Goal: Information Seeking & Learning: Learn about a topic

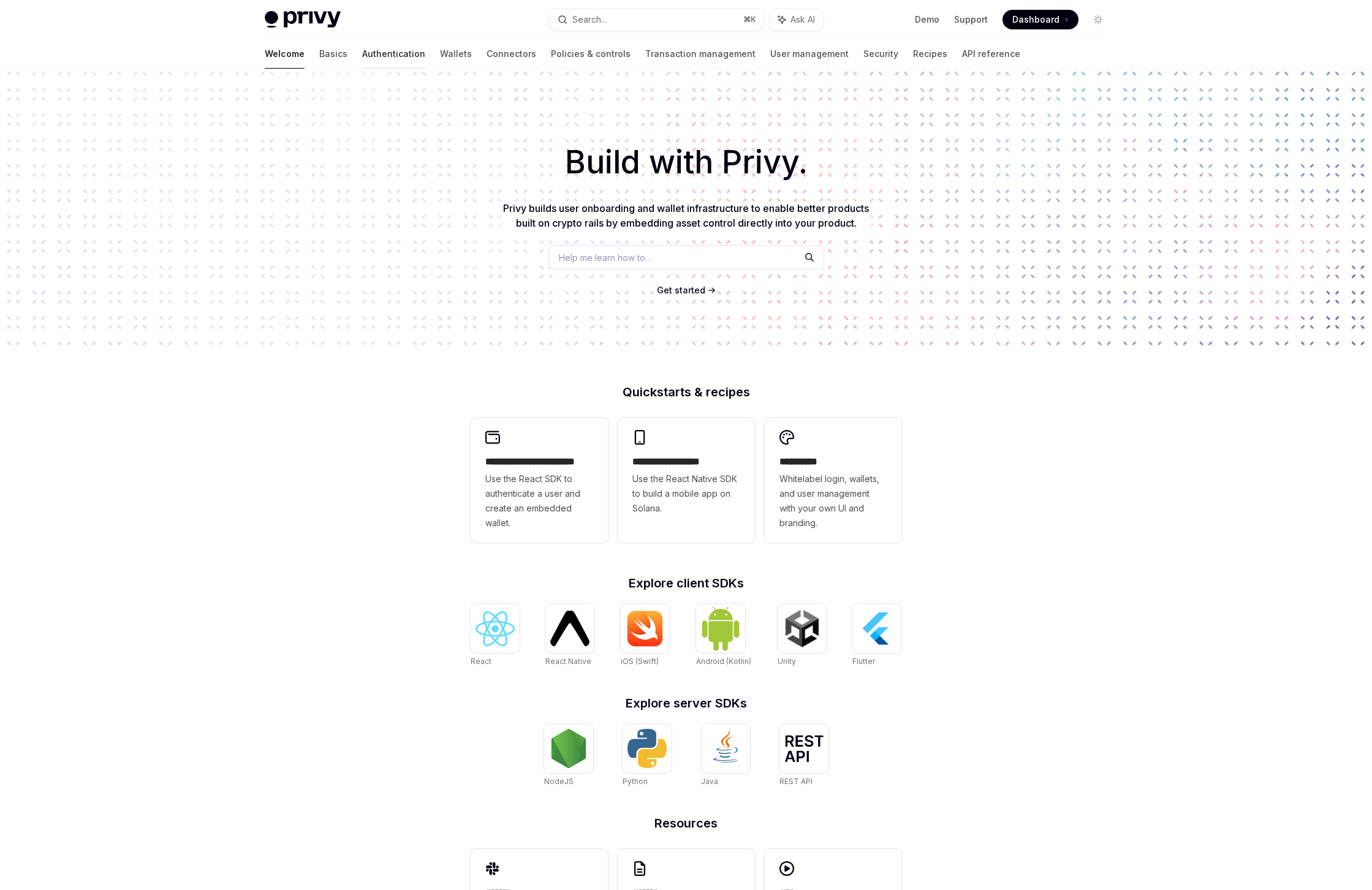
click at [362, 53] on link "Authentication" at bounding box center [393, 53] width 63 height 29
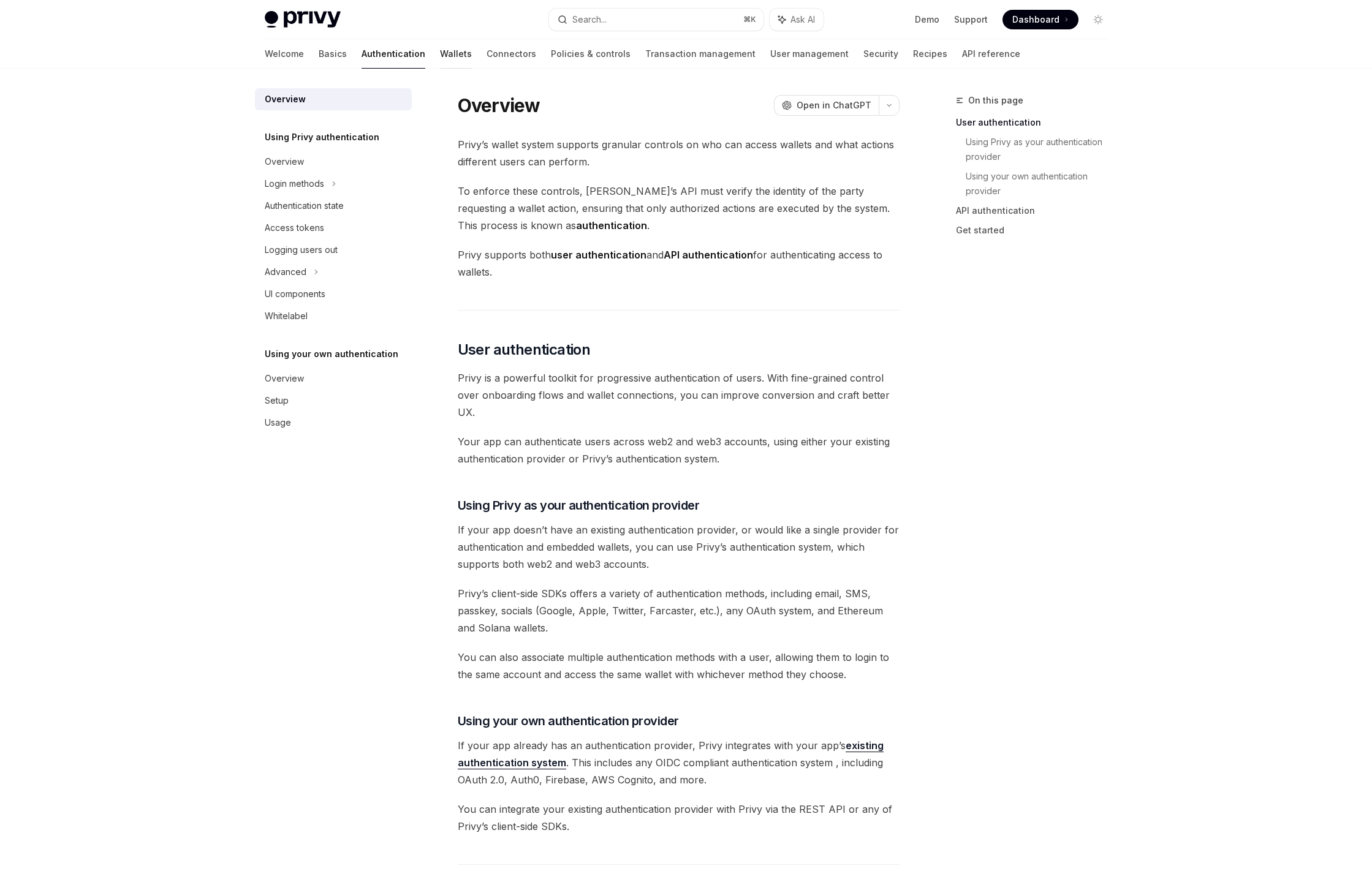
click at [440, 53] on link "Wallets" at bounding box center [456, 53] width 32 height 29
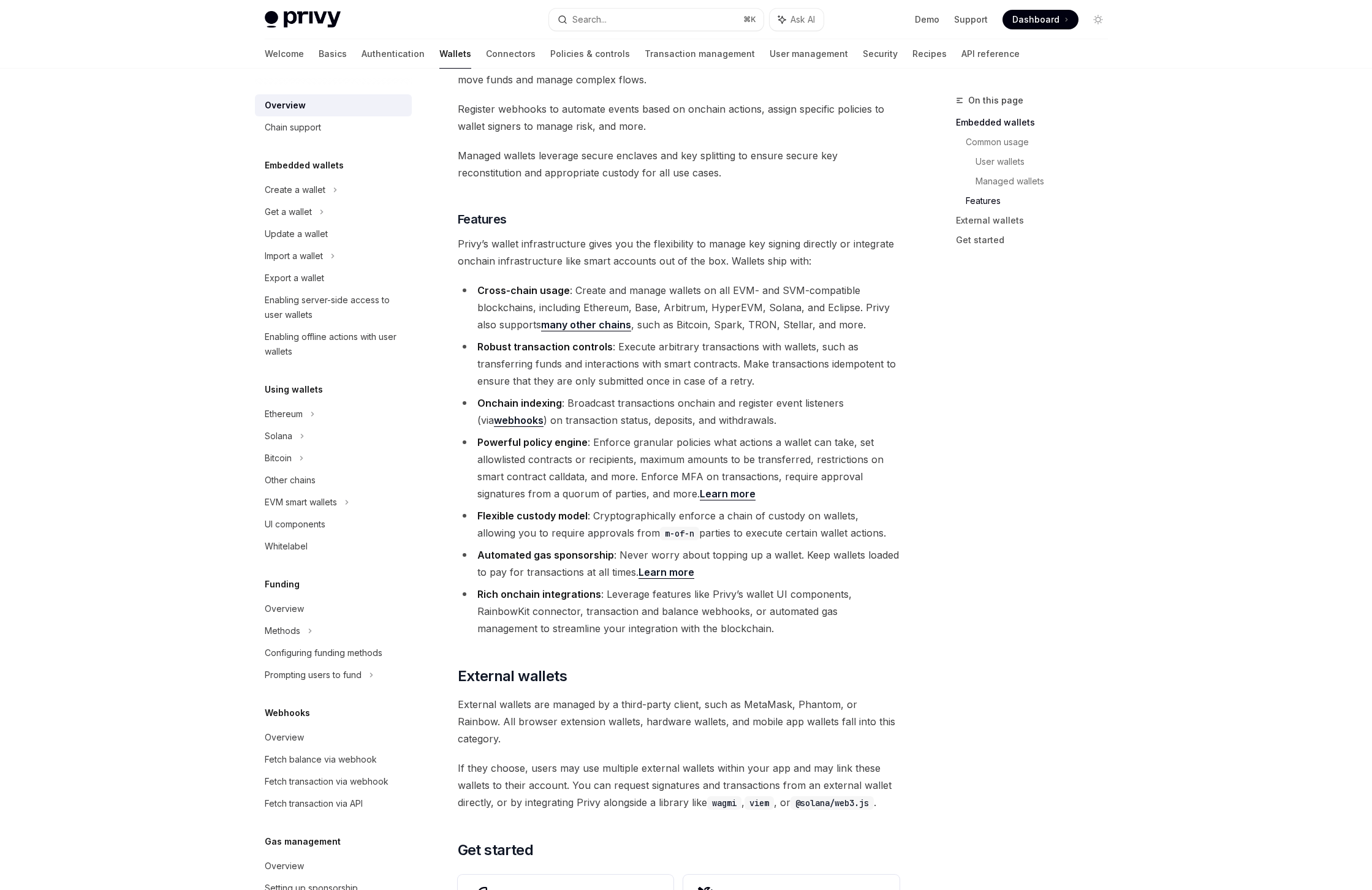
scroll to position [1548, 0]
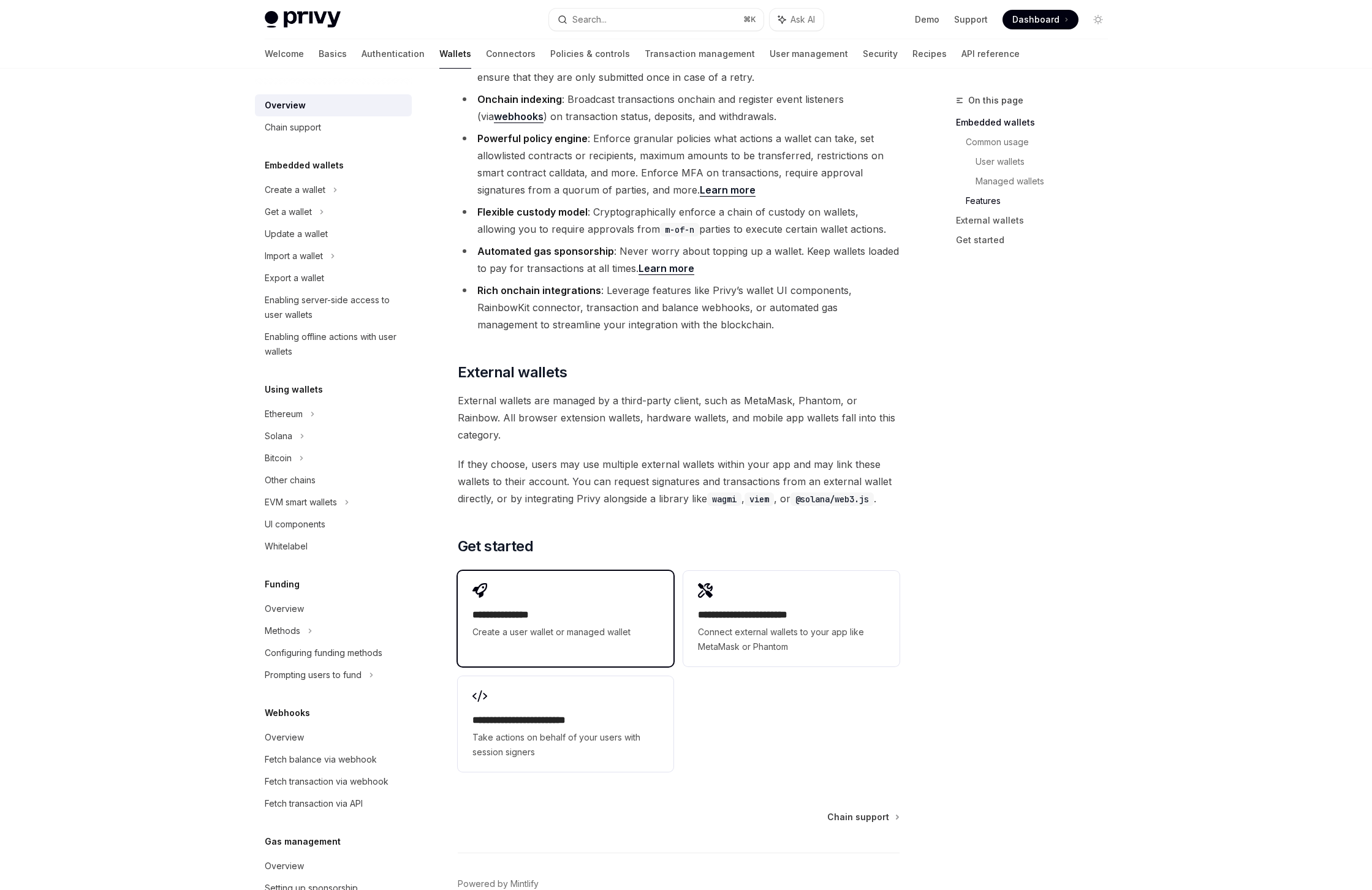
click at [562, 625] on span "Create a user wallet or managed wallet" at bounding box center [566, 632] width 186 height 15
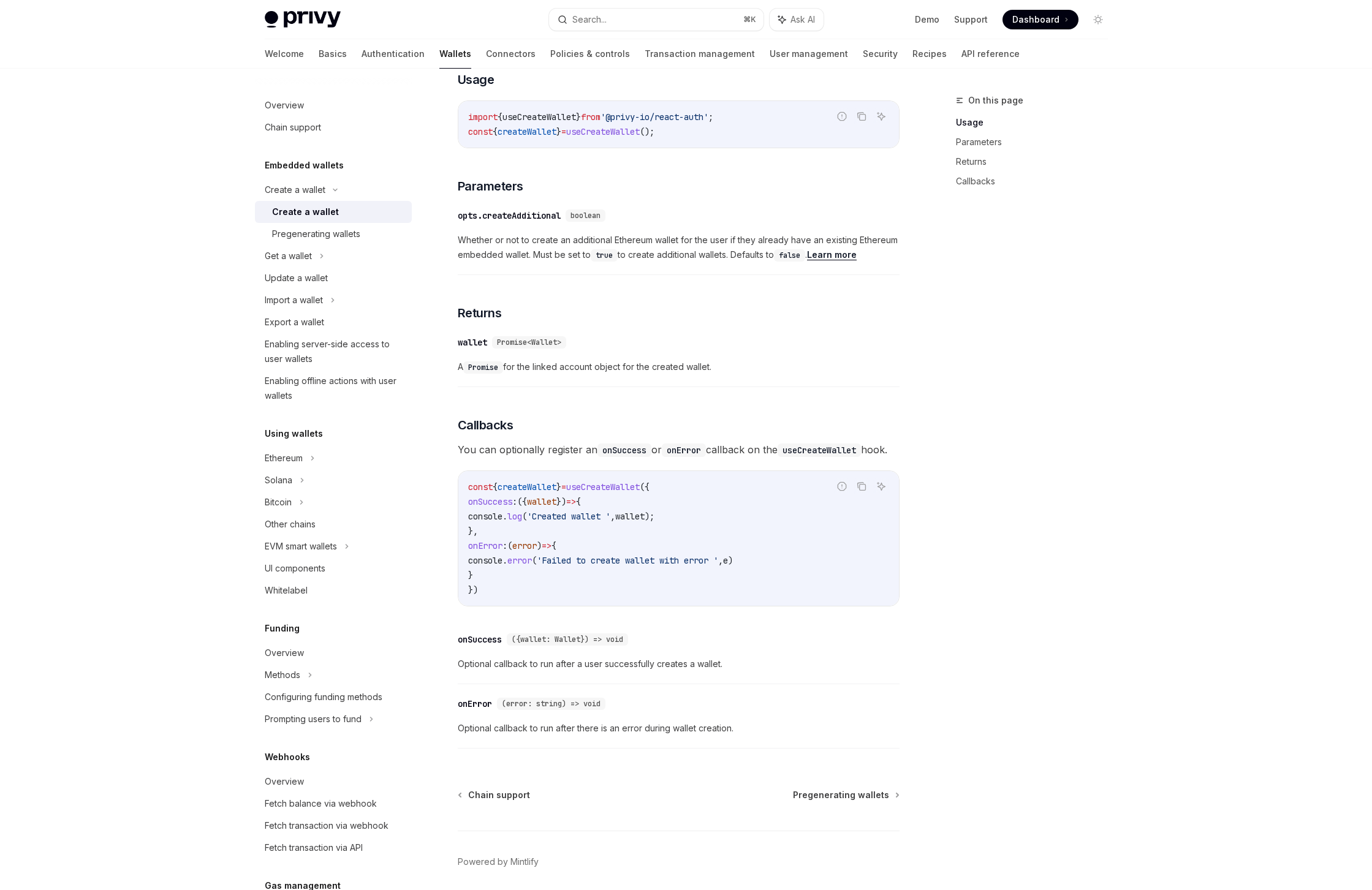
scroll to position [576, 0]
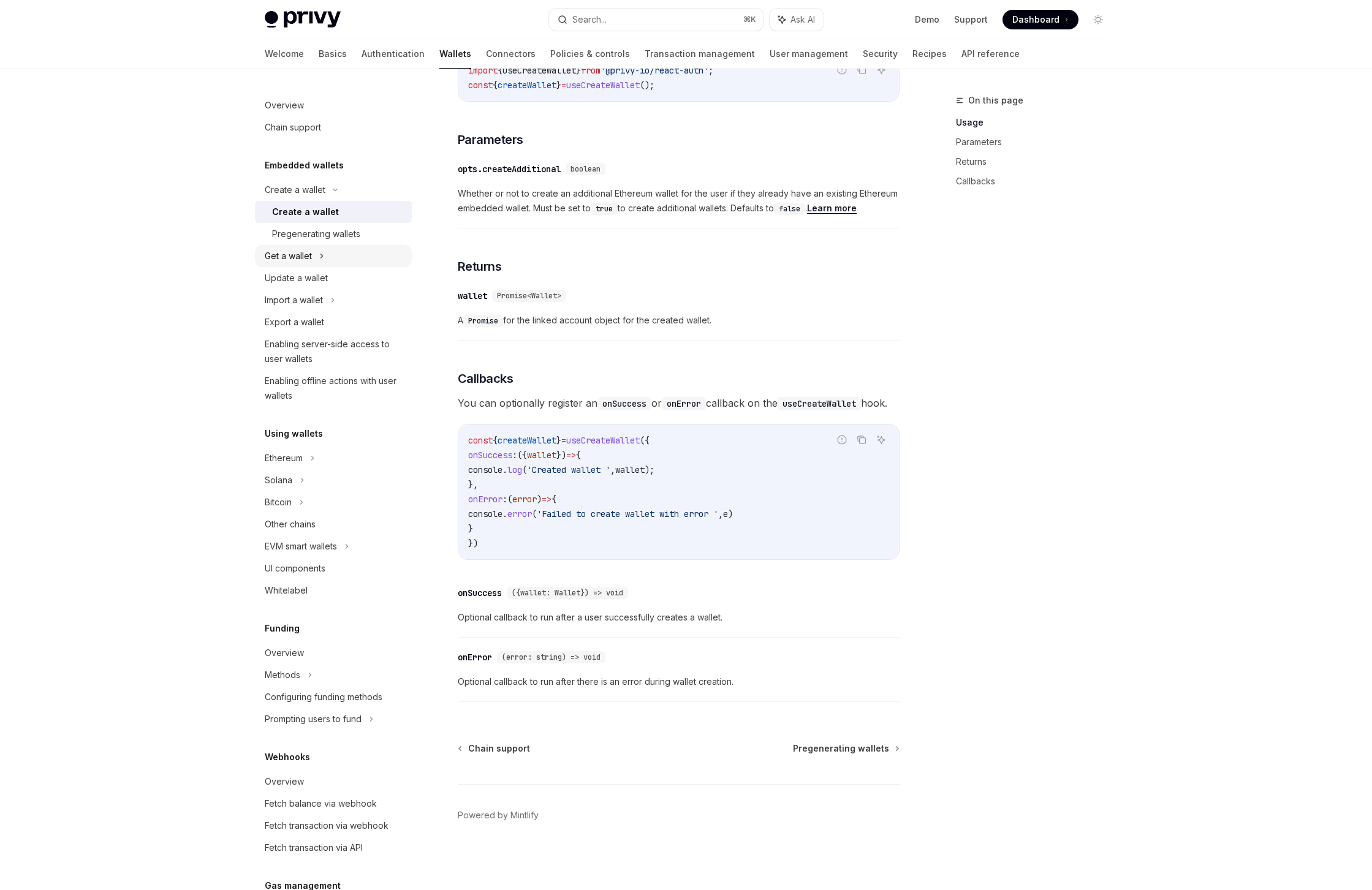
click at [300, 254] on div "Get a wallet" at bounding box center [288, 256] width 47 height 15
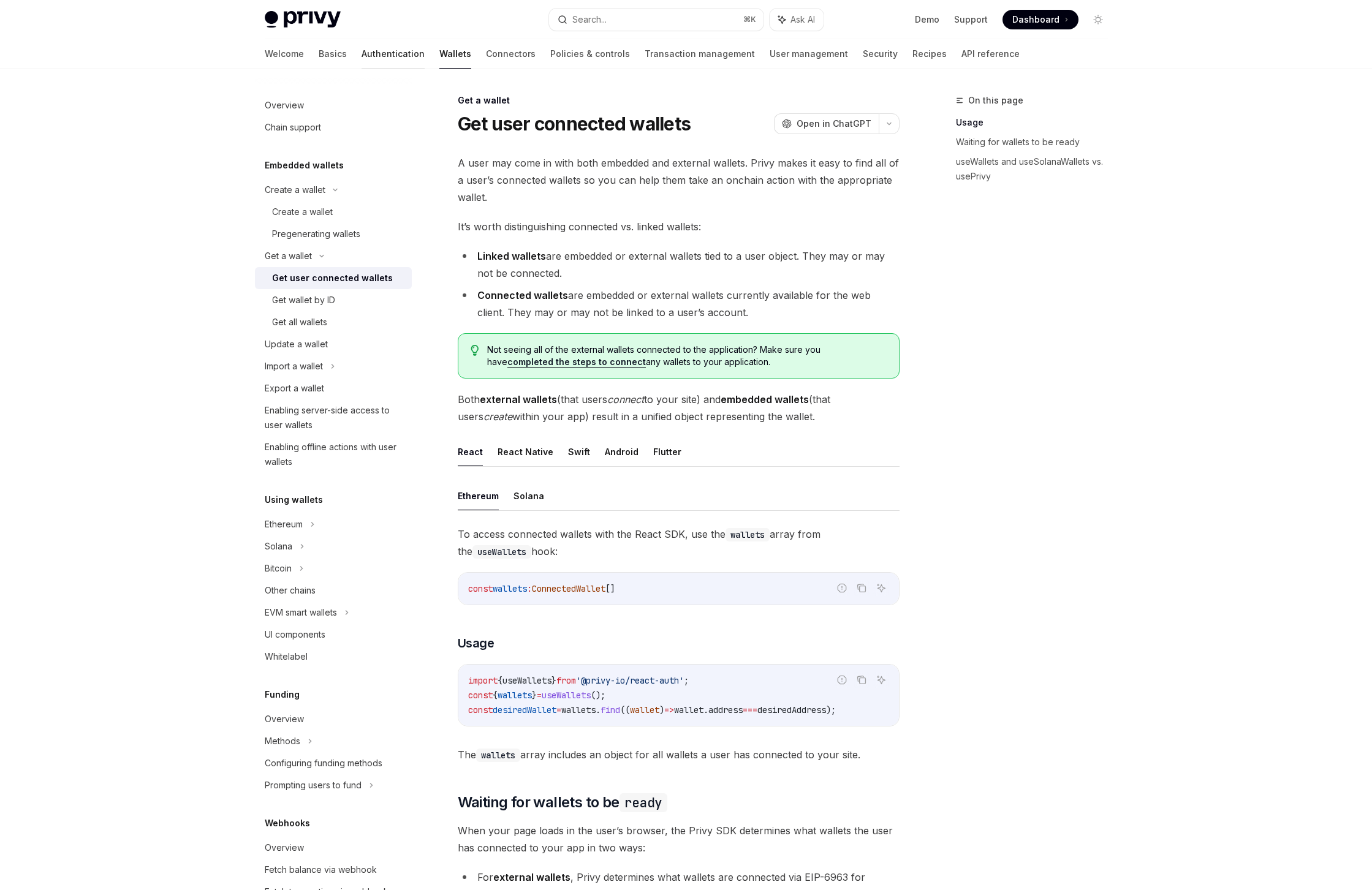
click at [361, 57] on link "Authentication" at bounding box center [392, 53] width 63 height 29
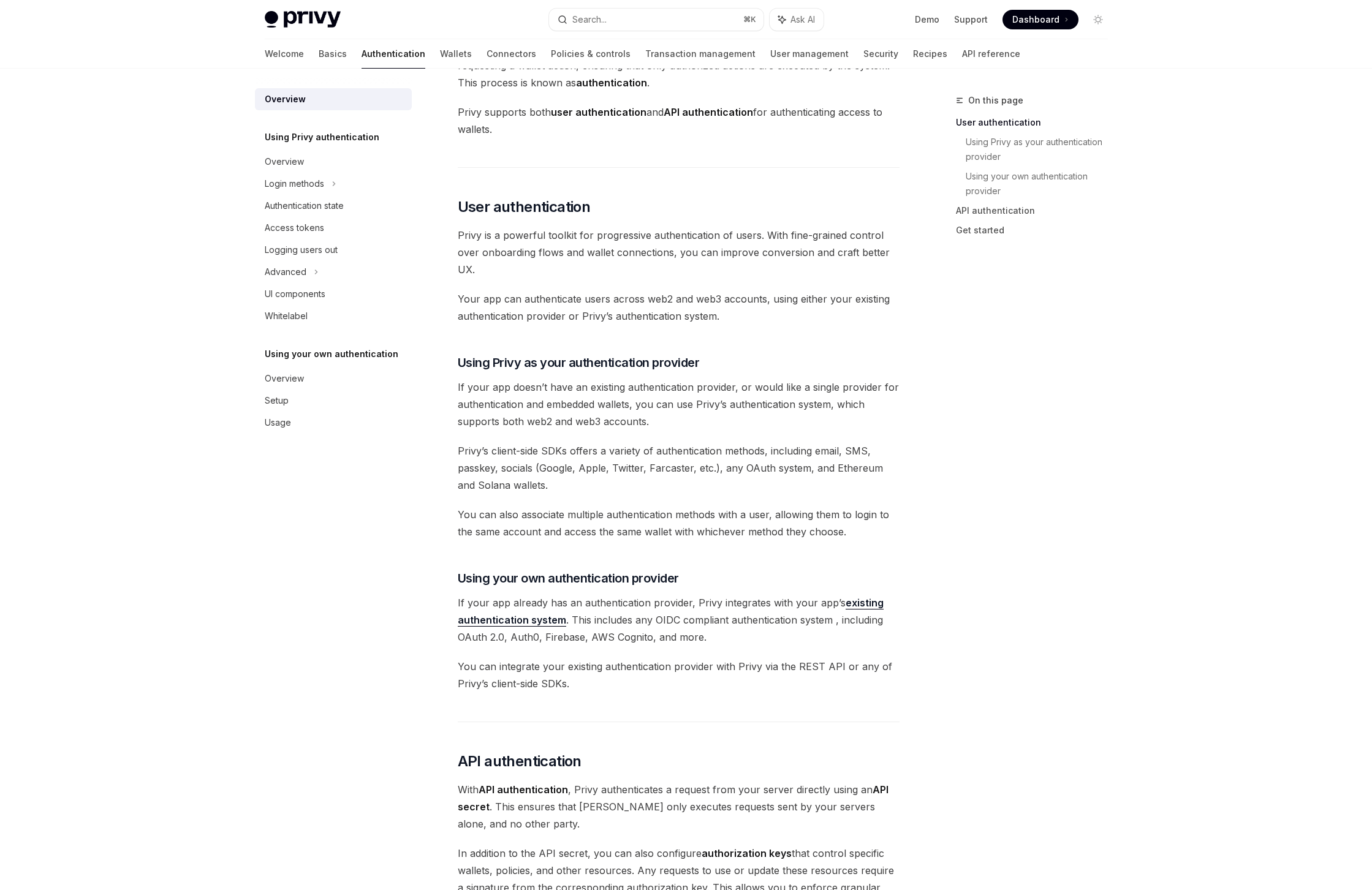
scroll to position [134, 0]
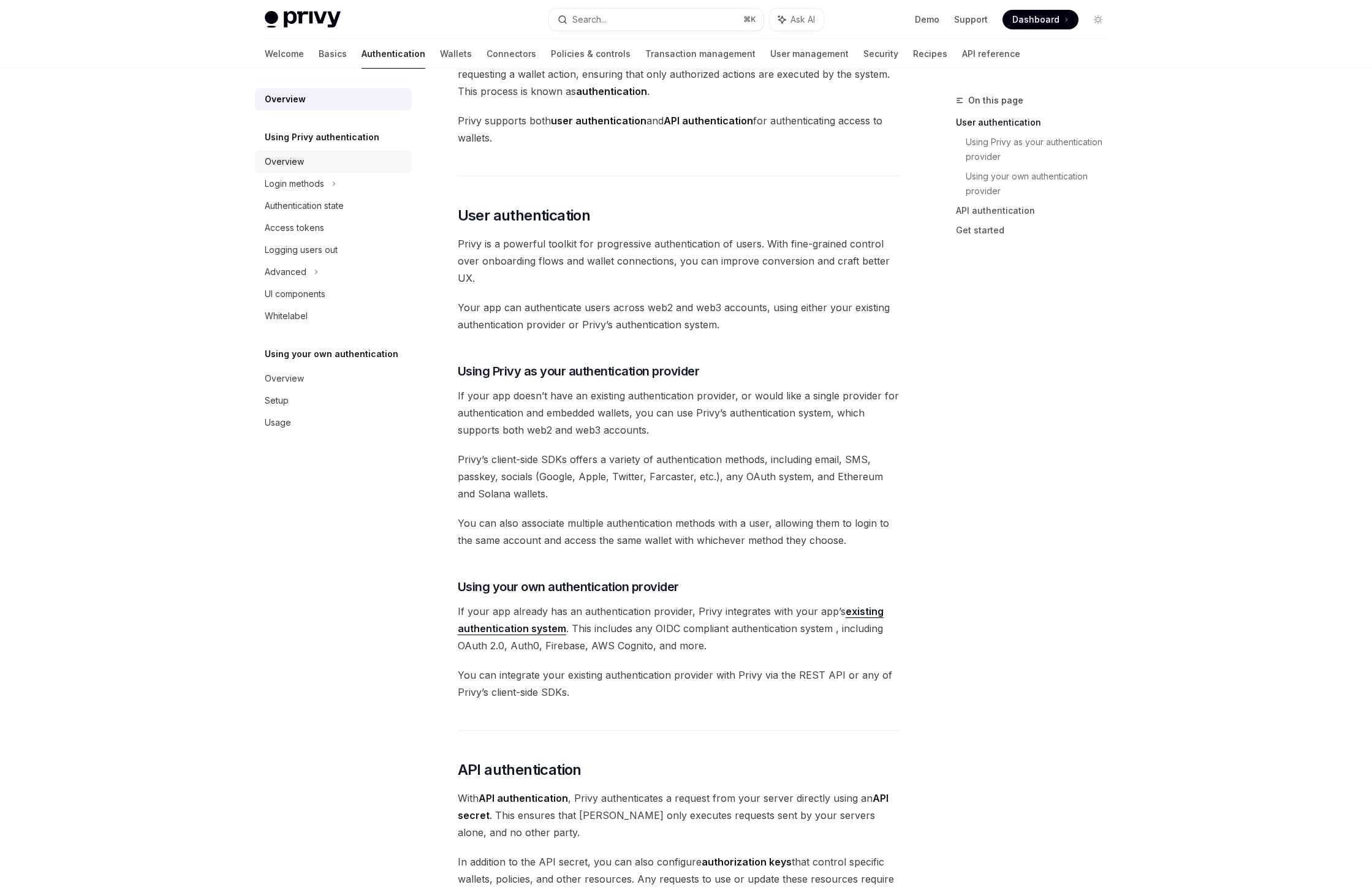
click at [300, 166] on div "Overview" at bounding box center [284, 161] width 39 height 15
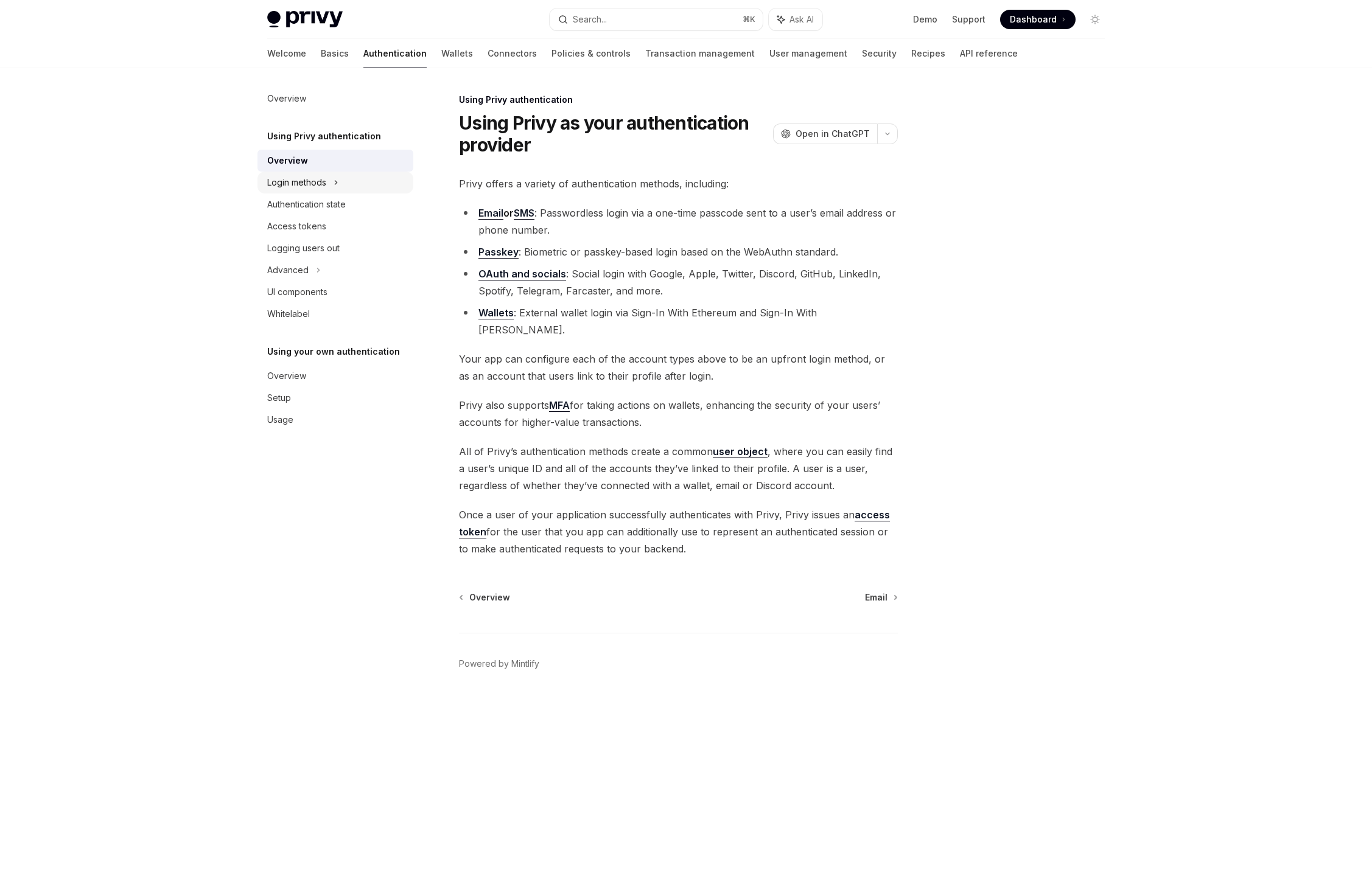
click at [308, 187] on div "Login methods" at bounding box center [296, 182] width 59 height 15
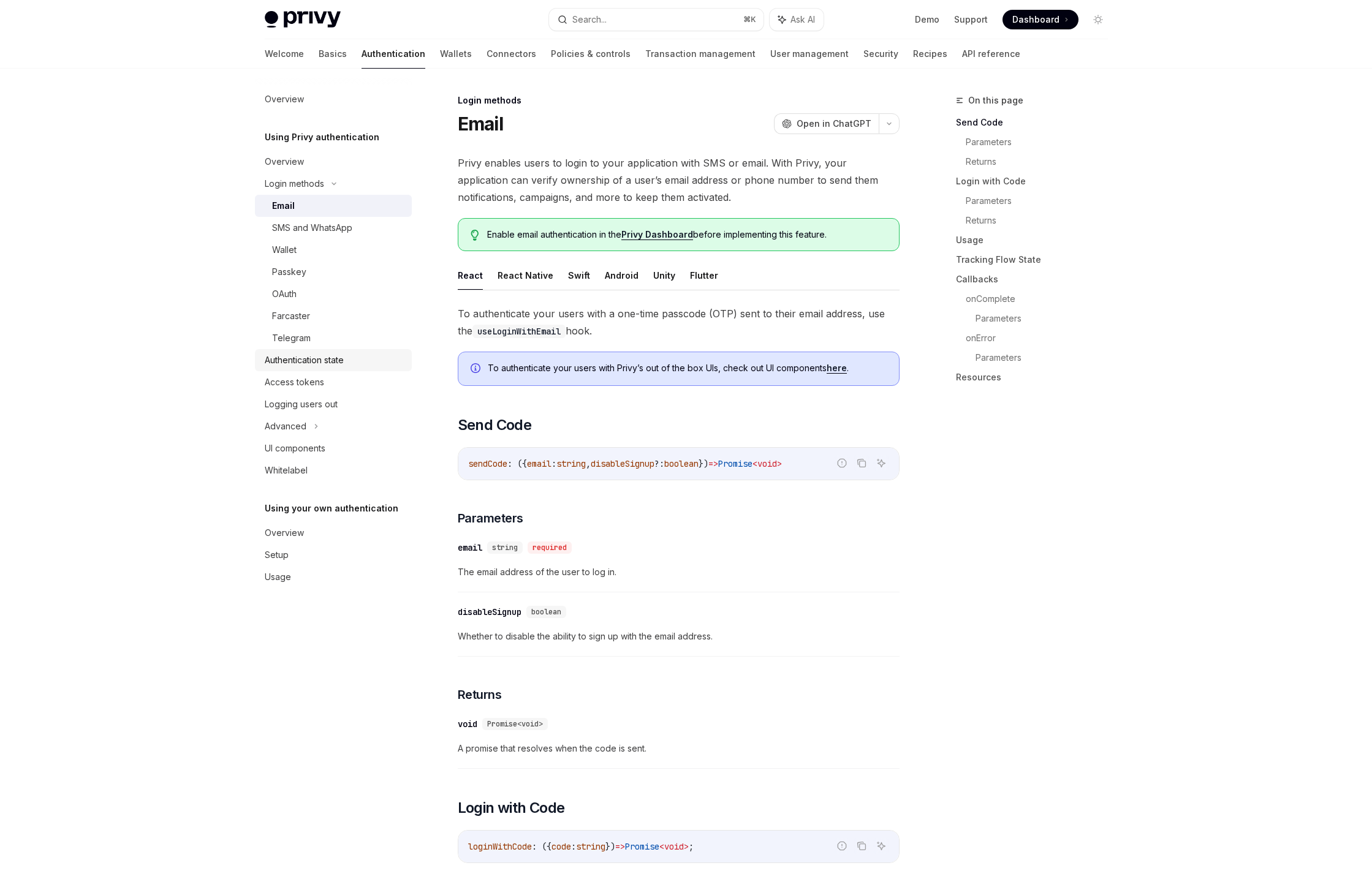
click at [314, 358] on div "Authentication state" at bounding box center [304, 360] width 79 height 15
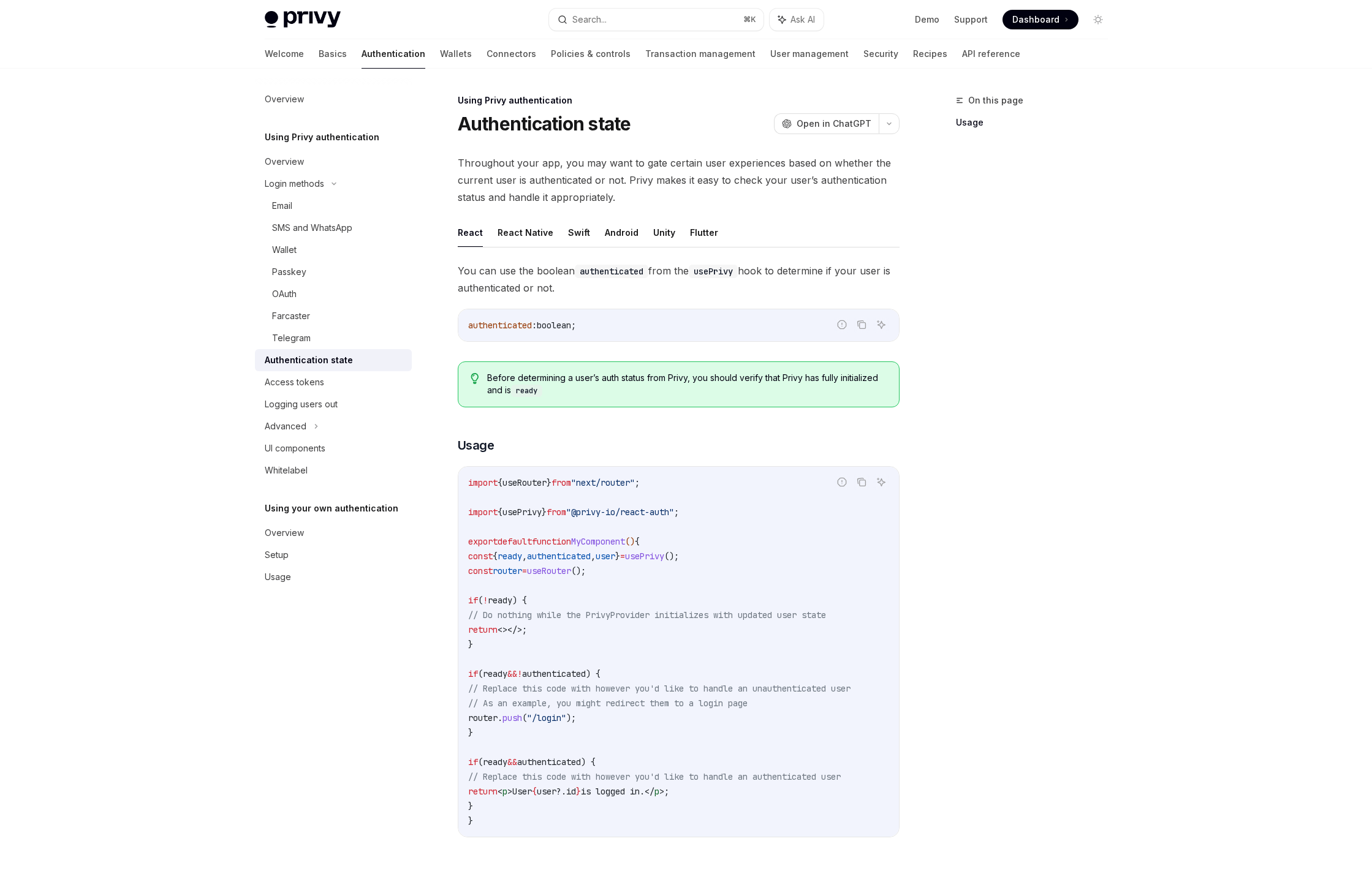
scroll to position [3, 0]
click at [501, 227] on button "React Native" at bounding box center [525, 230] width 56 height 29
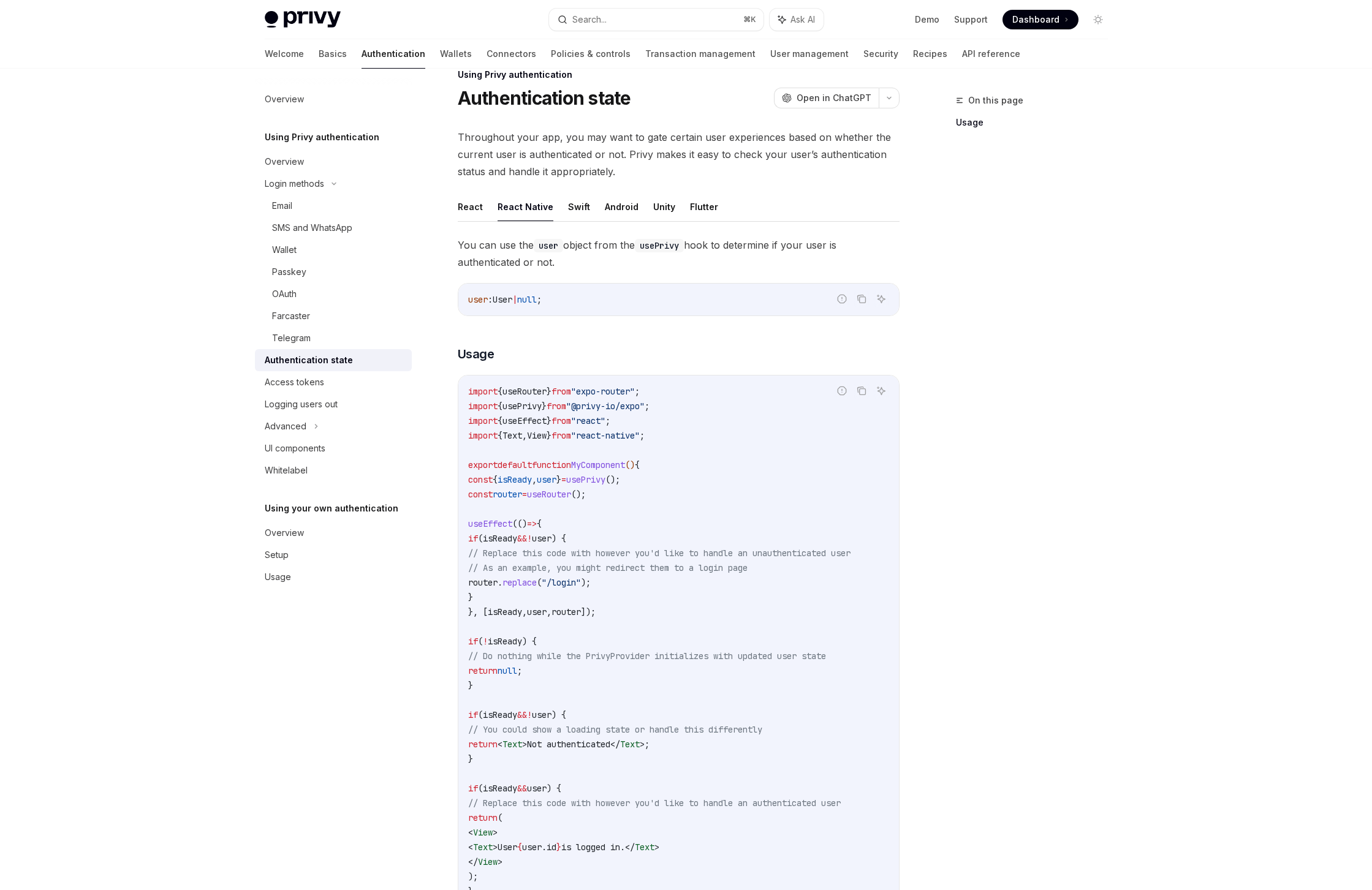
scroll to position [26, 0]
click at [301, 383] on div "Access tokens" at bounding box center [294, 382] width 59 height 15
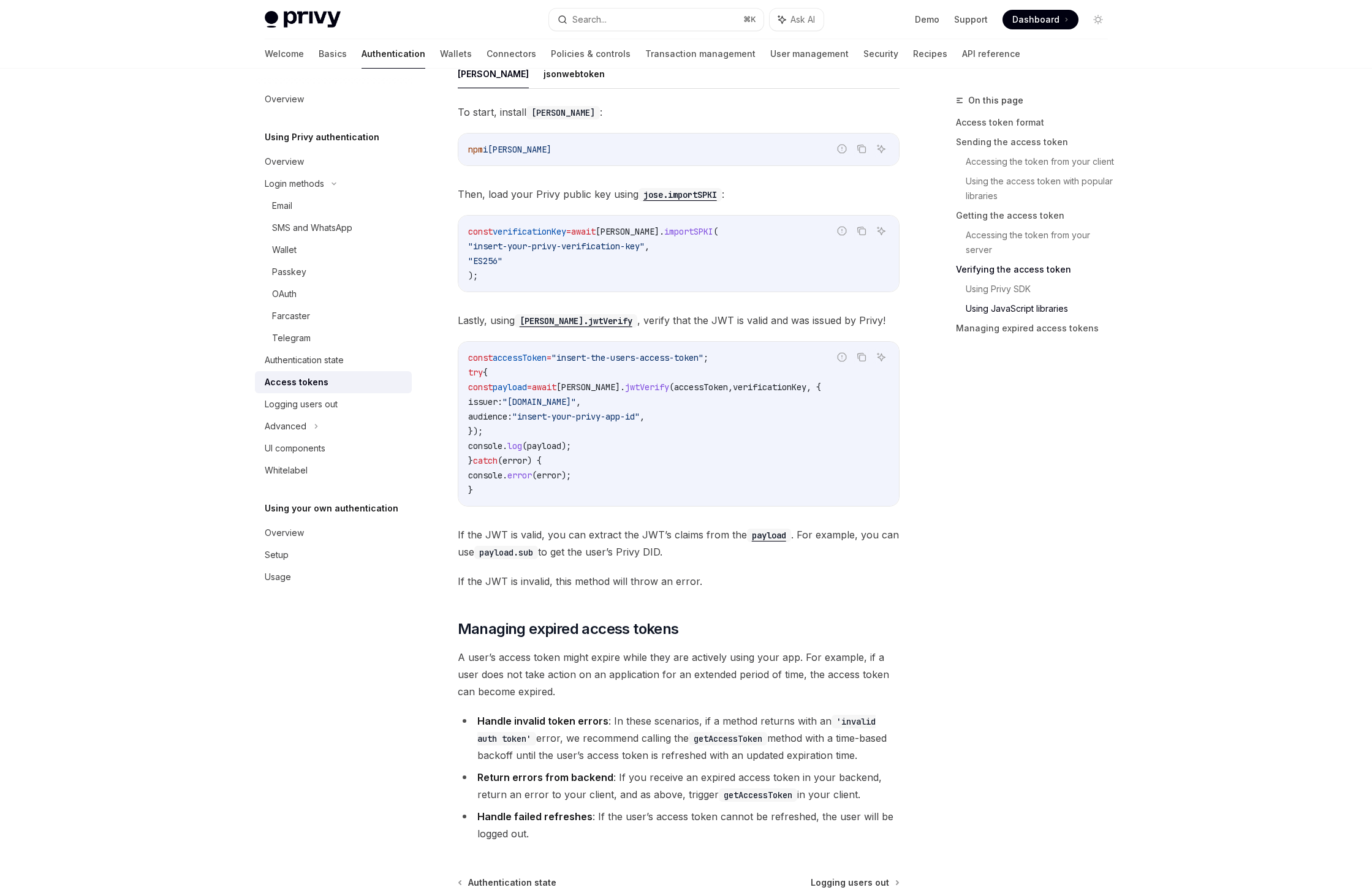
scroll to position [2768, 0]
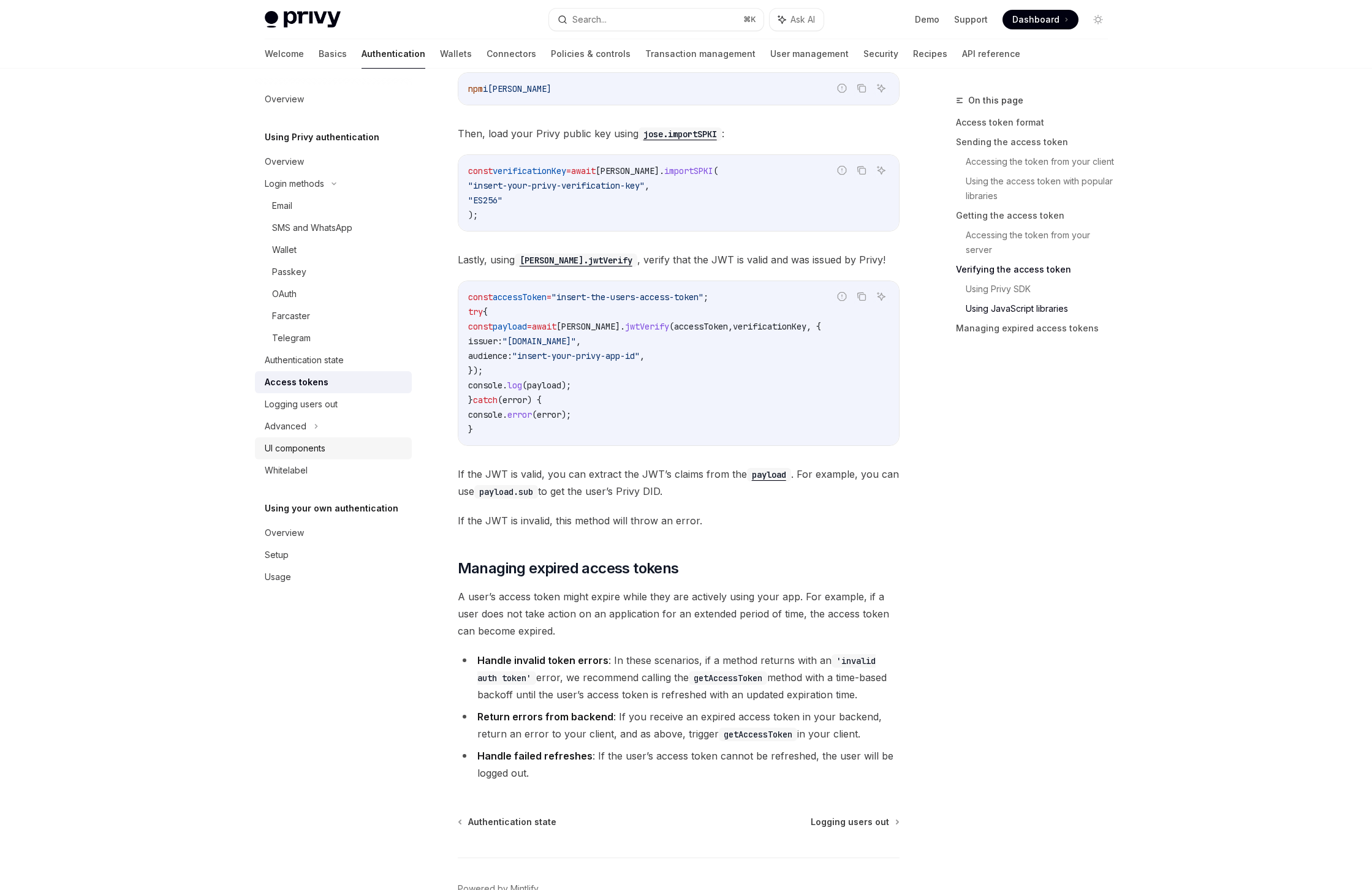
click at [332, 452] on div "UI components" at bounding box center [335, 448] width 140 height 15
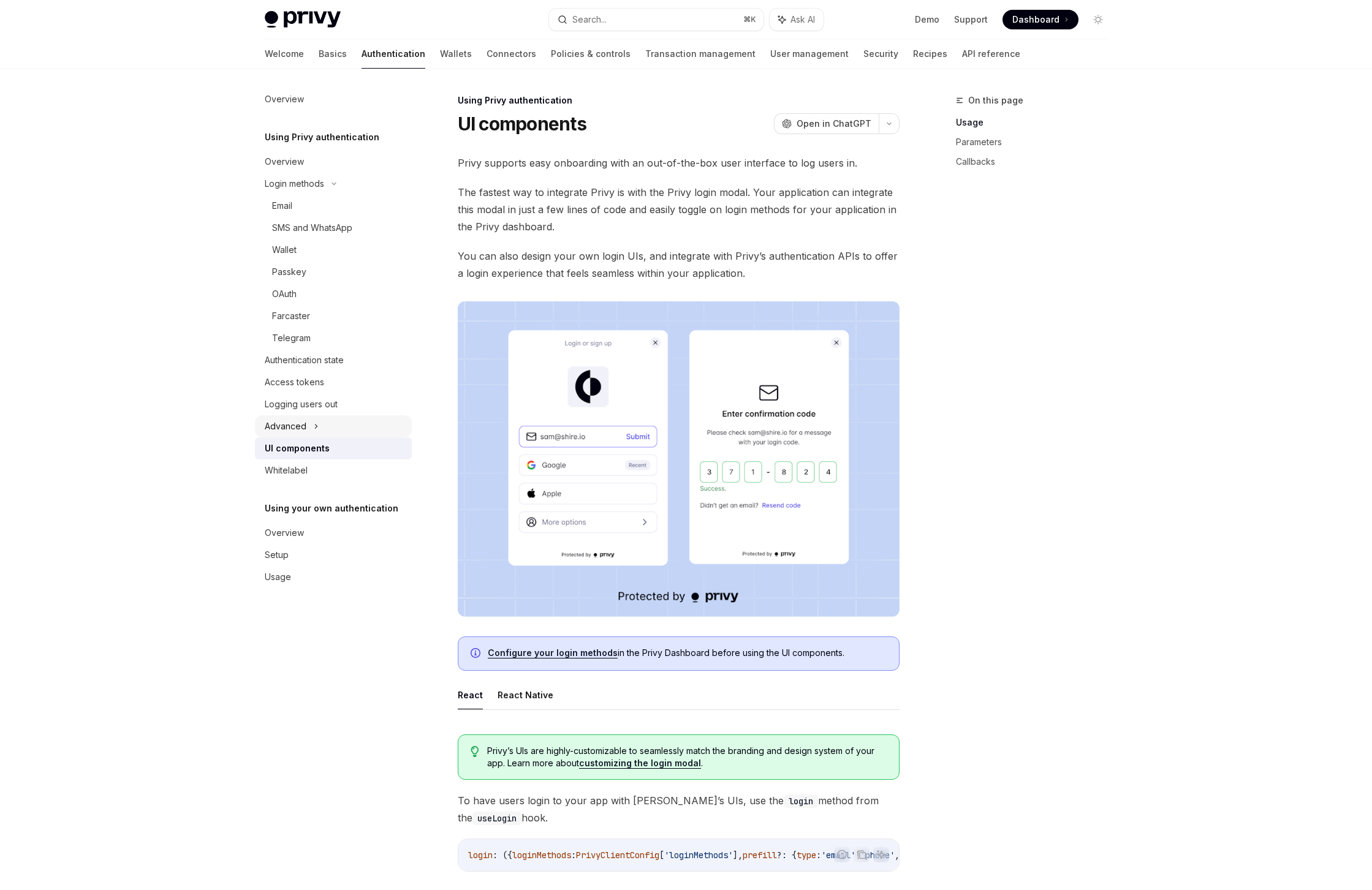
click at [319, 431] on div "Advanced" at bounding box center [333, 426] width 157 height 22
click at [335, 480] on link "Guest accounts" at bounding box center [333, 470] width 157 height 22
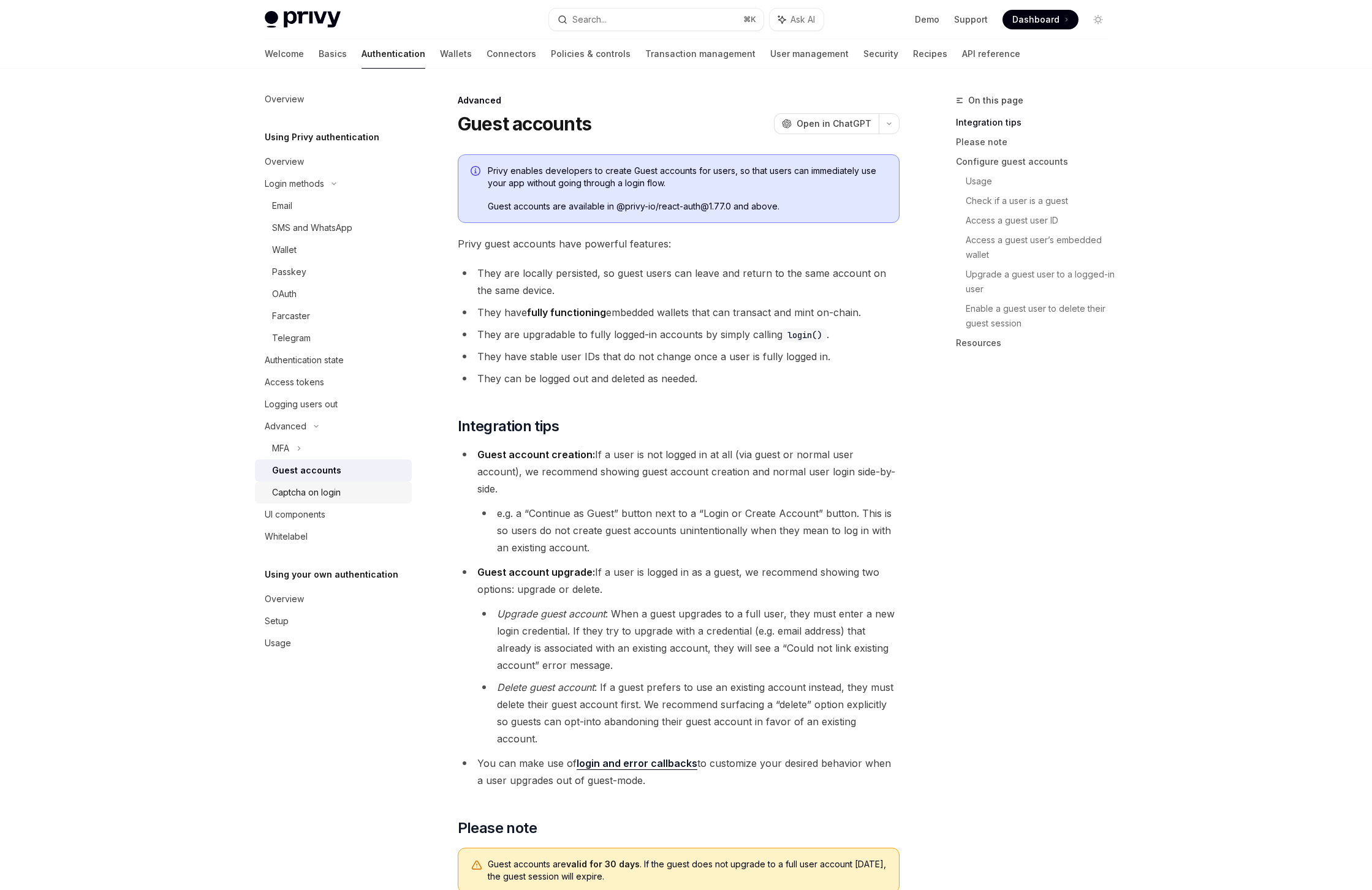
click at [336, 492] on div "Captcha on login" at bounding box center [306, 492] width 68 height 15
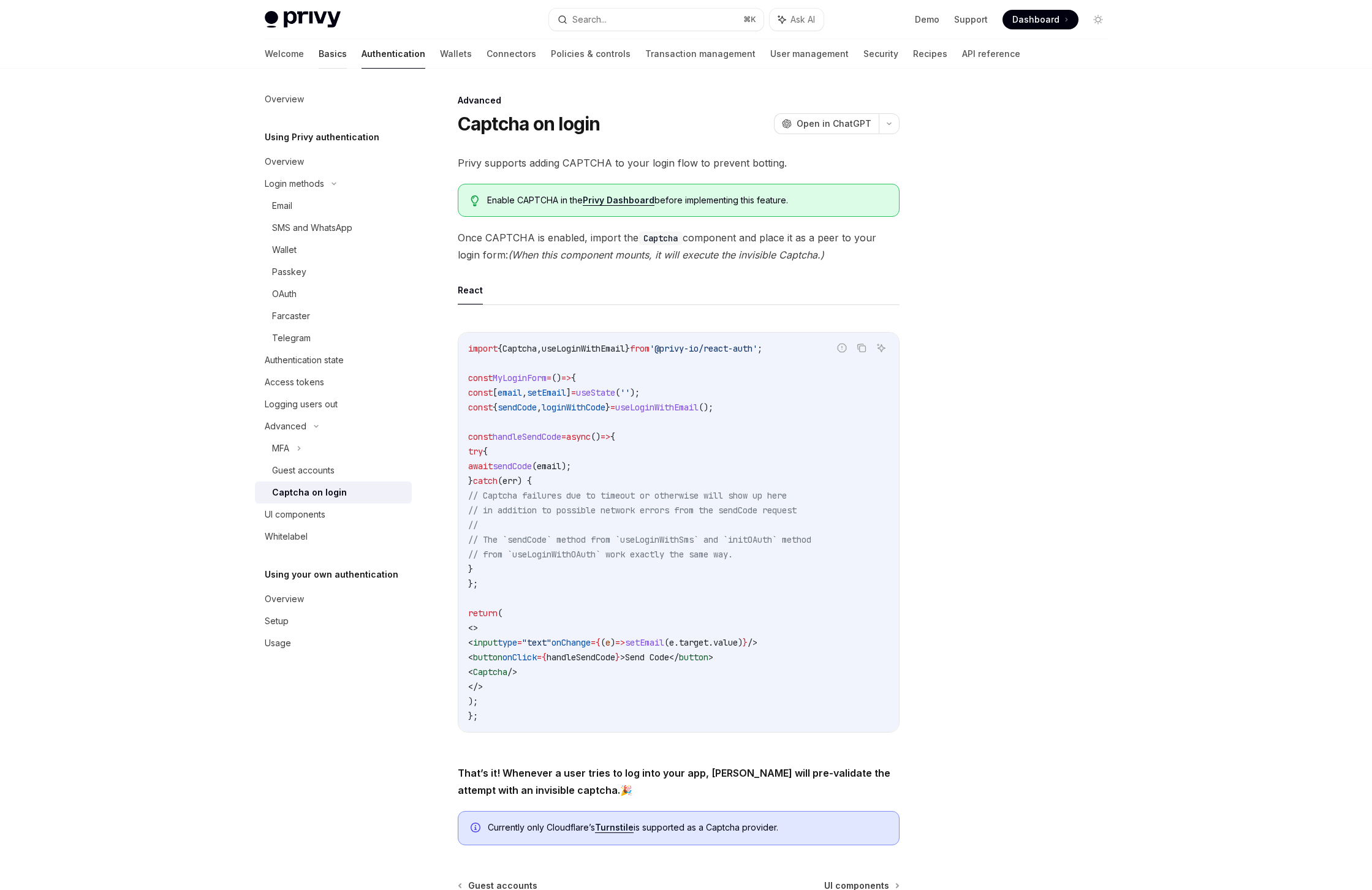
click at [319, 55] on link "Basics" at bounding box center [333, 53] width 28 height 29
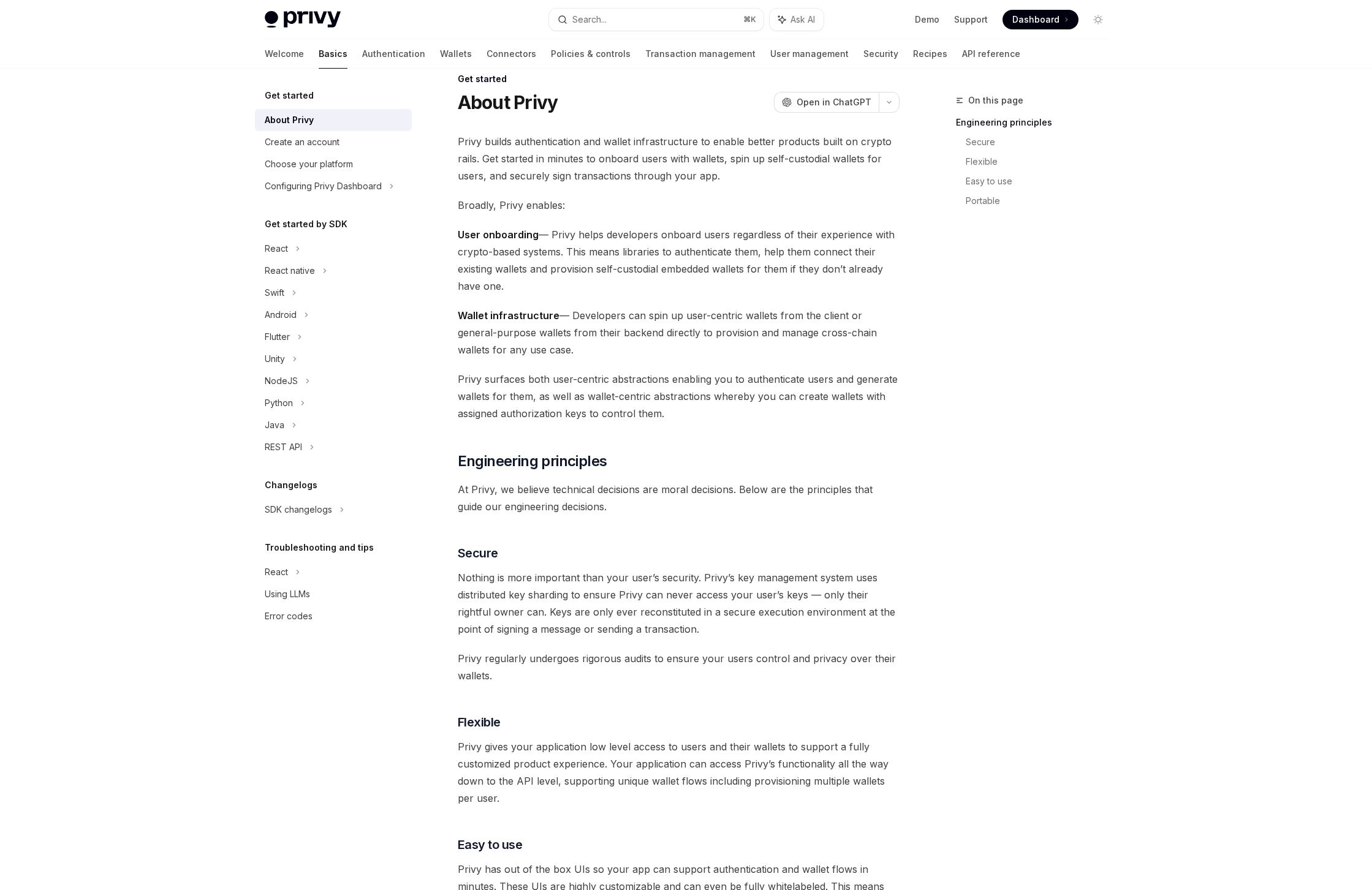
scroll to position [149, 0]
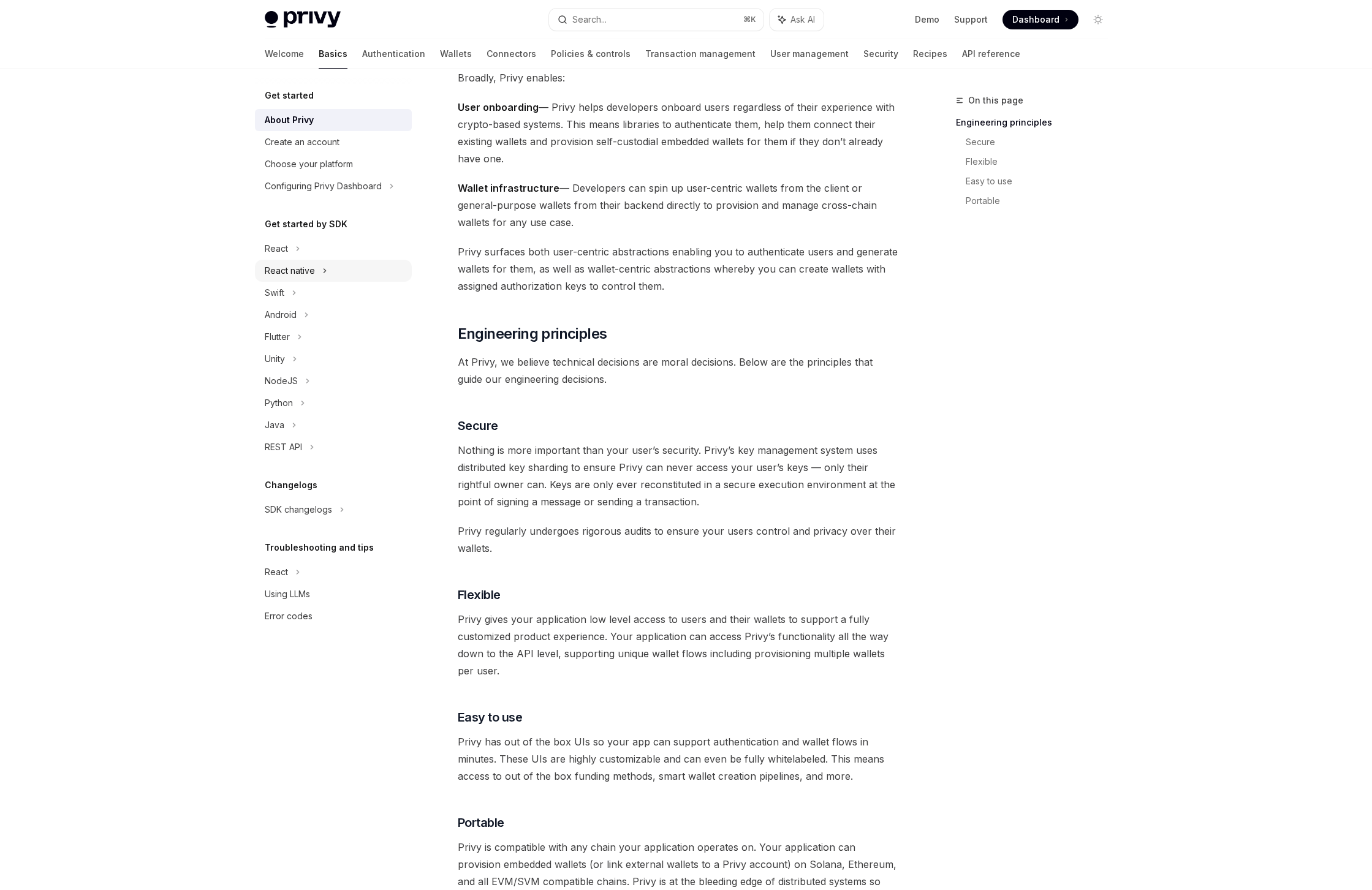
click at [314, 275] on div "React native" at bounding box center [333, 271] width 157 height 22
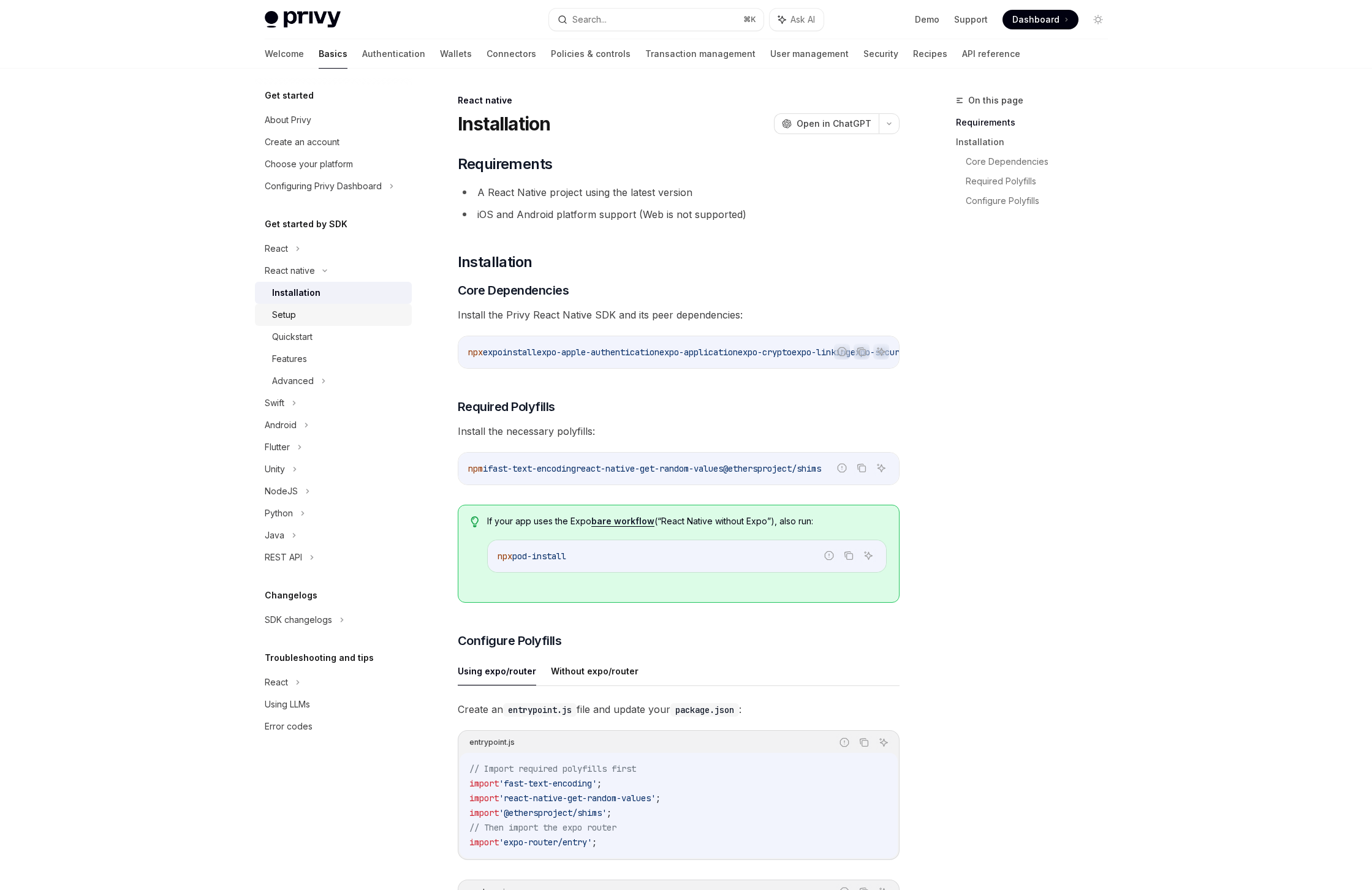
click at [325, 308] on div "Setup" at bounding box center [338, 315] width 132 height 15
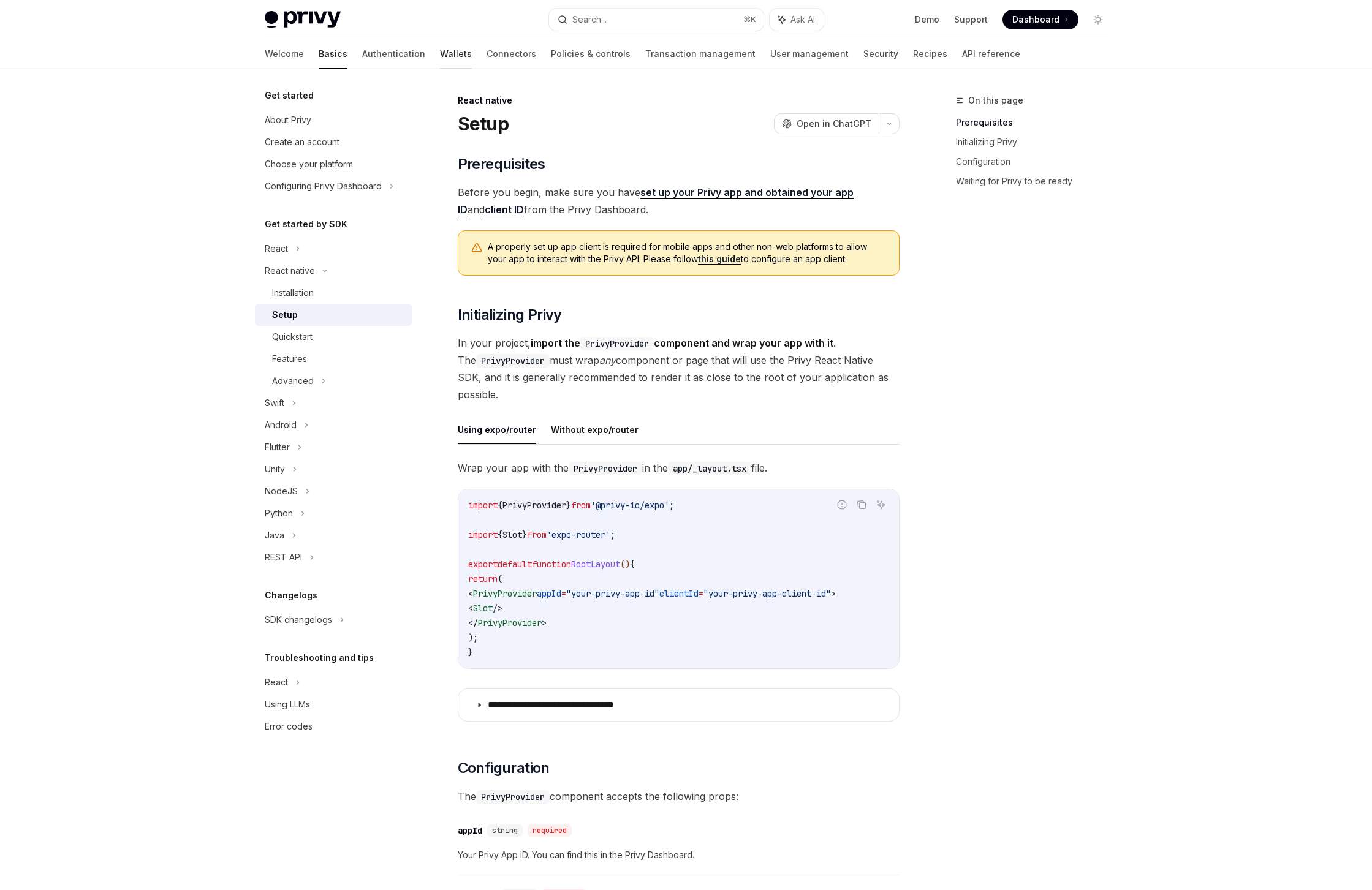
click at [440, 58] on link "Wallets" at bounding box center [456, 53] width 32 height 29
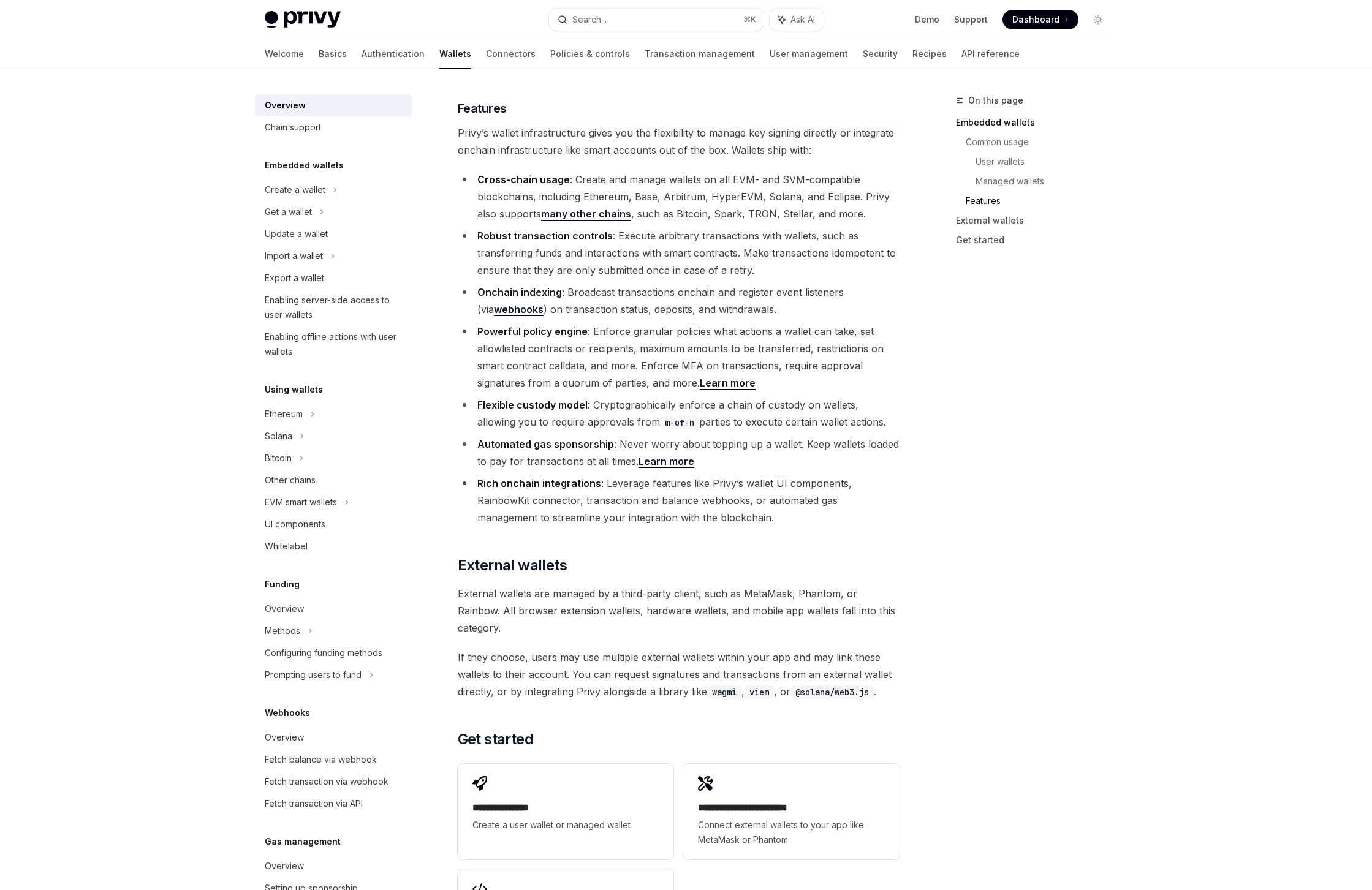
scroll to position [1548, 0]
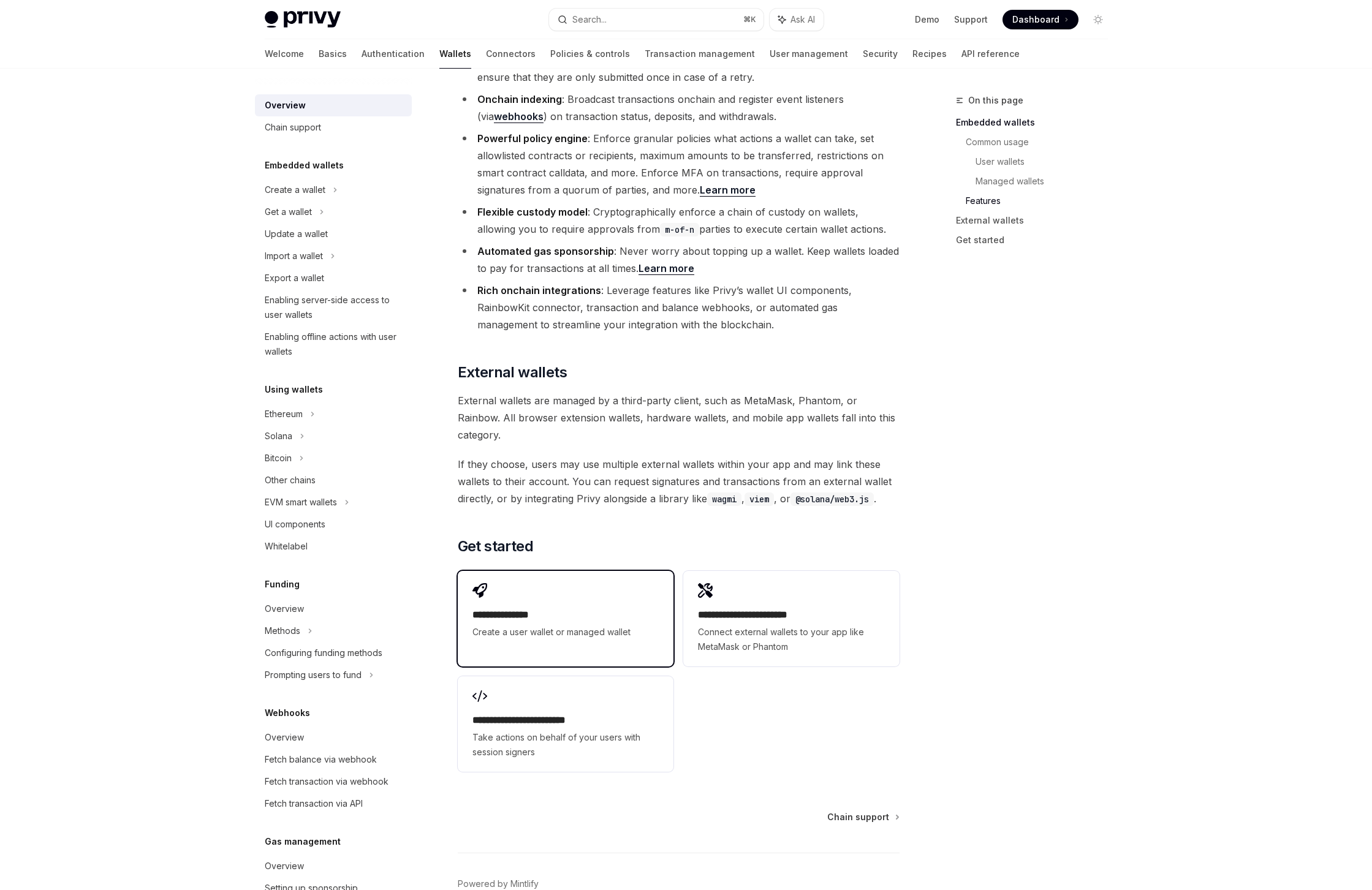
click at [531, 608] on h2 "**********" at bounding box center [566, 615] width 186 height 15
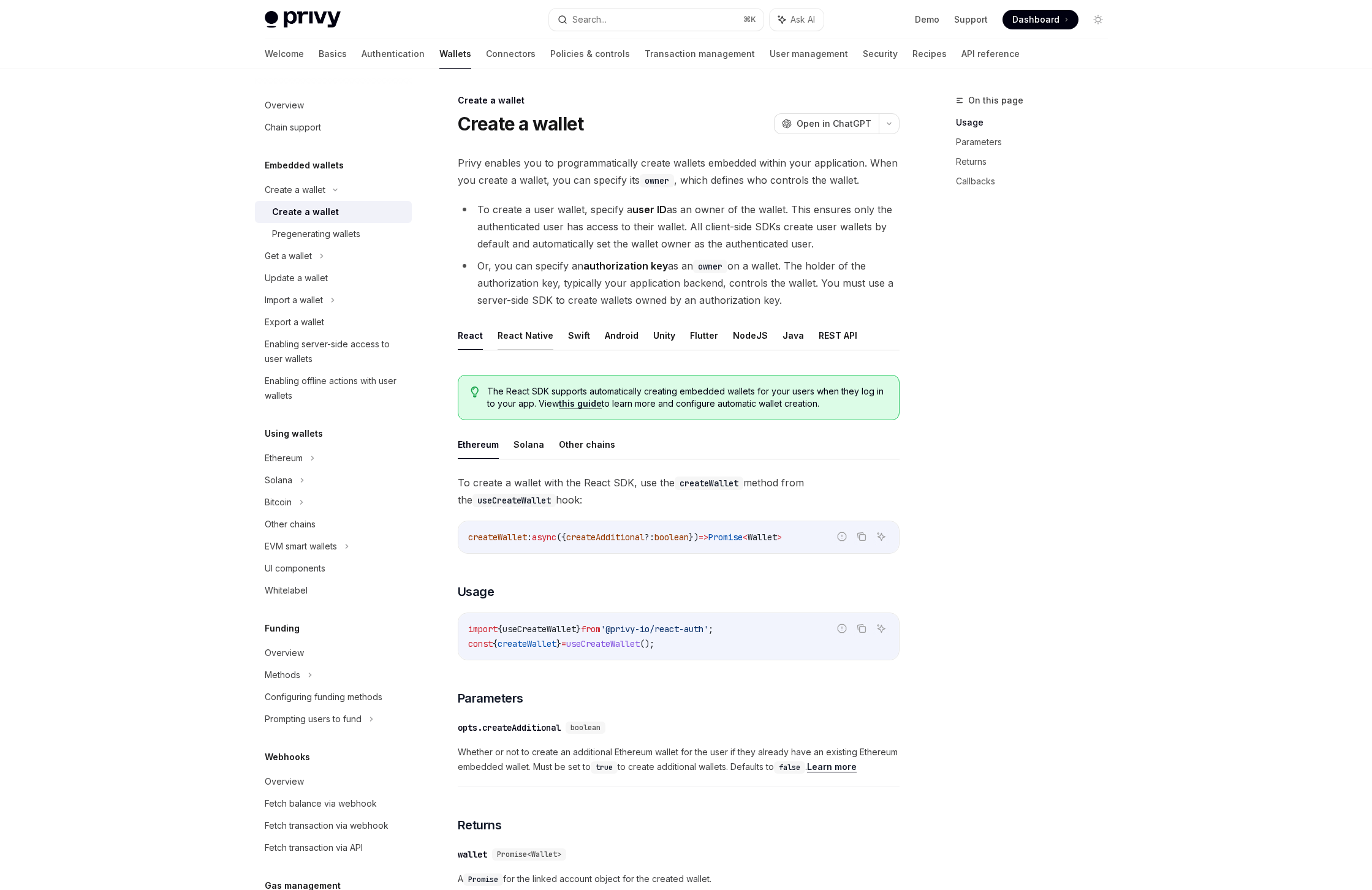
click at [523, 332] on button "React Native" at bounding box center [525, 335] width 56 height 29
type textarea "*"
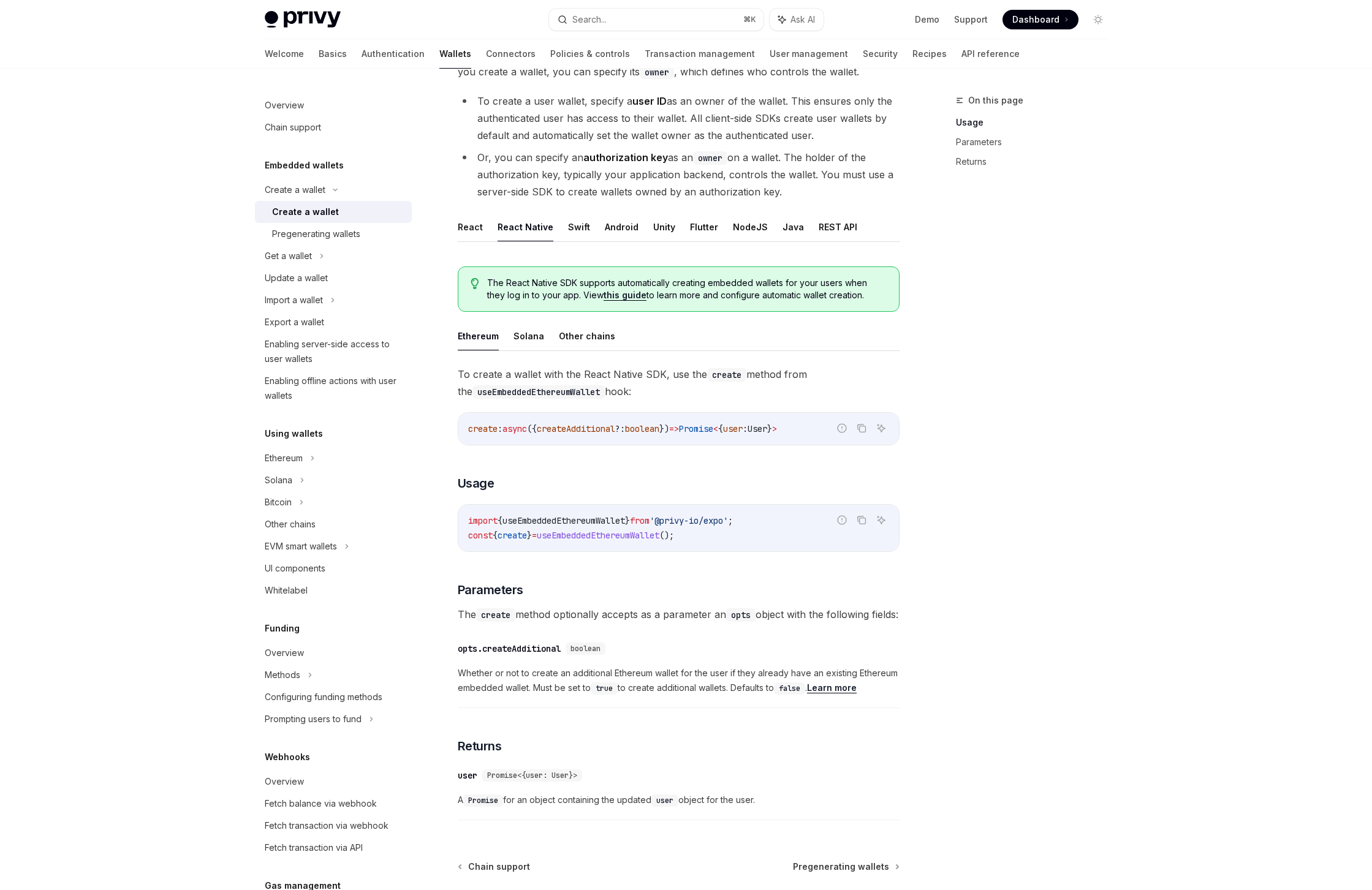
scroll to position [200, 0]
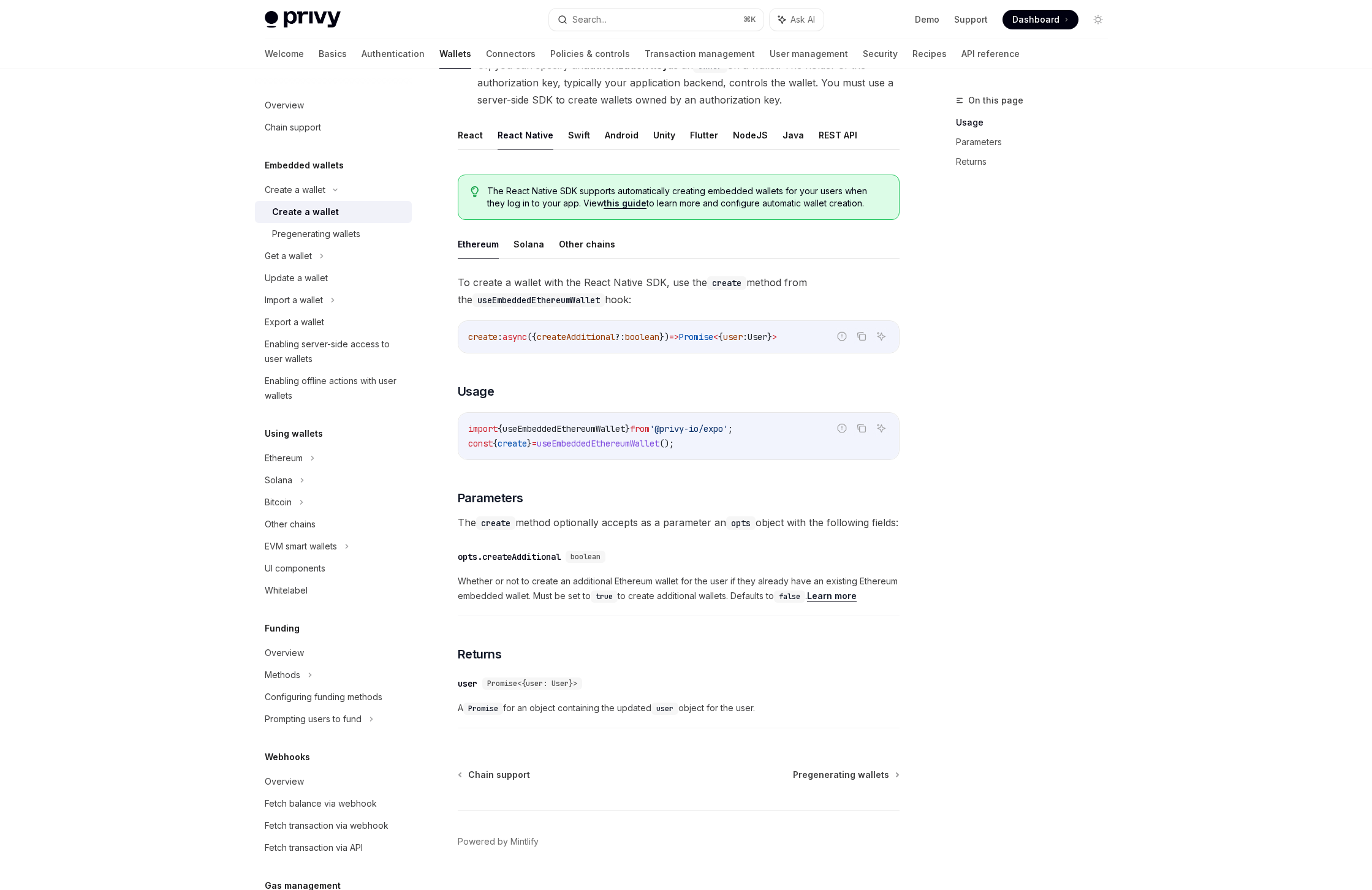
click at [594, 431] on span "useEmbeddedEthereumWallet" at bounding box center [564, 429] width 122 height 11
click at [592, 436] on code "import { useEmbeddedEthereumWallet } from '@privy-io/expo' ; const { create } =…" at bounding box center [678, 436] width 421 height 29
click at [586, 427] on span "useEmbeddedEthereumWallet" at bounding box center [564, 429] width 122 height 11
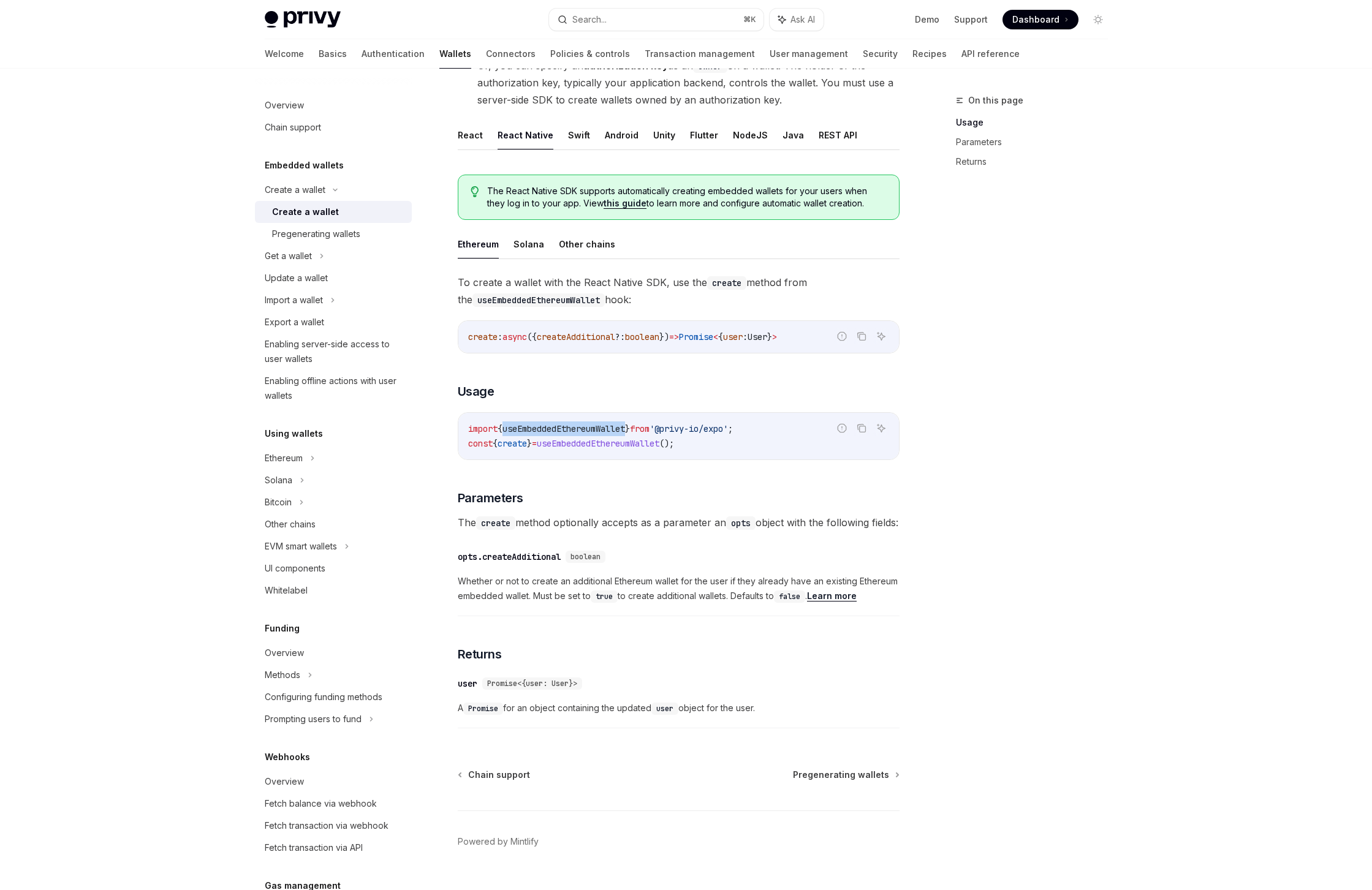
click at [586, 427] on span "useEmbeddedEthereumWallet" at bounding box center [564, 429] width 122 height 11
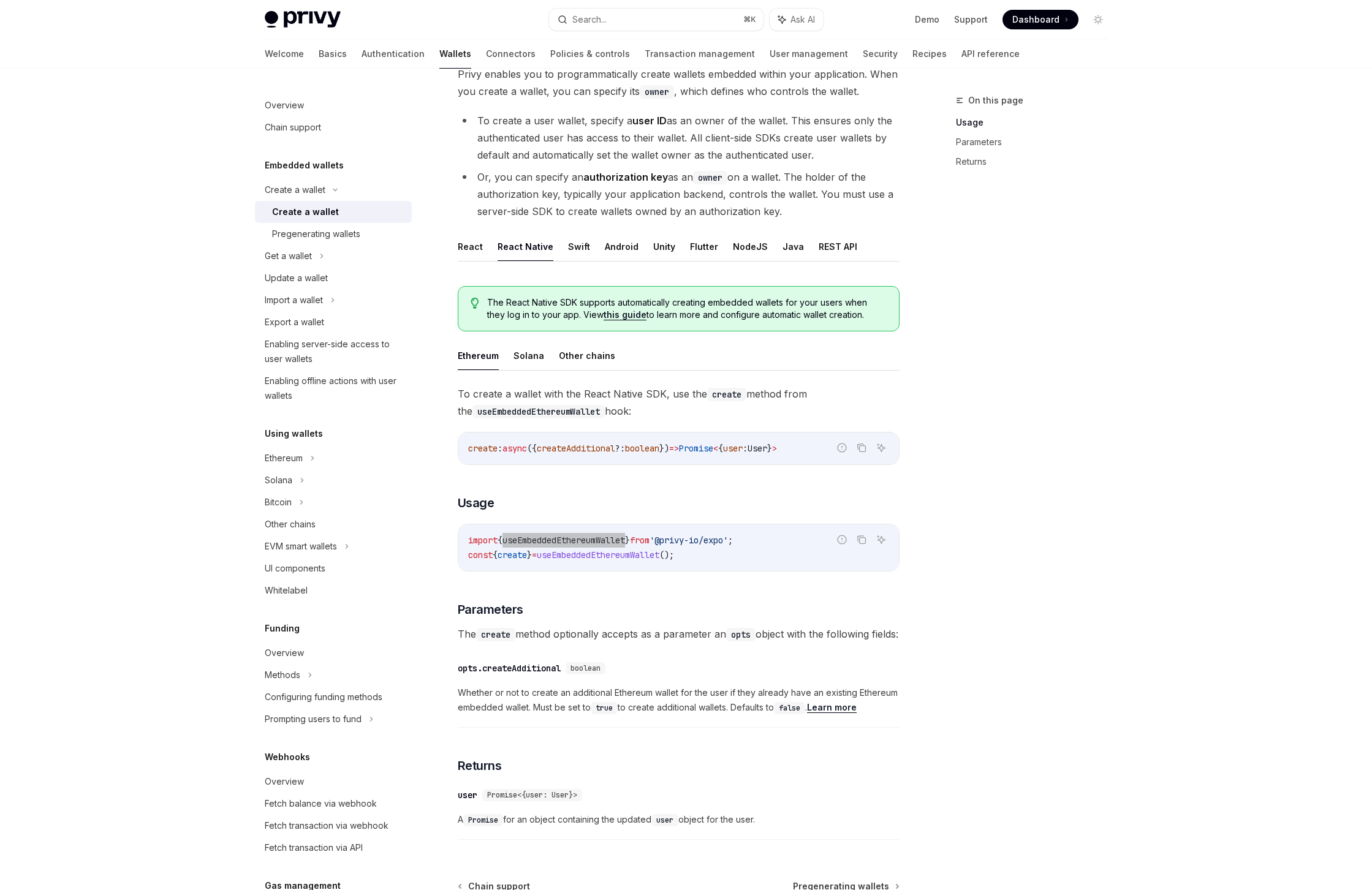
scroll to position [0, 0]
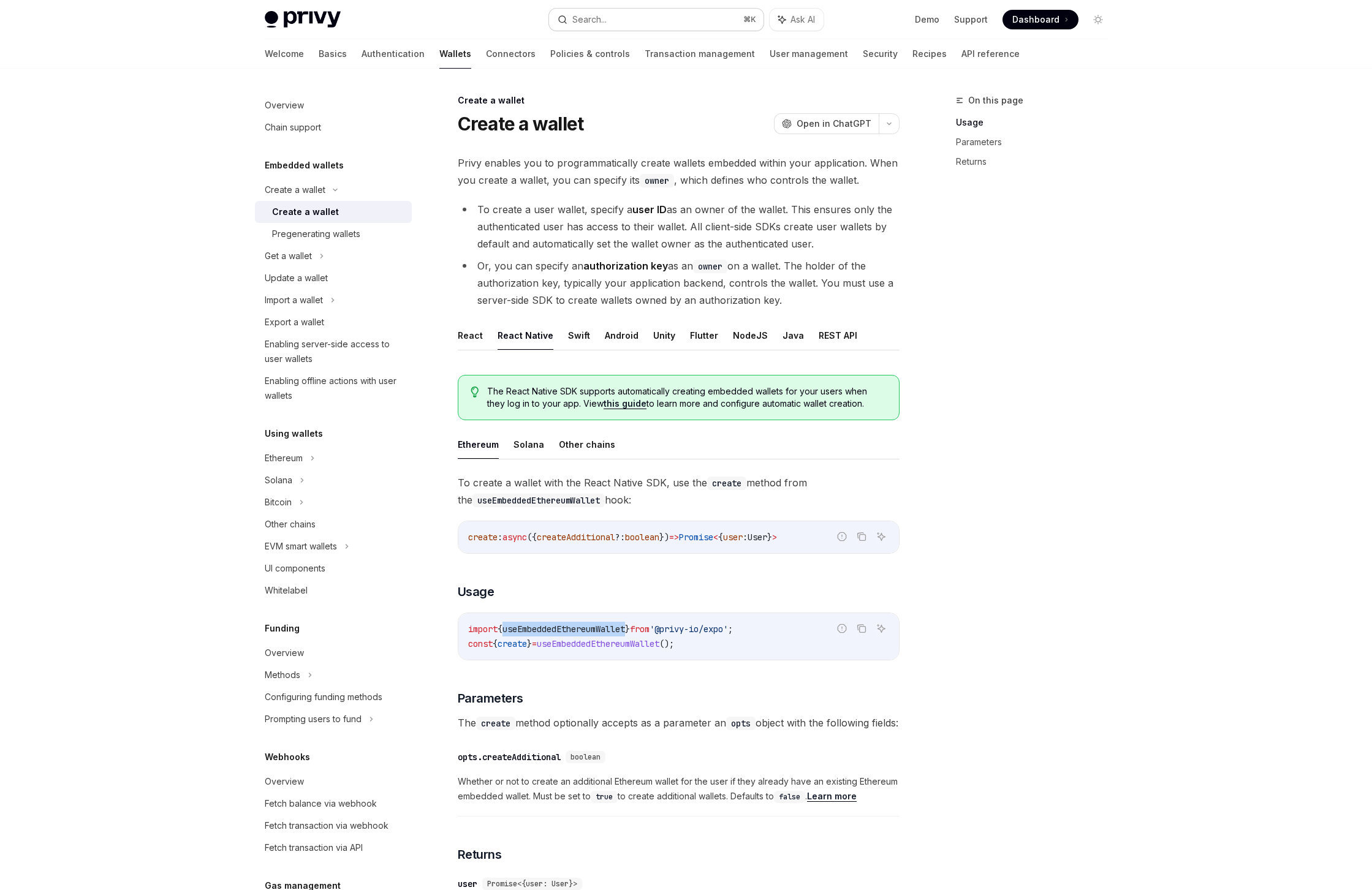
click at [669, 21] on button "Search... ⌘ K" at bounding box center [657, 20] width 215 height 22
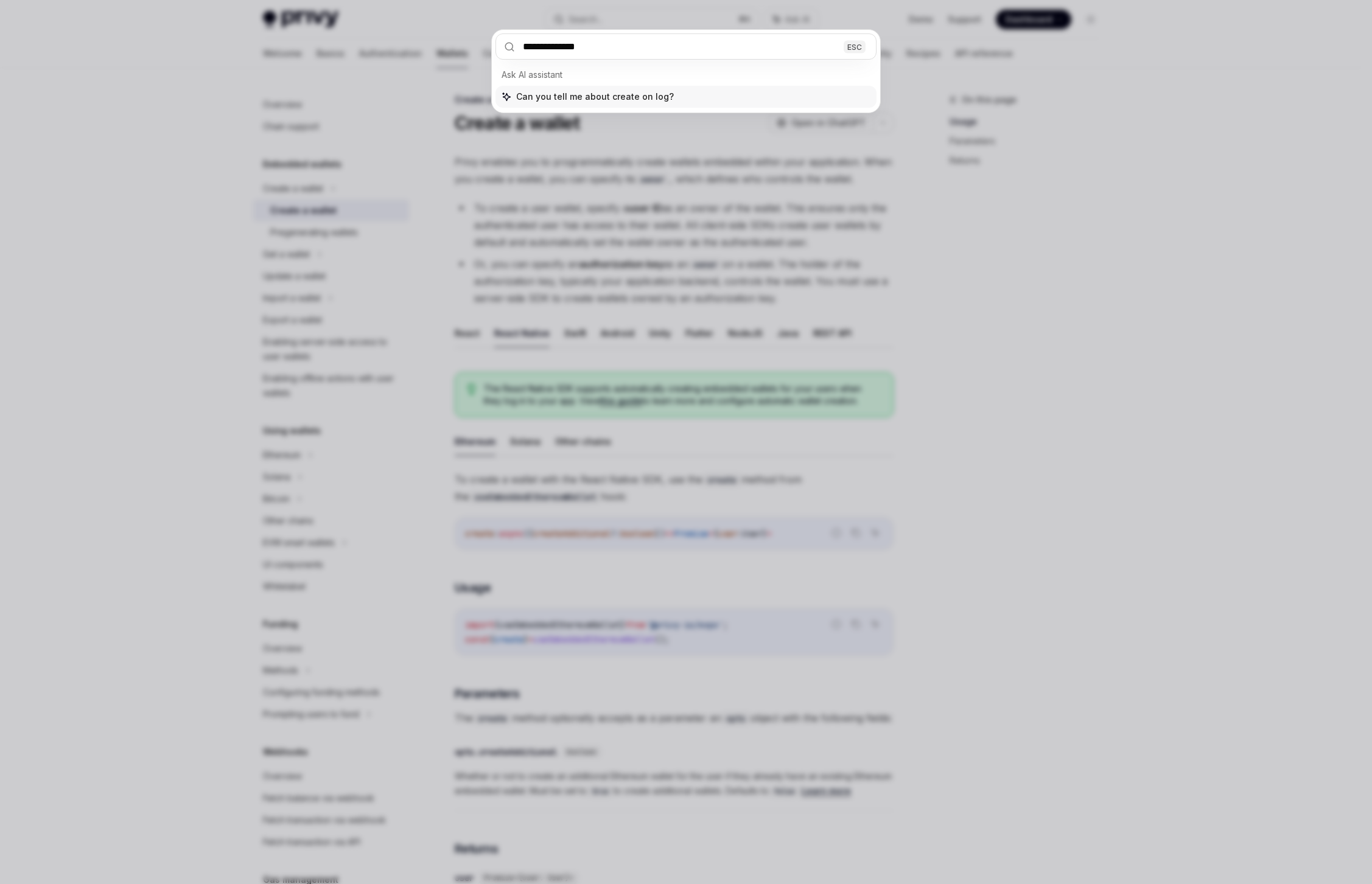
type input "**********"
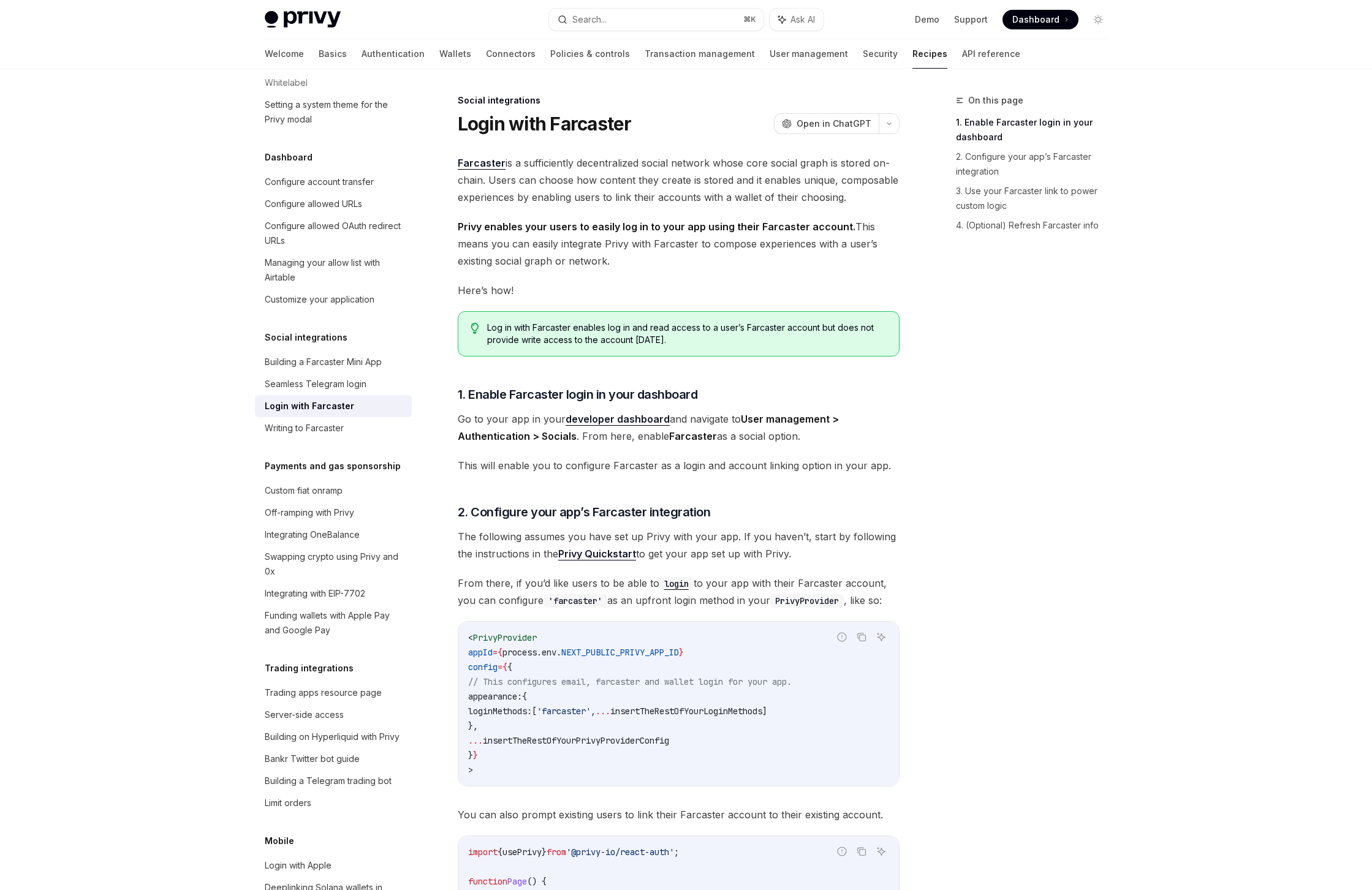
scroll to position [3, 0]
drag, startPoint x: 555, startPoint y: 325, endPoint x: 601, endPoint y: 323, distance: 46.0
click at [601, 323] on span "Log in with Farcaster enables log in and read access to a user’s Farcaster acco…" at bounding box center [686, 332] width 399 height 25
drag, startPoint x: 594, startPoint y: 323, endPoint x: 553, endPoint y: 320, distance: 41.1
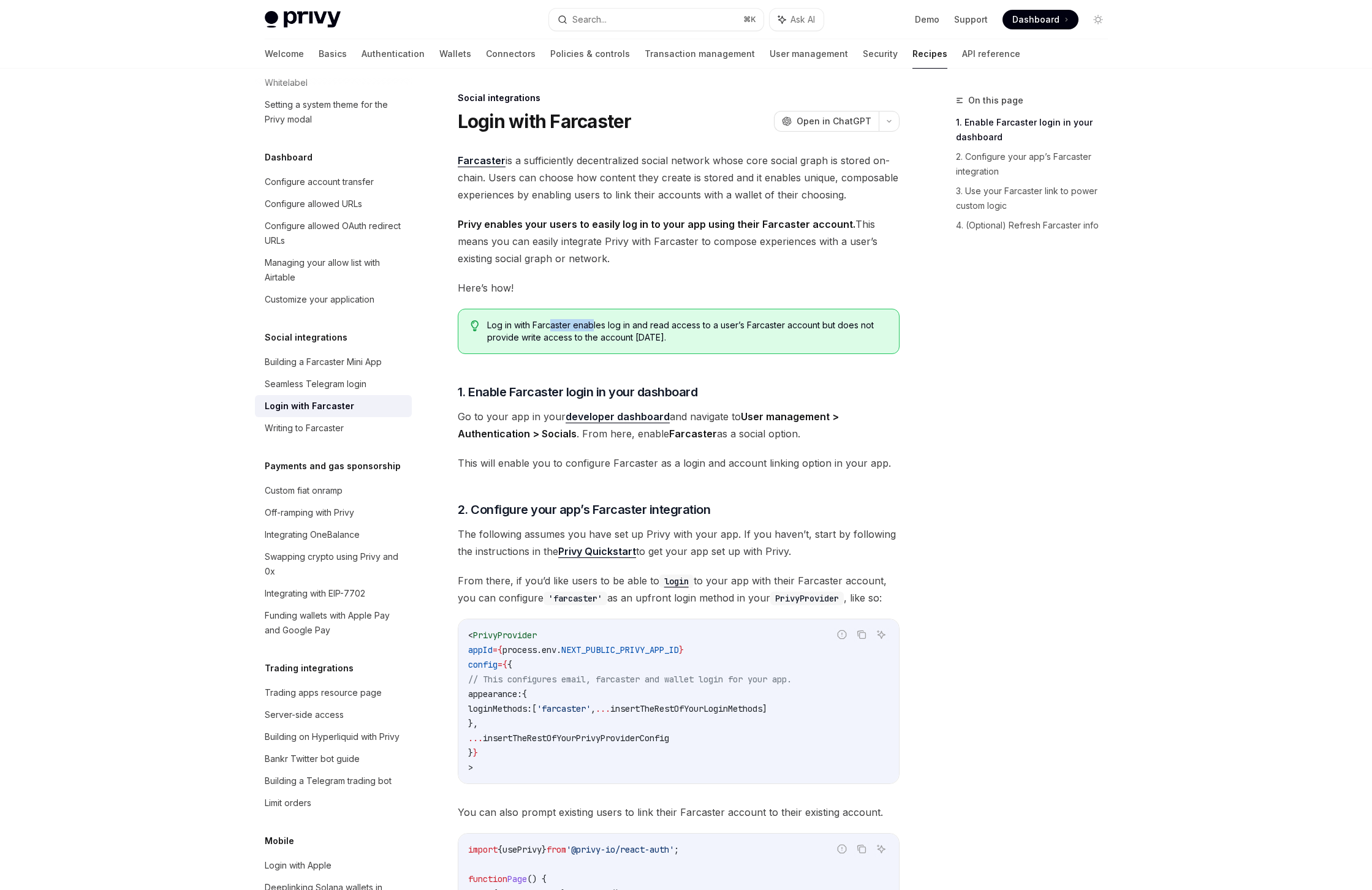
click at [553, 320] on span "Log in with Farcaster enables log in and read access to a user’s Farcaster acco…" at bounding box center [686, 332] width 399 height 25
click at [582, 177] on span "Farcaster is a sufficiently decentralized social network whose core social grap…" at bounding box center [678, 177] width 442 height 51
click at [486, 49] on link "Connectors" at bounding box center [511, 53] width 49 height 29
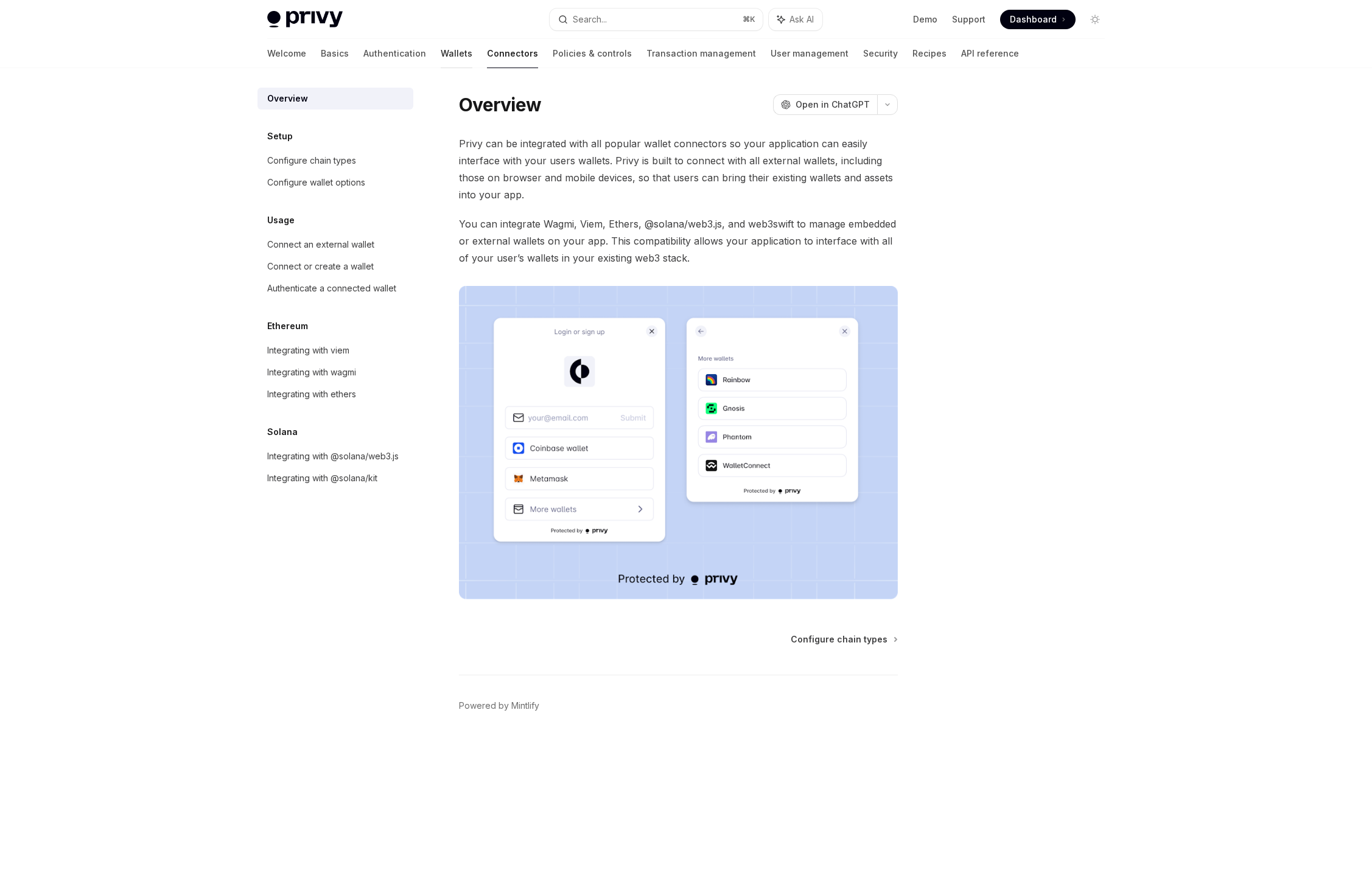
click at [441, 58] on link "Wallets" at bounding box center [456, 53] width 32 height 29
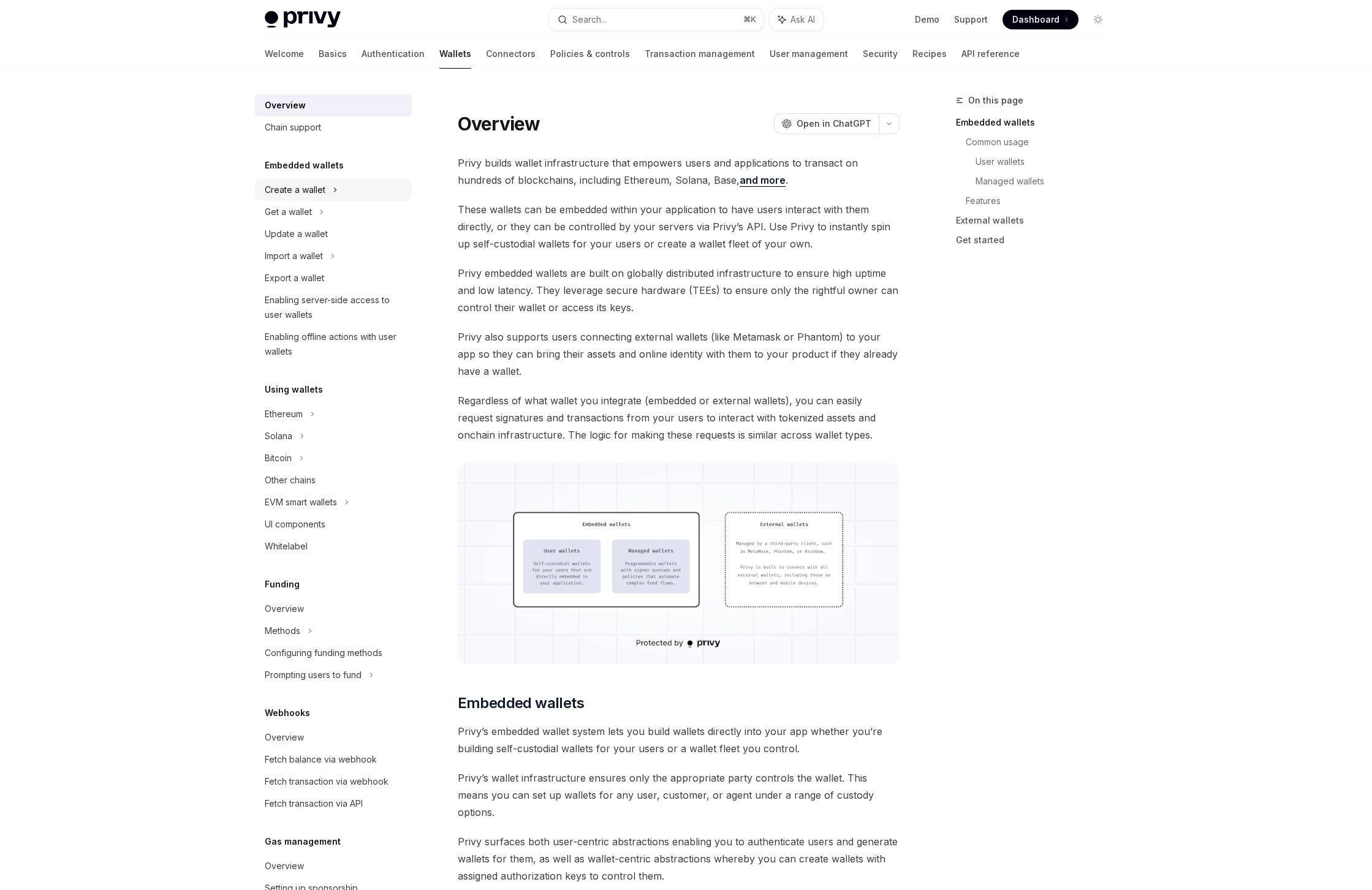
click at [348, 183] on div "Create a wallet" at bounding box center [333, 190] width 157 height 22
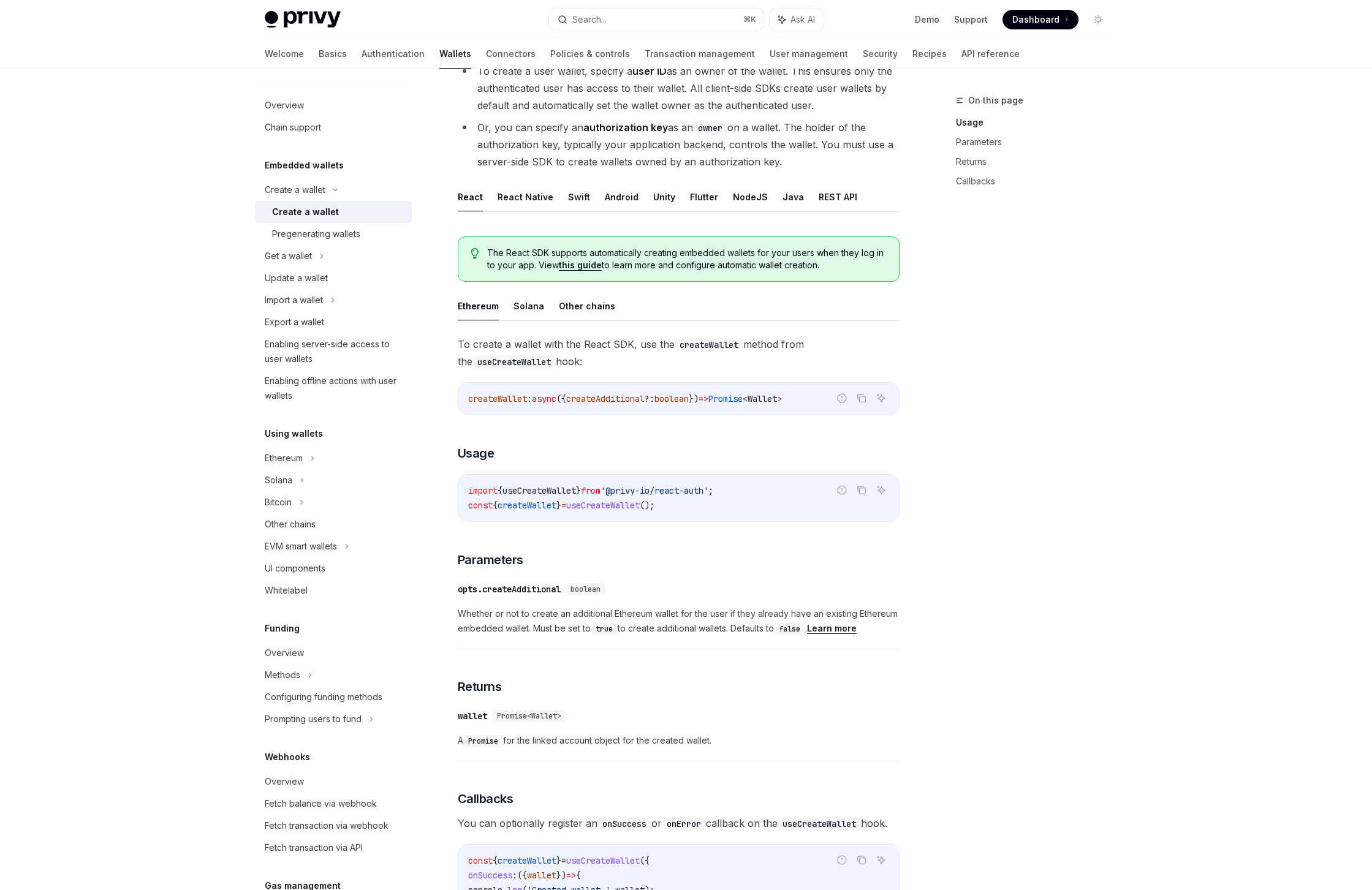
scroll to position [27, 0]
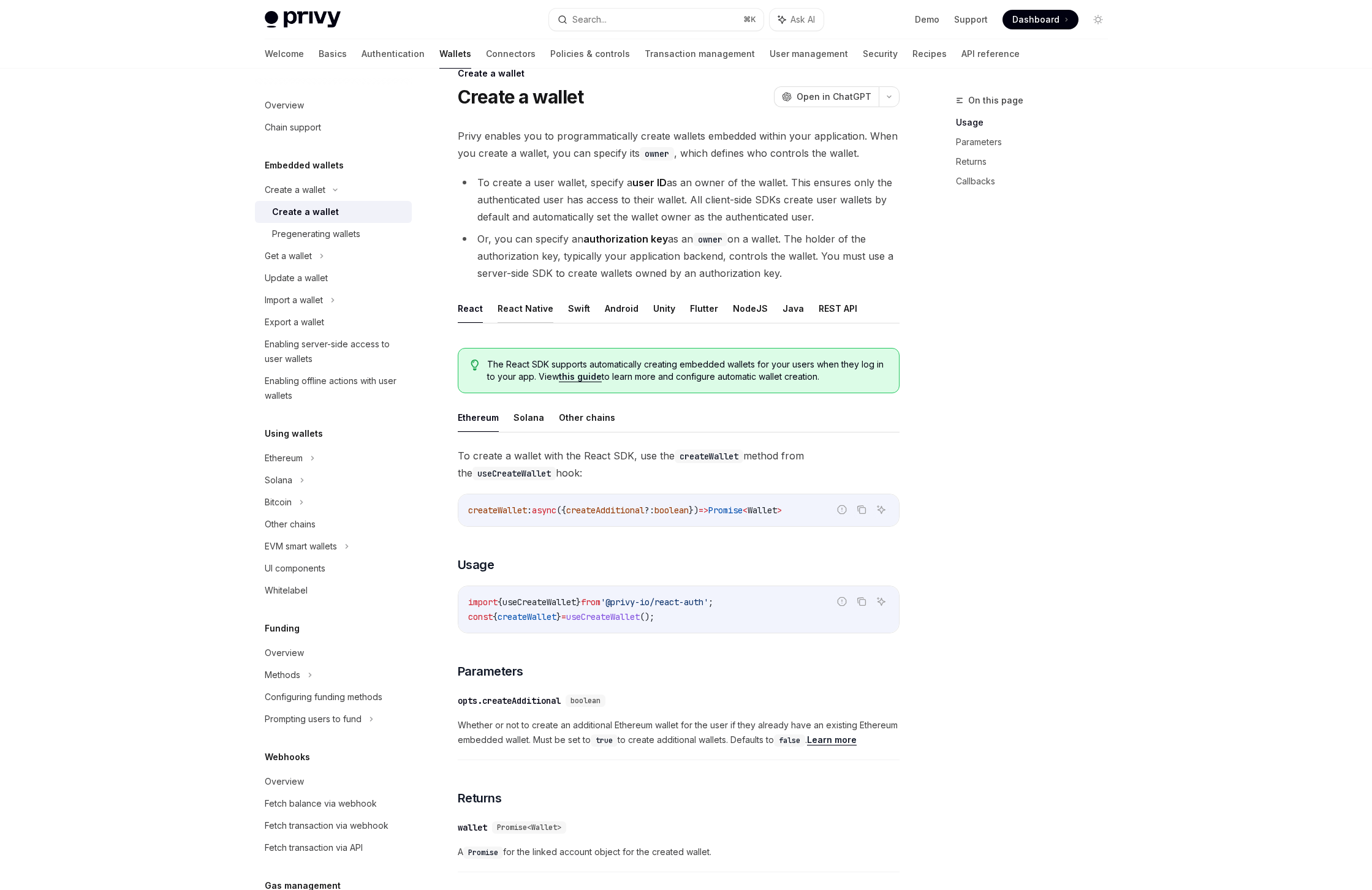
click at [536, 306] on button "React Native" at bounding box center [525, 308] width 56 height 29
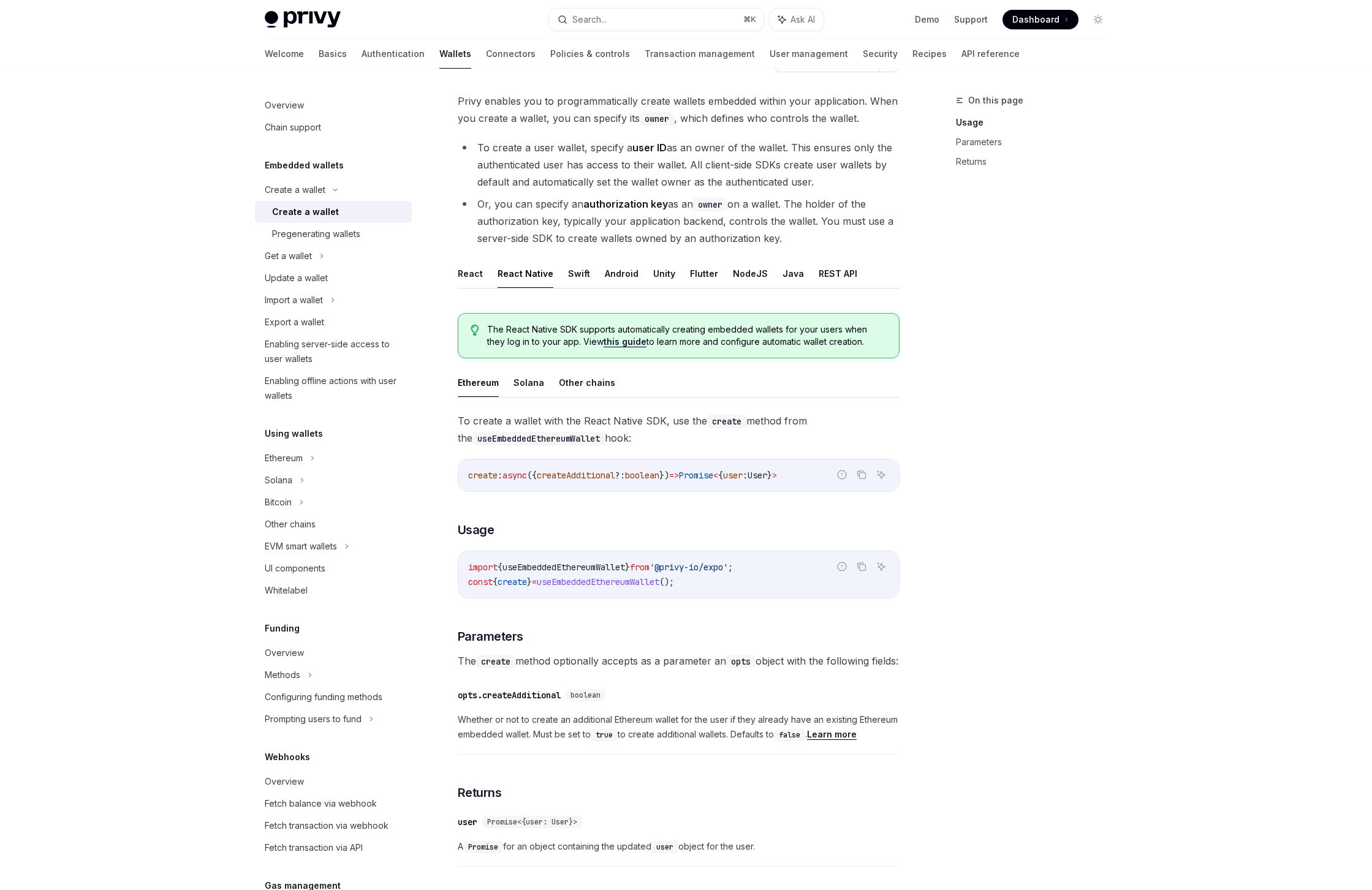
scroll to position [244, 0]
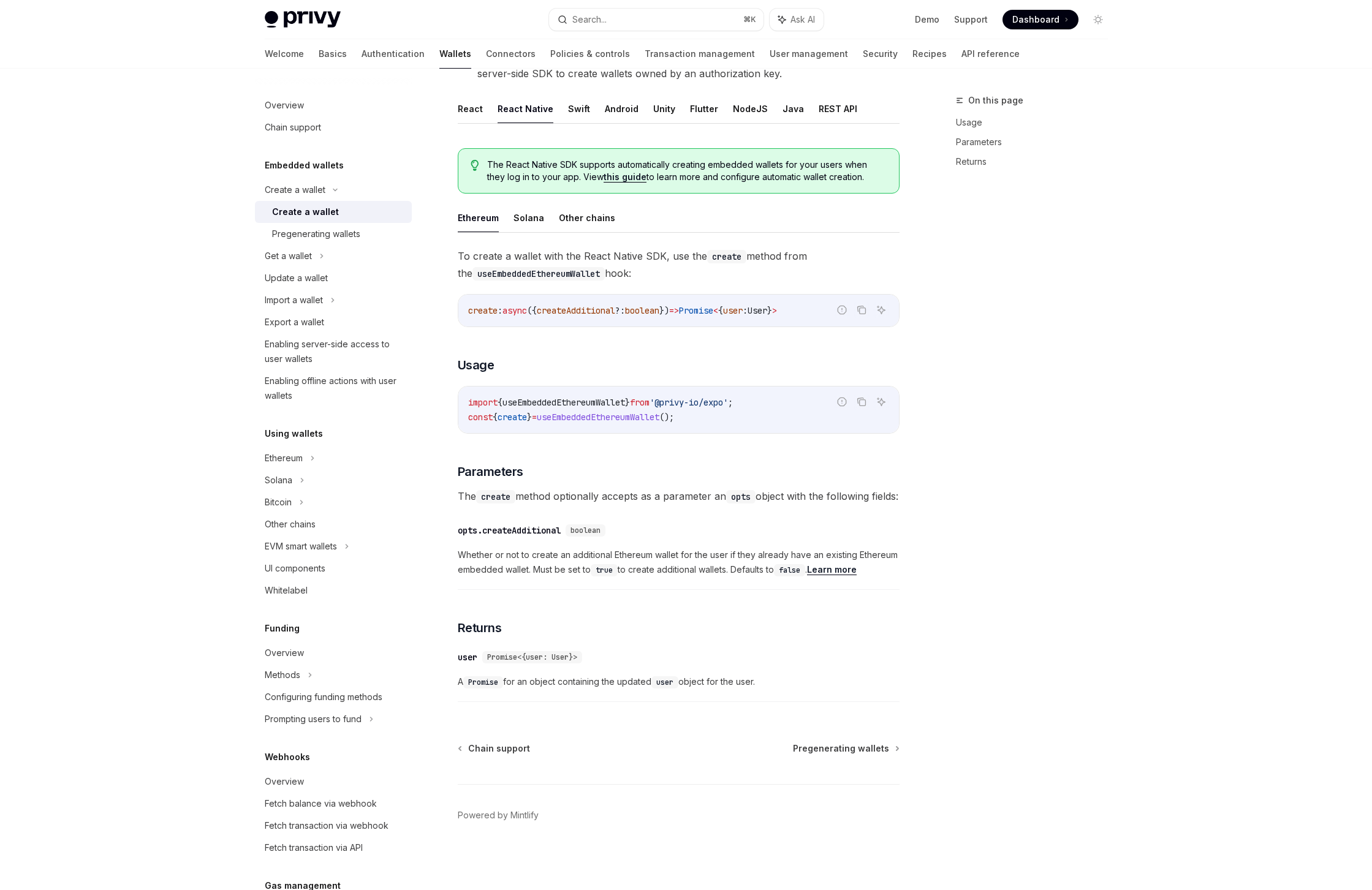
click at [587, 358] on div "To create a wallet with the React Native SDK, use the create method from the us…" at bounding box center [678, 478] width 442 height 461
click at [595, 397] on span "useEmbeddedEthereumWallet" at bounding box center [564, 402] width 122 height 11
click at [602, 412] on span "useEmbeddedEthereumWallet" at bounding box center [598, 417] width 122 height 11
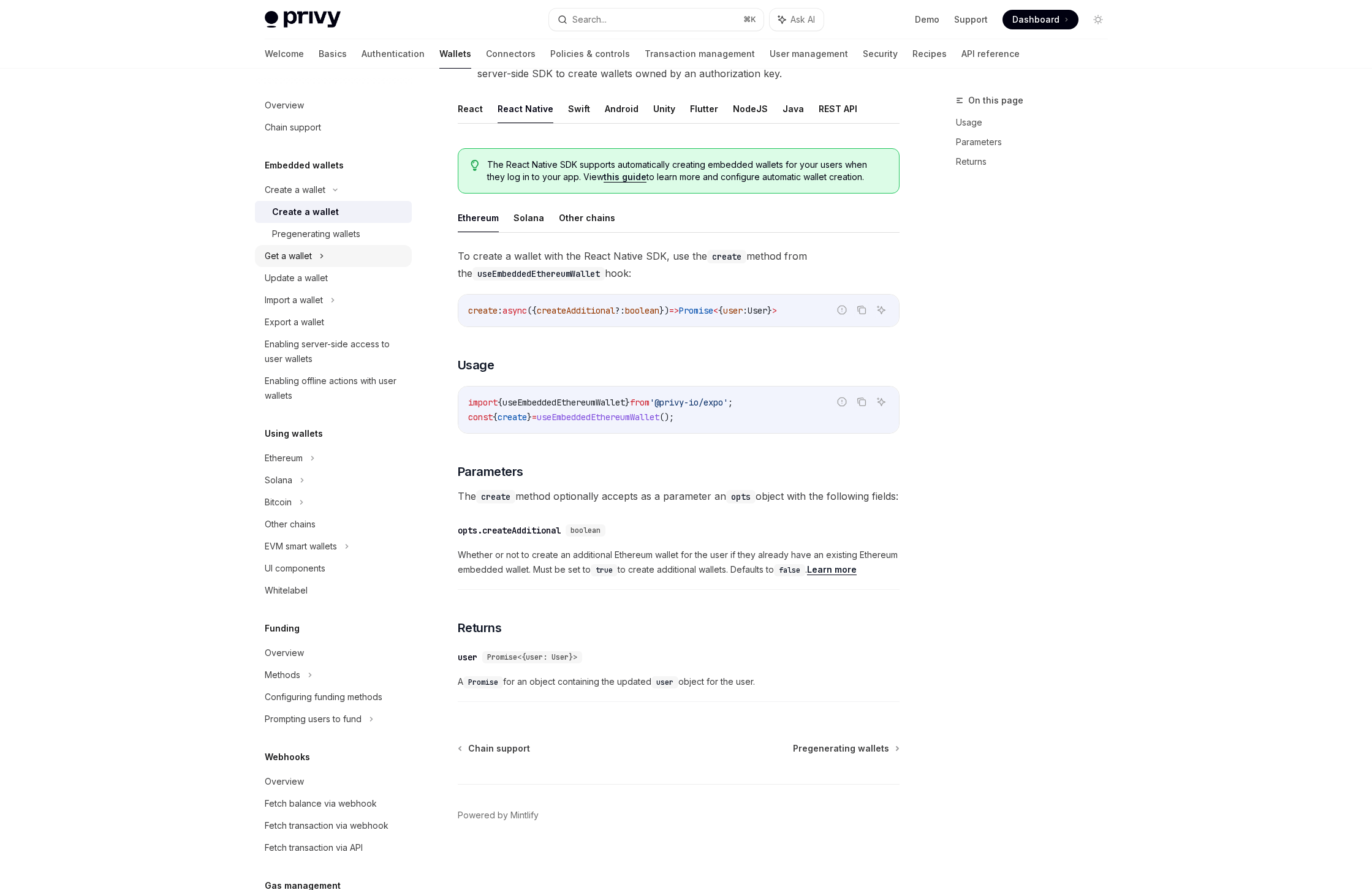
click at [297, 256] on div "Get a wallet" at bounding box center [288, 256] width 47 height 15
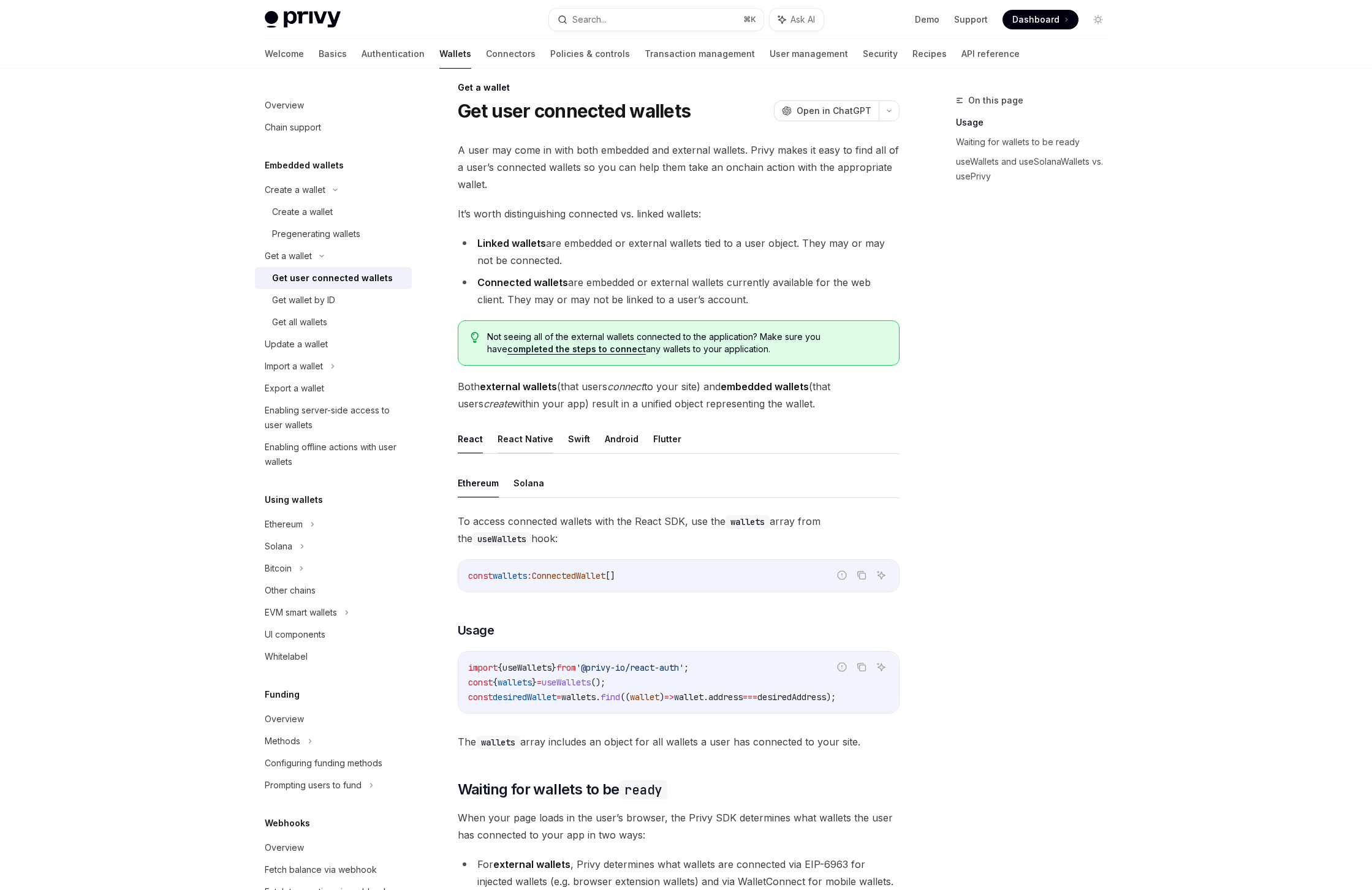
scroll to position [34, 0]
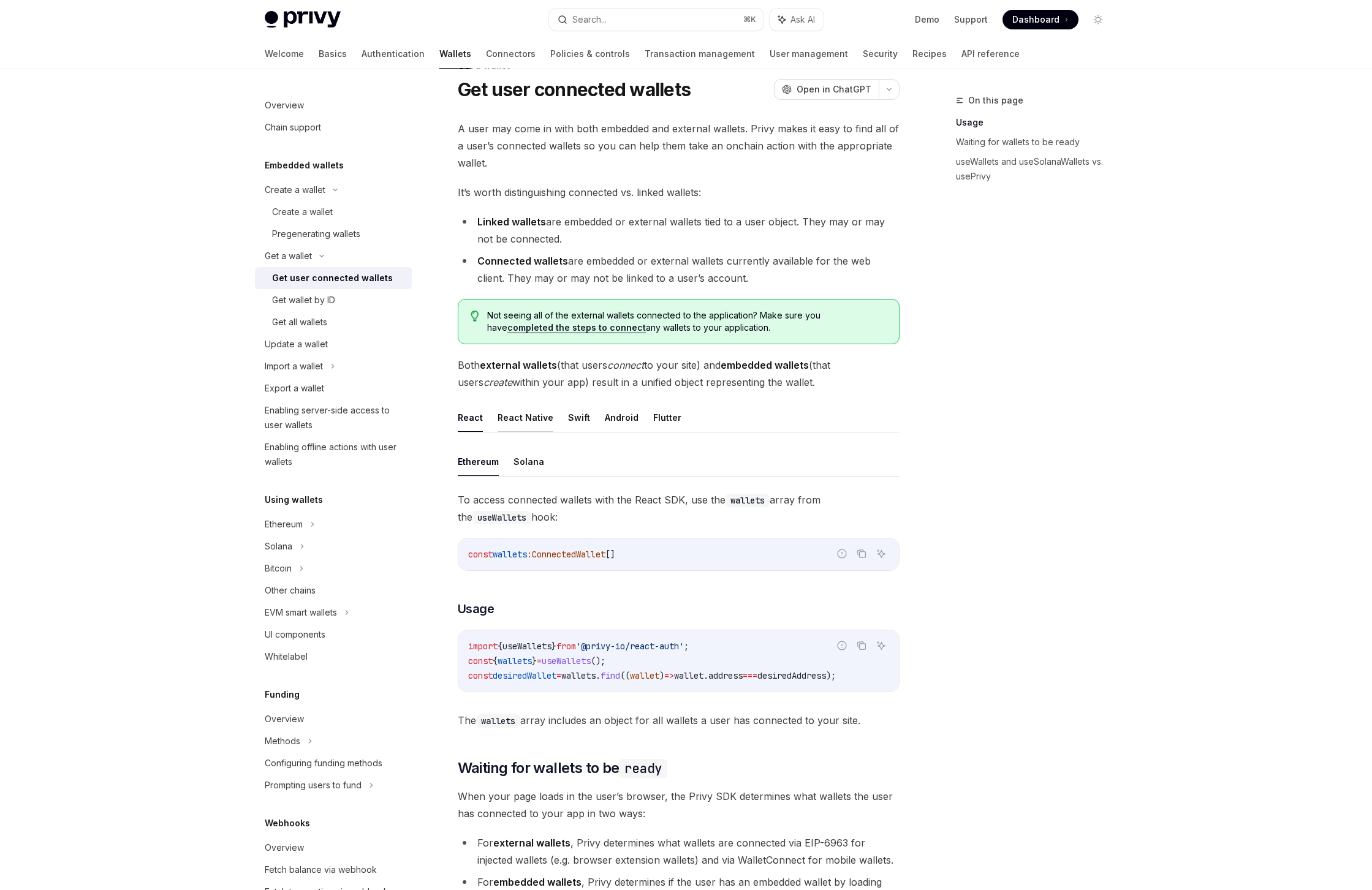
click at [514, 419] on button "React Native" at bounding box center [525, 417] width 56 height 29
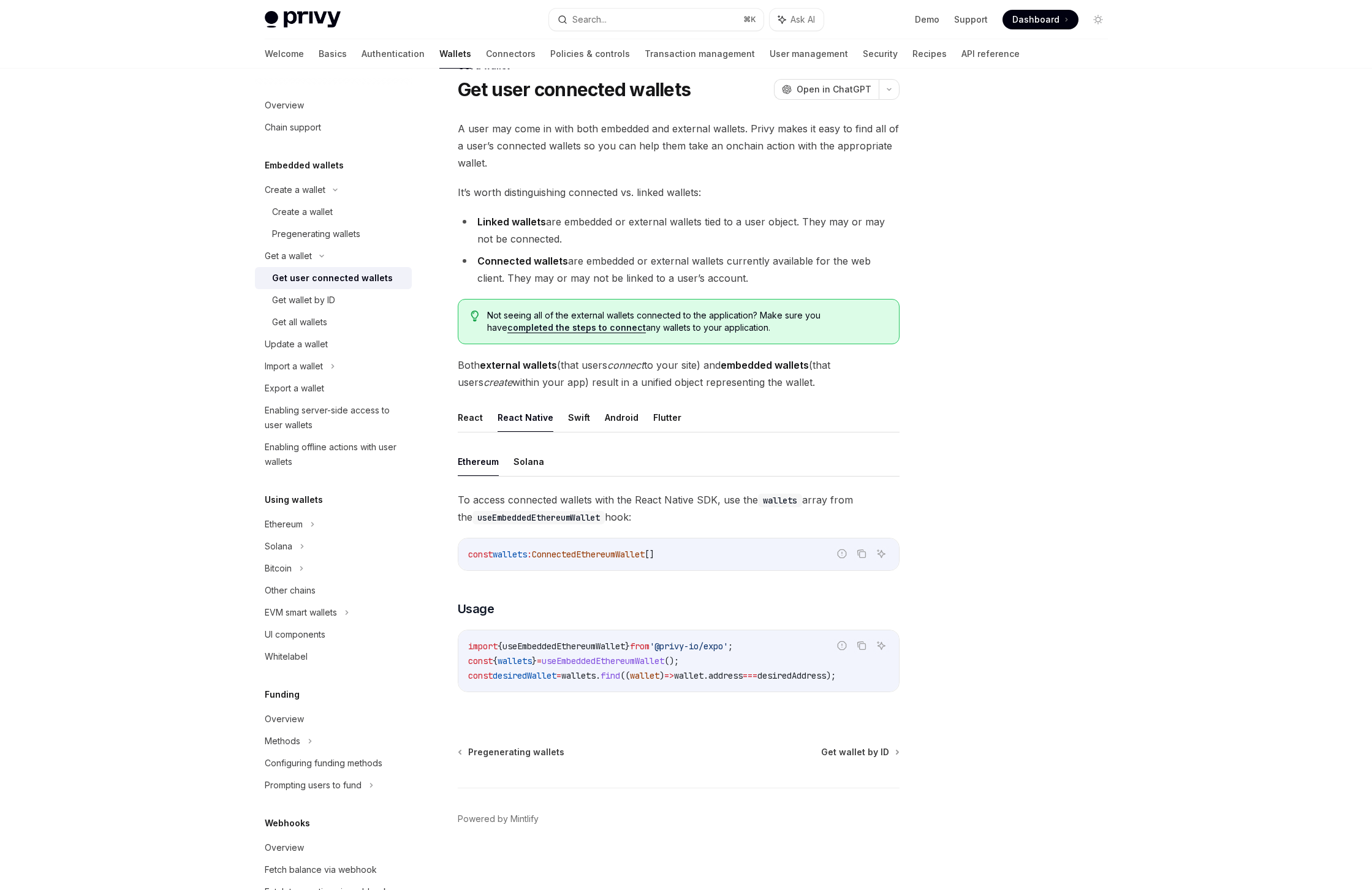
click at [582, 647] on span "useEmbeddedEthereumWallet" at bounding box center [564, 646] width 122 height 11
click at [309, 320] on div "Get all wallets" at bounding box center [299, 322] width 55 height 15
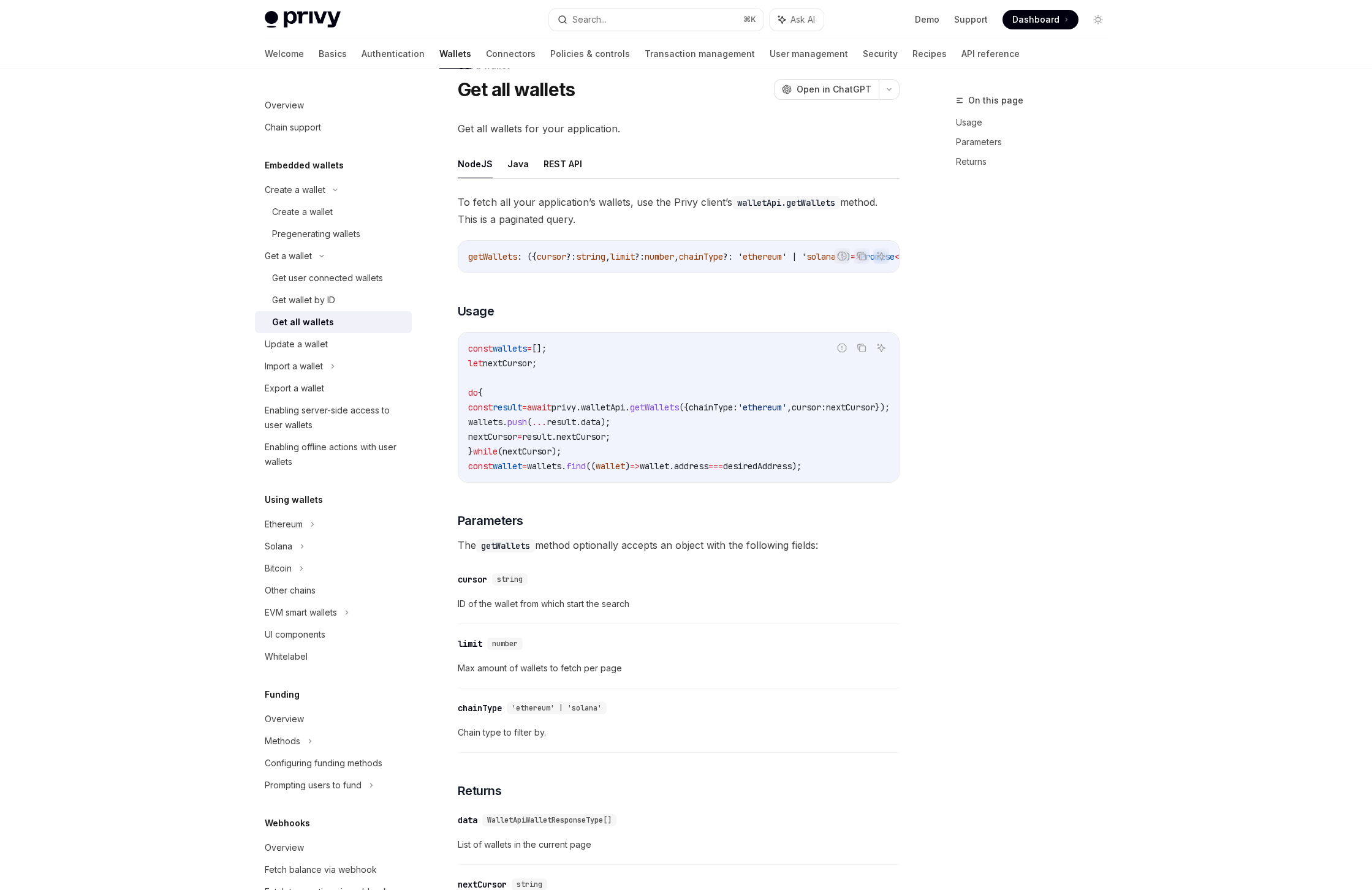
click at [309, 320] on div "Get all wallets" at bounding box center [303, 322] width 62 height 15
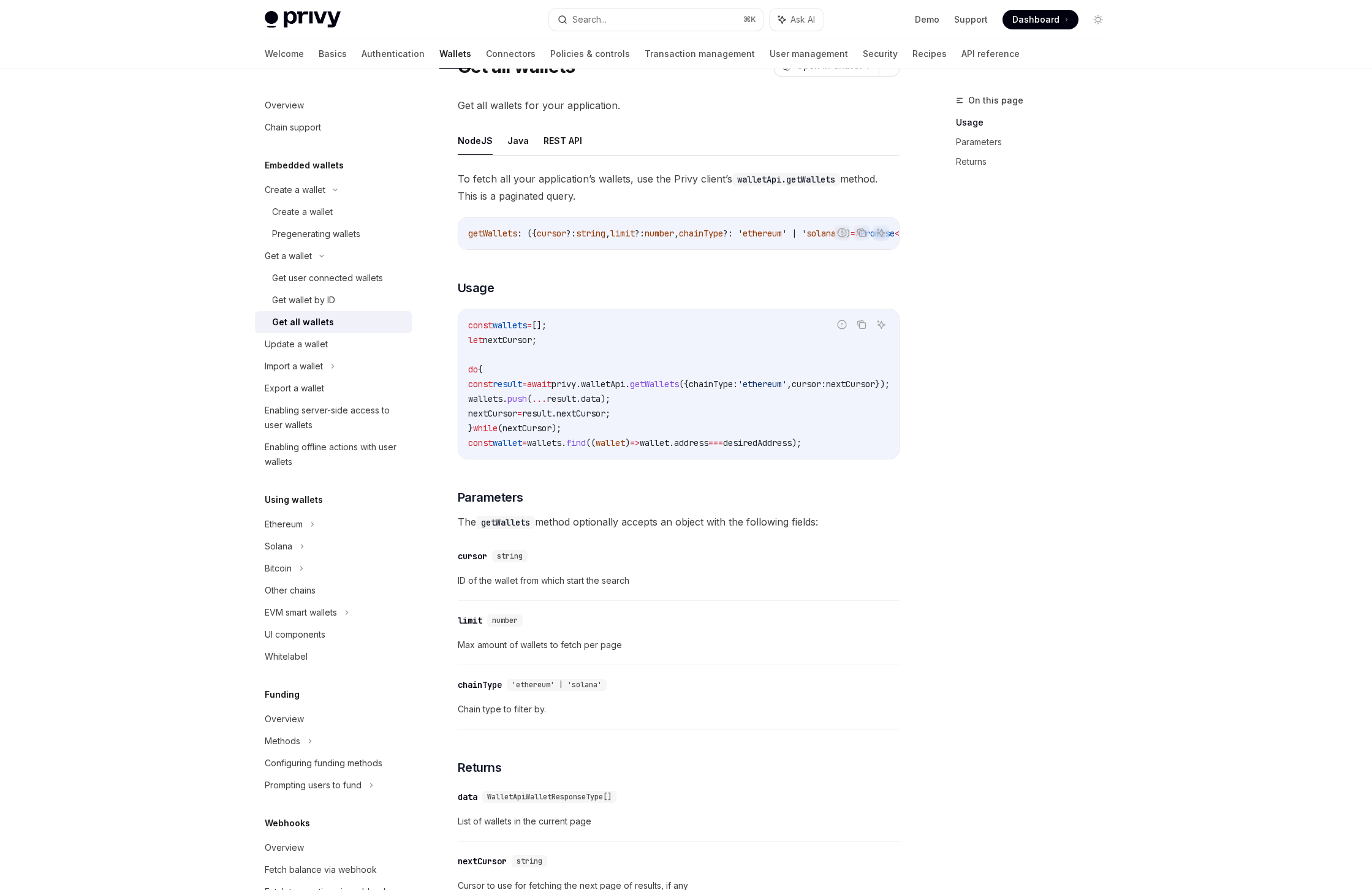
scroll to position [59, 0]
click at [625, 388] on span "walletApi" at bounding box center [603, 383] width 44 height 11
click at [576, 388] on span "privy" at bounding box center [564, 383] width 25 height 11
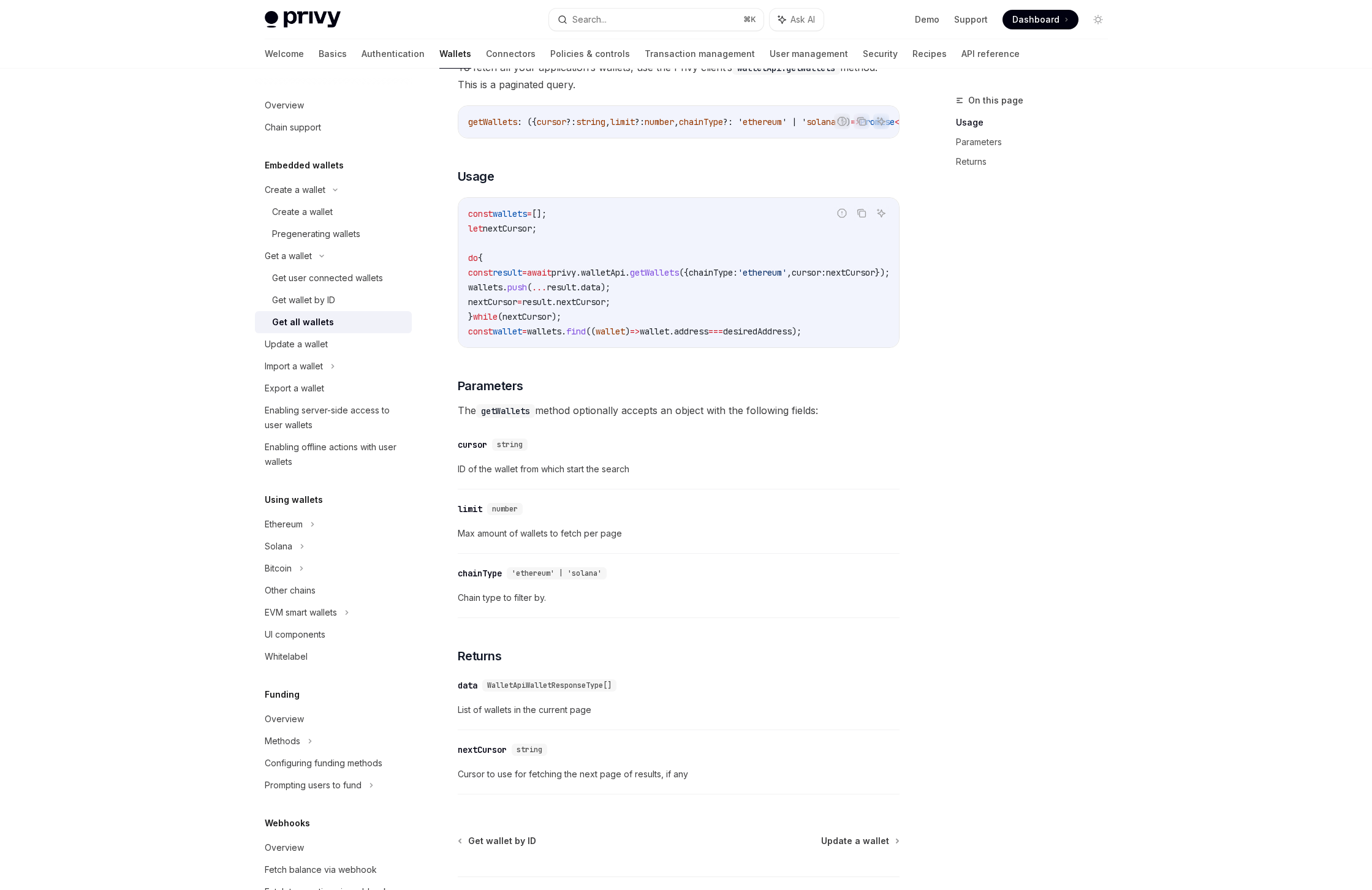
scroll to position [271, 0]
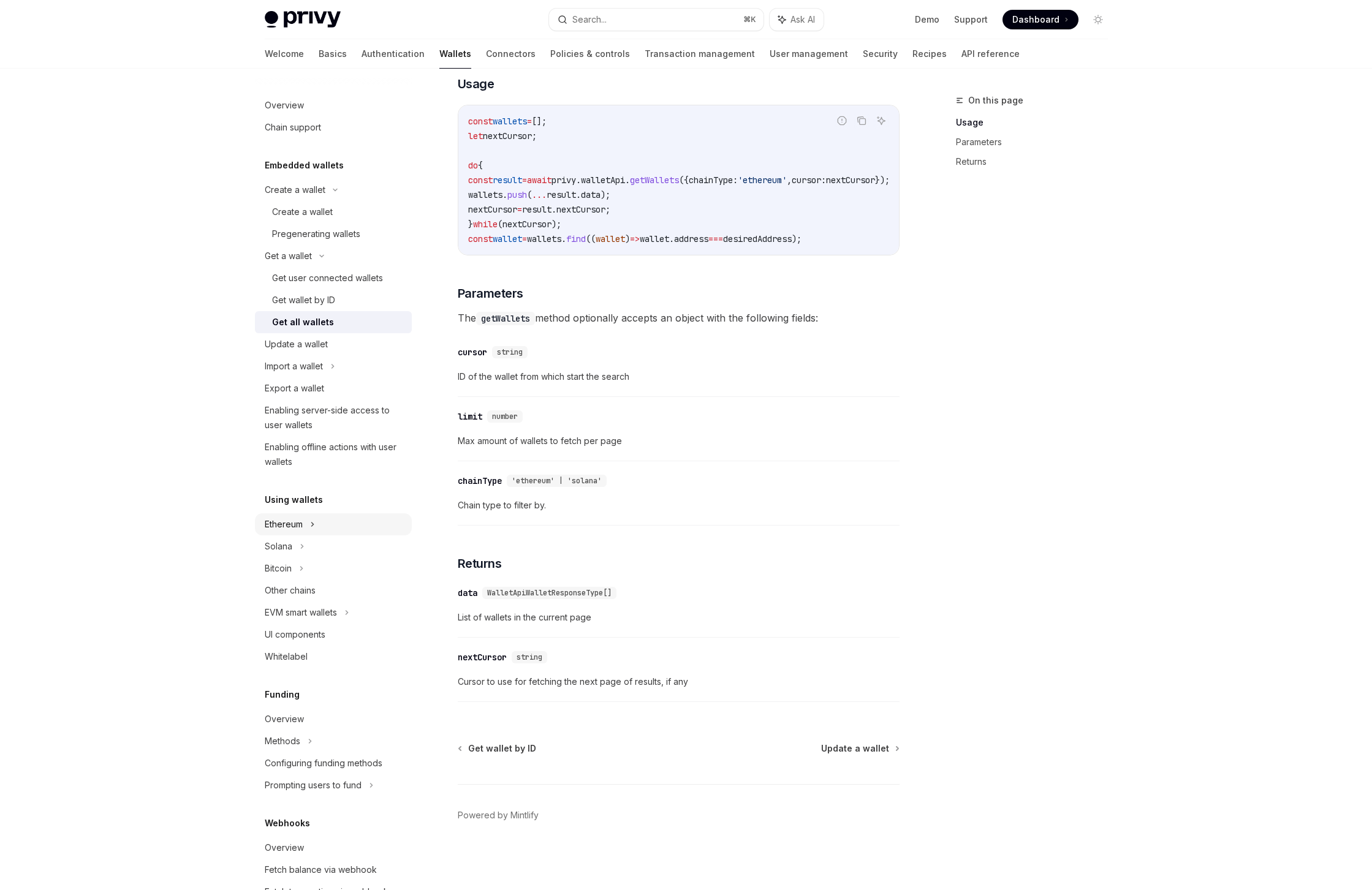
click at [327, 526] on div "Ethereum" at bounding box center [333, 524] width 157 height 22
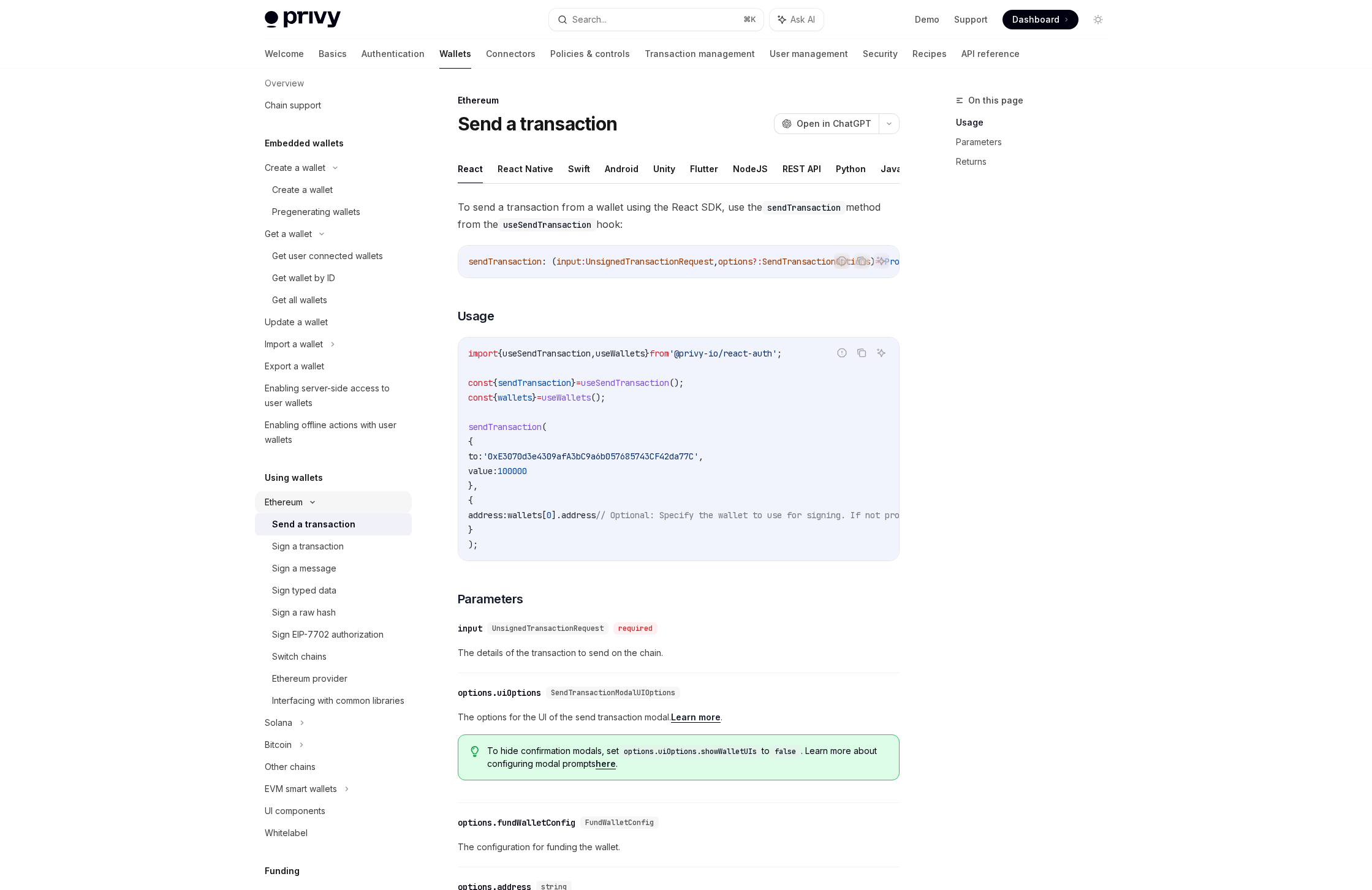
scroll to position [23, 0]
click at [323, 321] on div "Update a wallet" at bounding box center [296, 321] width 63 height 15
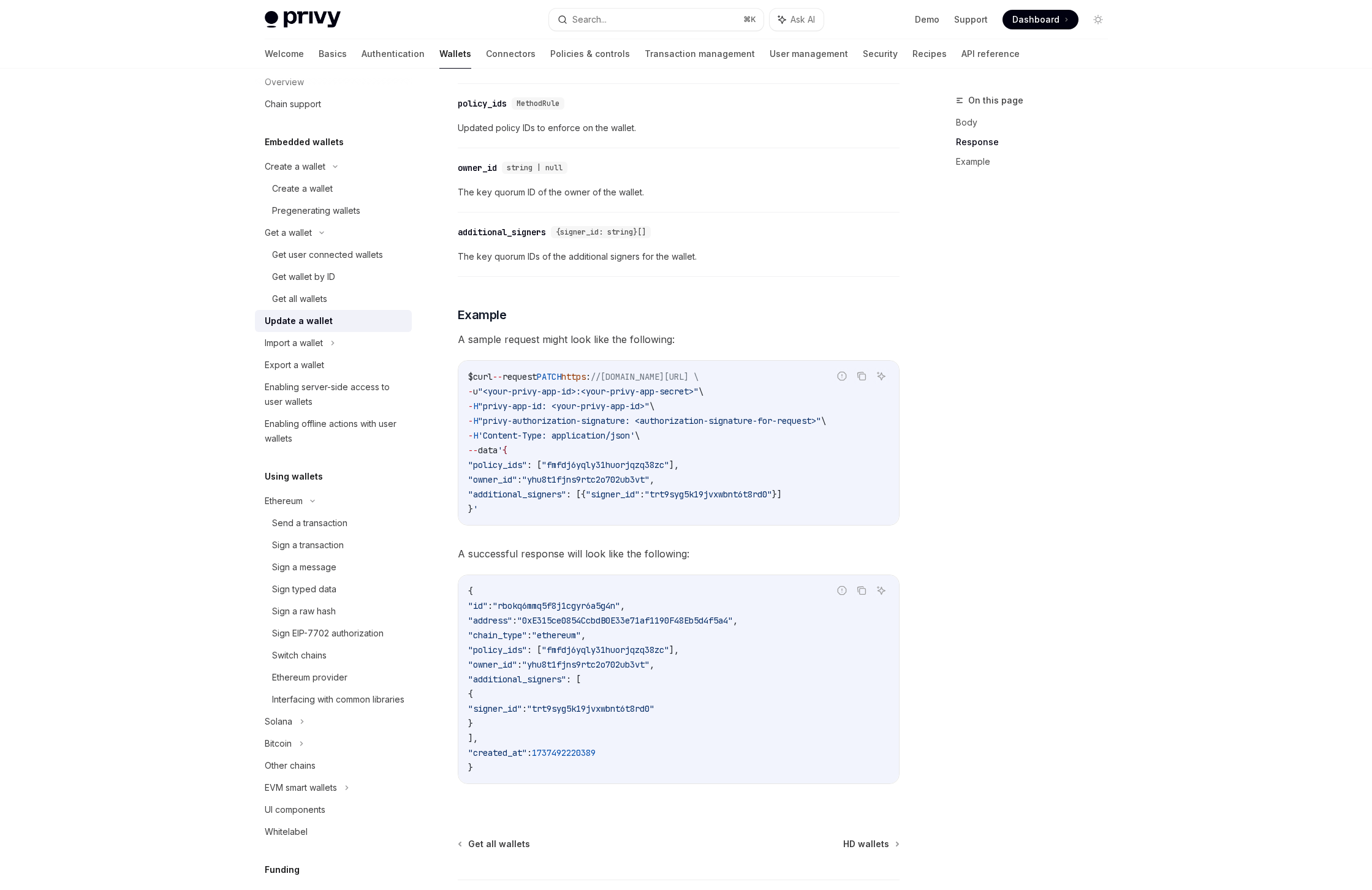
scroll to position [1124, 0]
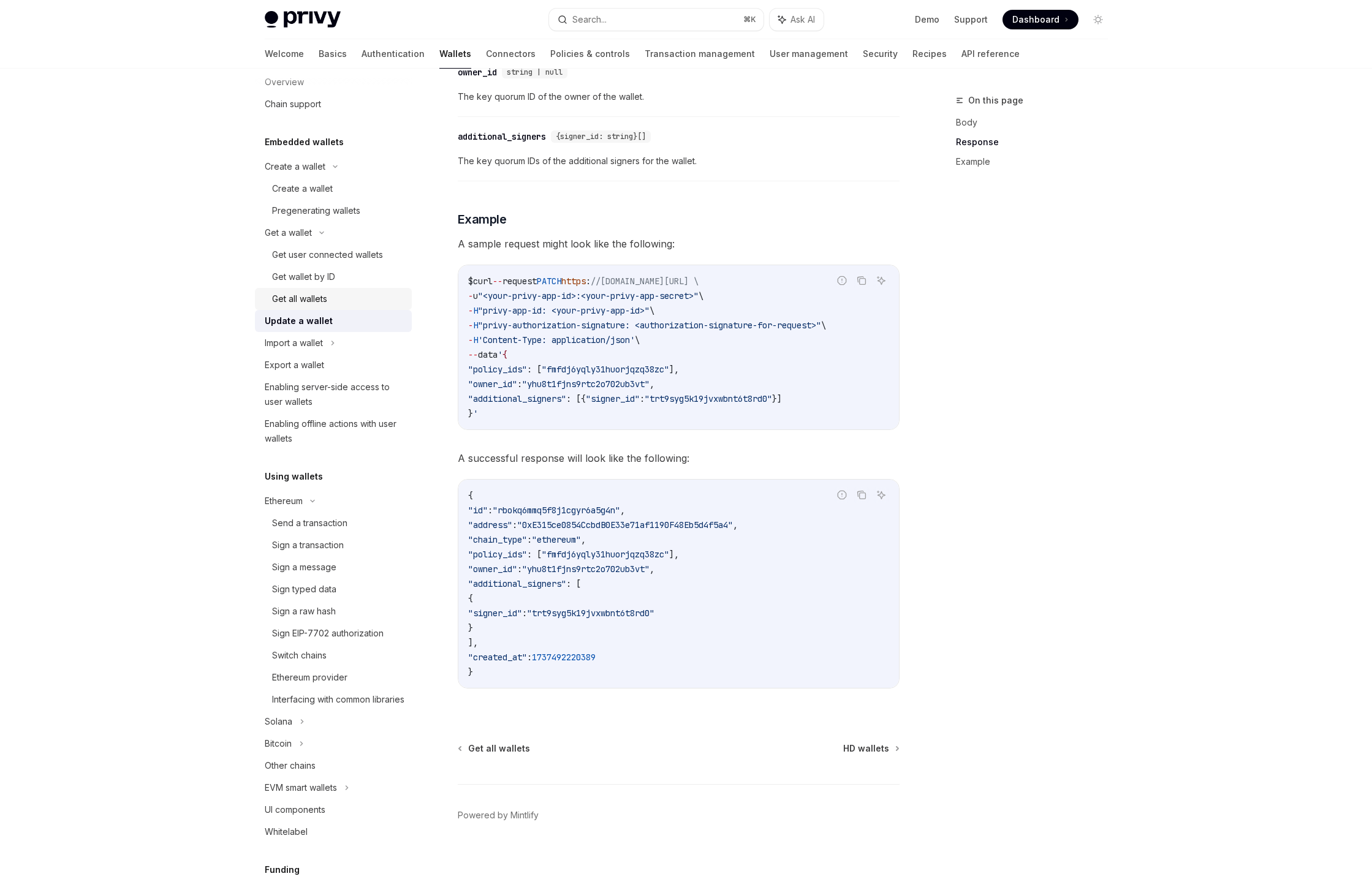
click at [298, 303] on div "Get all wallets" at bounding box center [299, 299] width 55 height 15
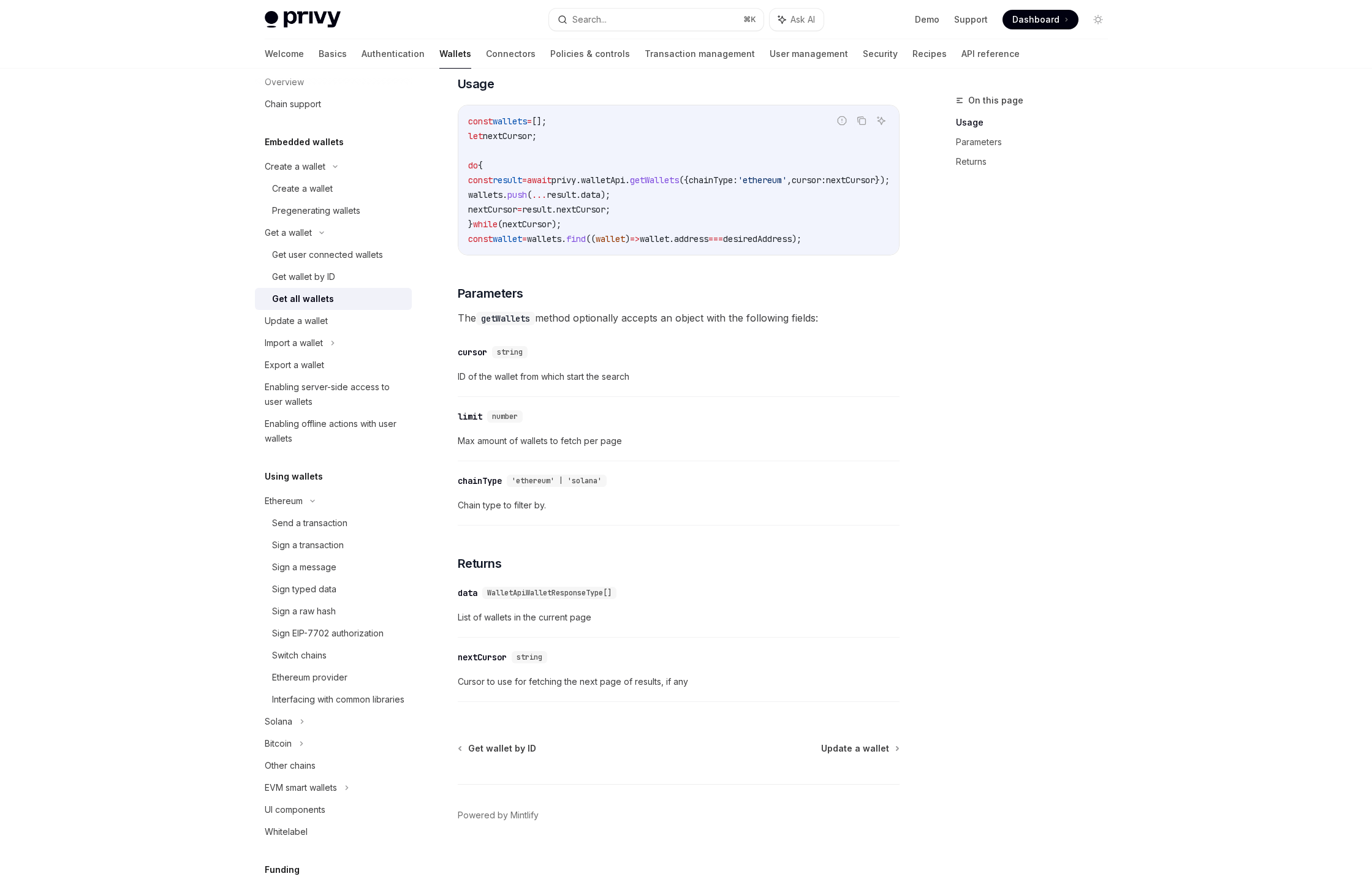
scroll to position [271, 0]
click at [709, 375] on span "ID of the wallet from which start the search" at bounding box center [678, 377] width 442 height 15
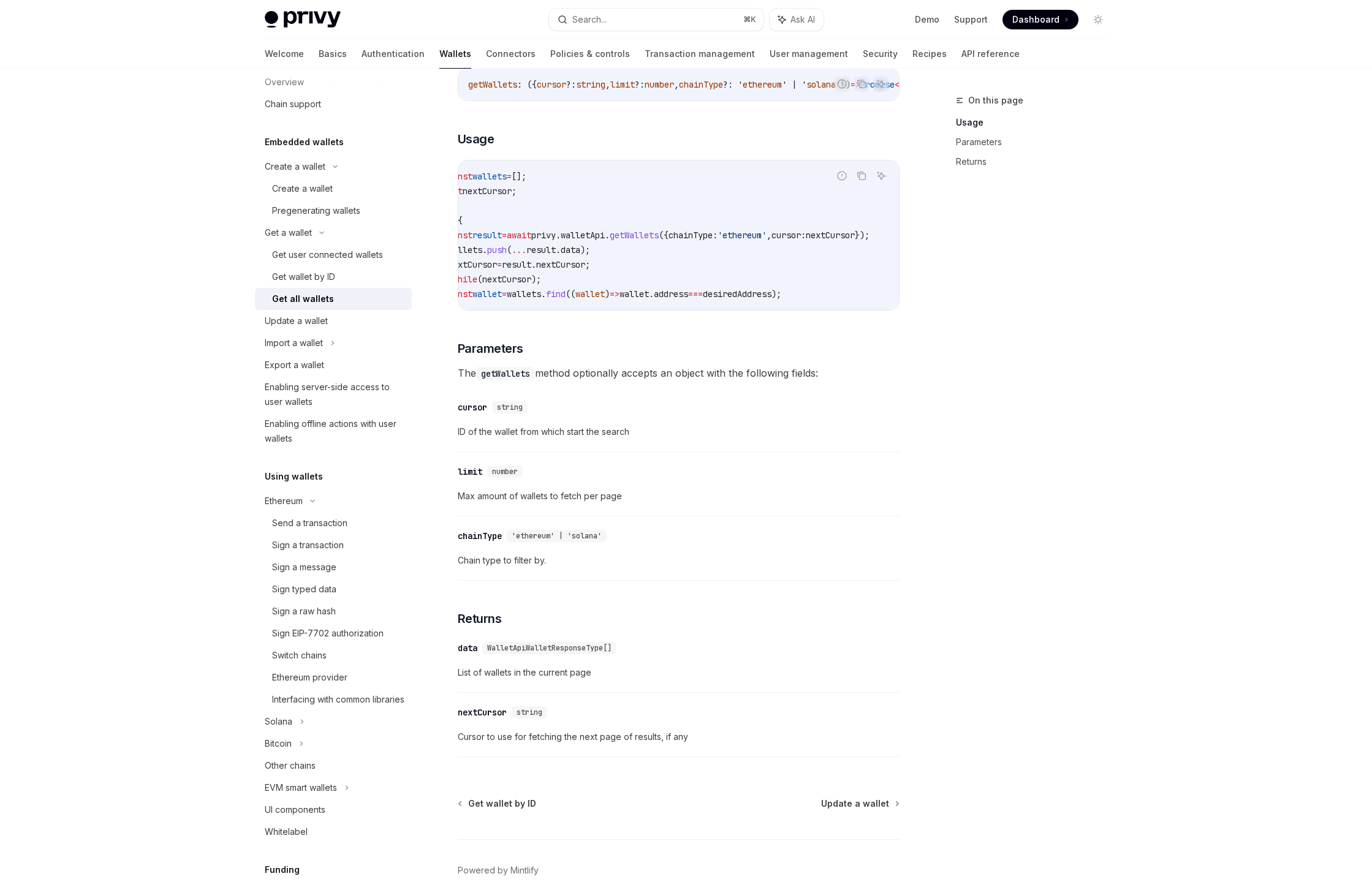
scroll to position [0, 0]
click at [722, 382] on span "The getWallets method optionally accepts an object with the following fields:" at bounding box center [678, 373] width 442 height 17
click at [584, 284] on code "const wallets = []; let nextCursor ; do { const result = await privy . walletAp…" at bounding box center [693, 235] width 451 height 132
drag, startPoint x: 636, startPoint y: 304, endPoint x: 545, endPoint y: 299, distance: 91.1
click at [545, 299] on code "const wallets = []; let nextCursor ; do { const result = await privy . walletAp…" at bounding box center [693, 235] width 451 height 132
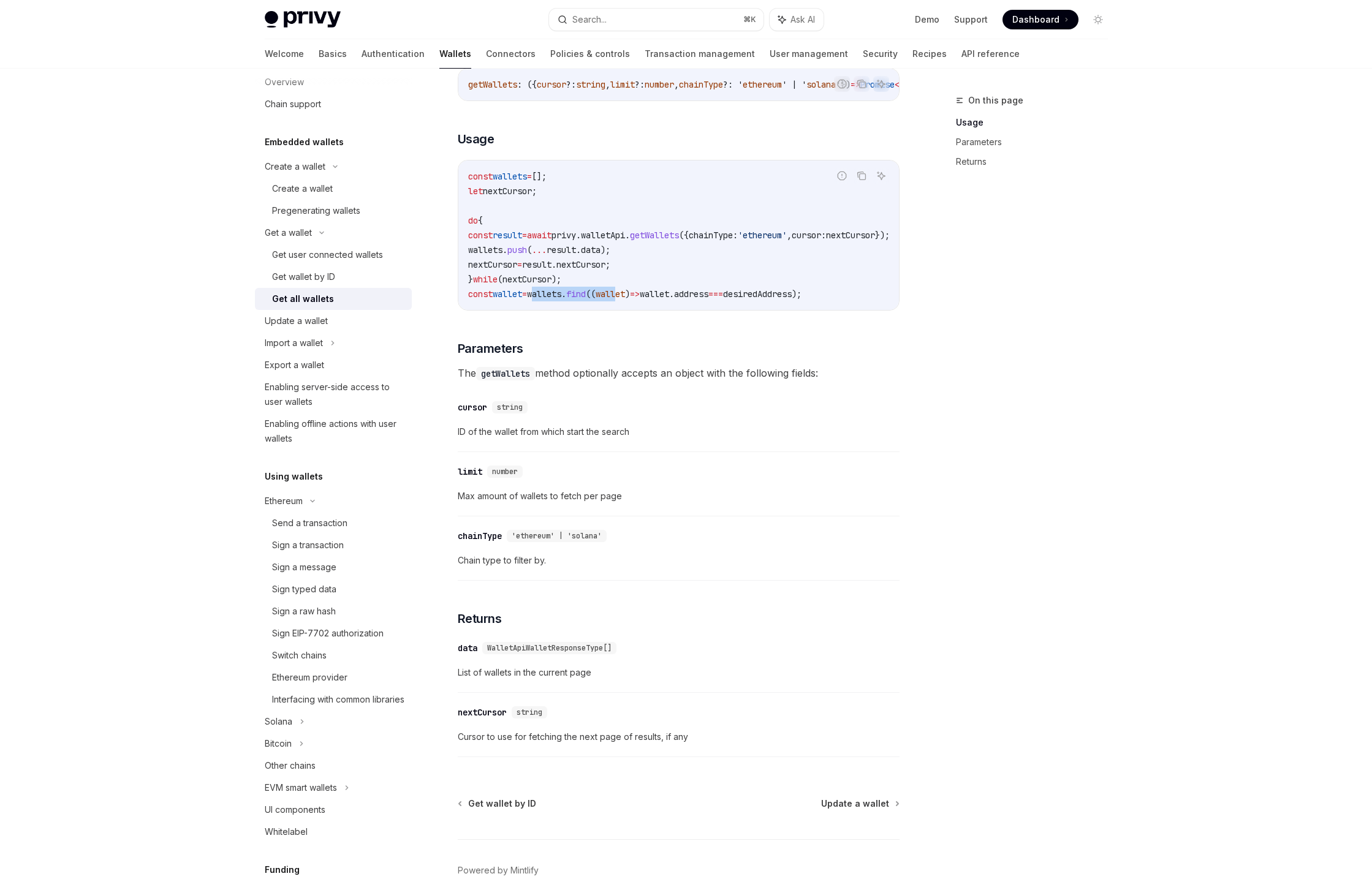
click at [545, 299] on span "wallets" at bounding box center [544, 293] width 34 height 11
drag, startPoint x: 628, startPoint y: 297, endPoint x: 502, endPoint y: 241, distance: 137.9
click at [502, 241] on code "const wallets = []; let nextCursor ; do { const result = await privy . walletAp…" at bounding box center [693, 235] width 451 height 132
click at [493, 241] on span "const" at bounding box center [480, 235] width 25 height 11
drag, startPoint x: 499, startPoint y: 240, endPoint x: 629, endPoint y: 299, distance: 142.8
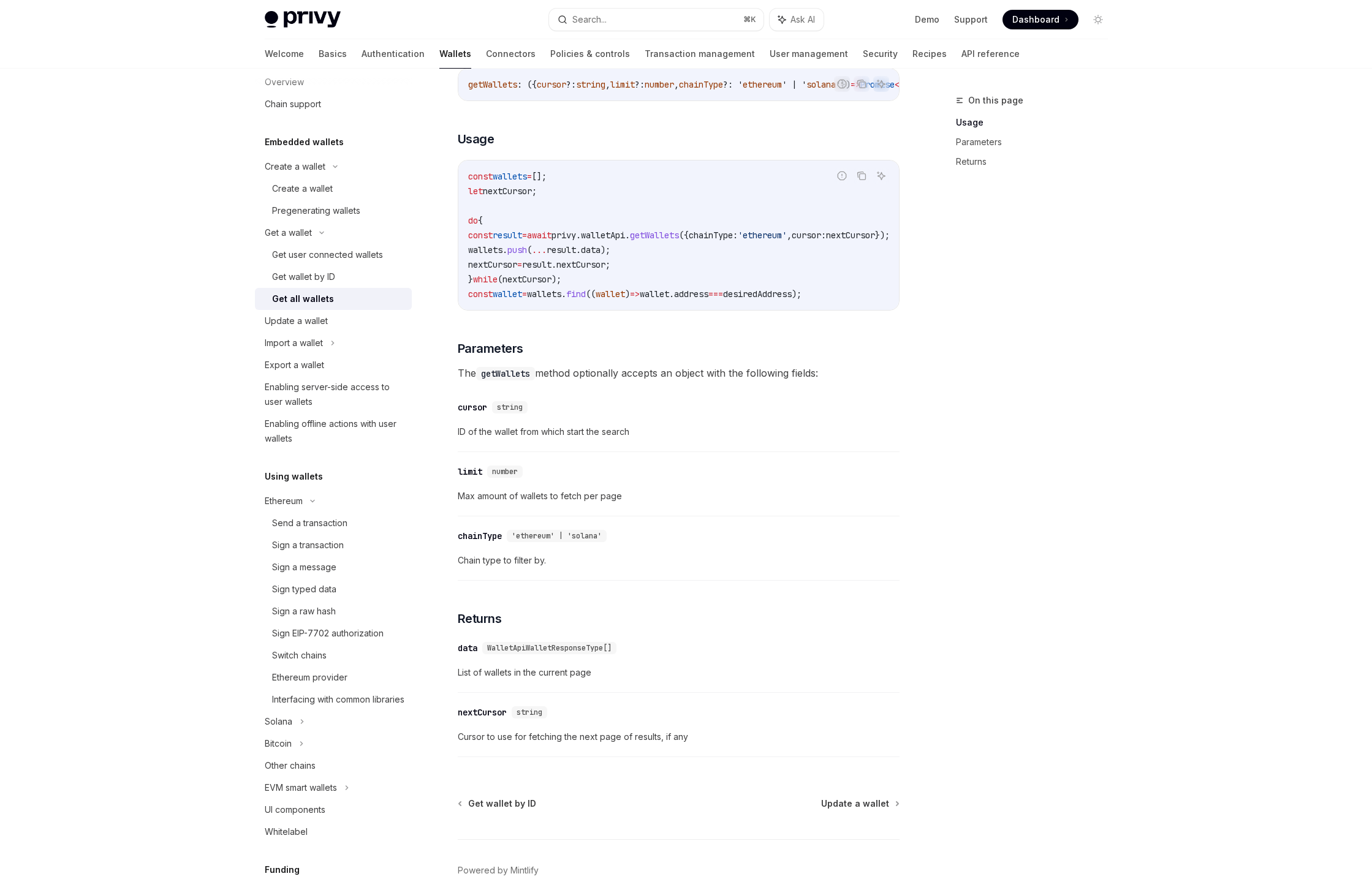
click at [629, 299] on code "const wallets = []; let nextCursor ; do { const result = await privy . walletAp…" at bounding box center [693, 235] width 451 height 132
click at [625, 299] on span "wallet" at bounding box center [610, 293] width 29 height 11
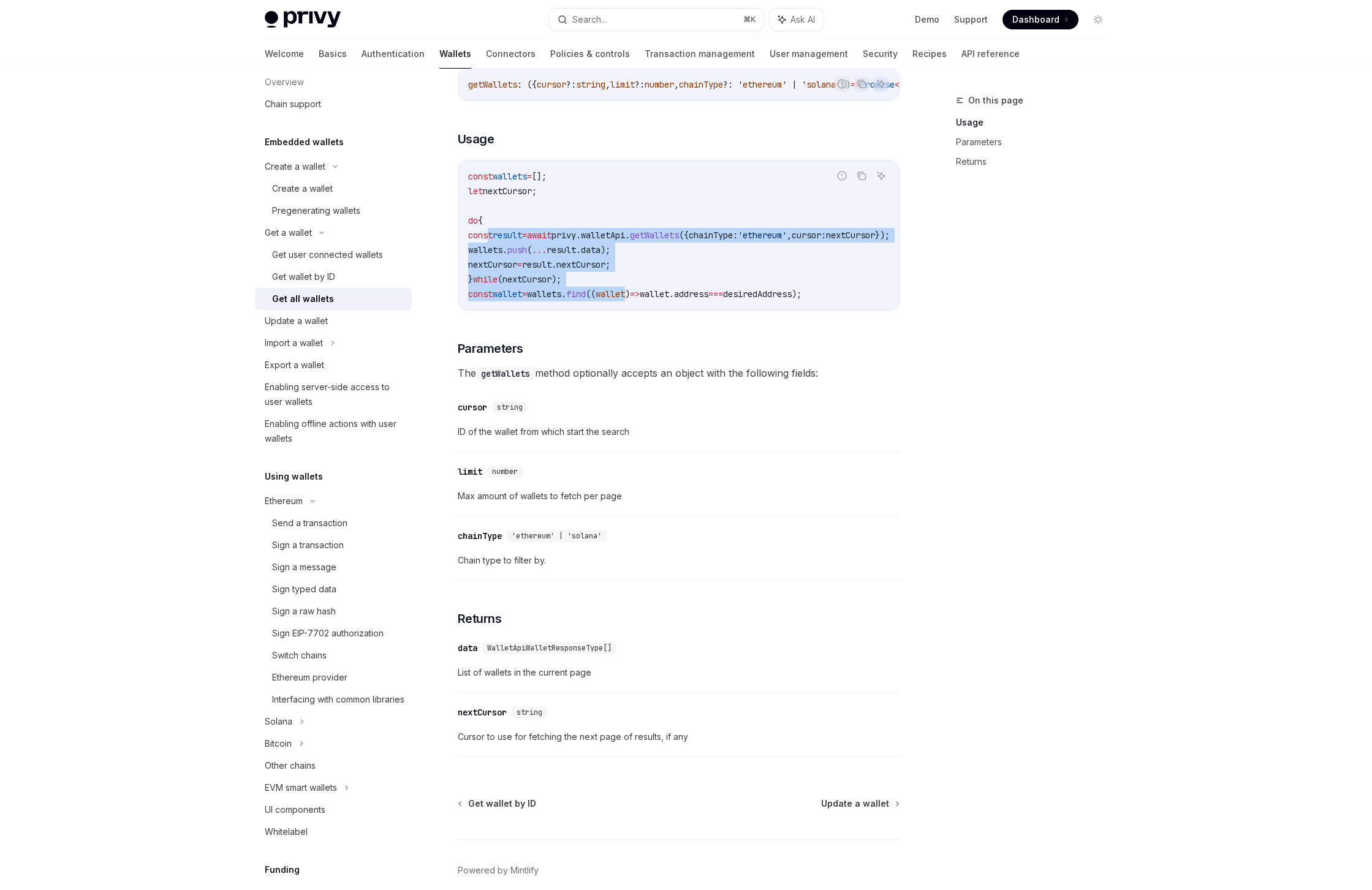
drag, startPoint x: 629, startPoint y: 299, endPoint x: 502, endPoint y: 239, distance: 140.5
click at [502, 239] on code "const wallets = []; let nextCursor ; do { const result = await privy . walletAp…" at bounding box center [693, 235] width 451 height 132
click at [493, 239] on span "const" at bounding box center [480, 235] width 25 height 11
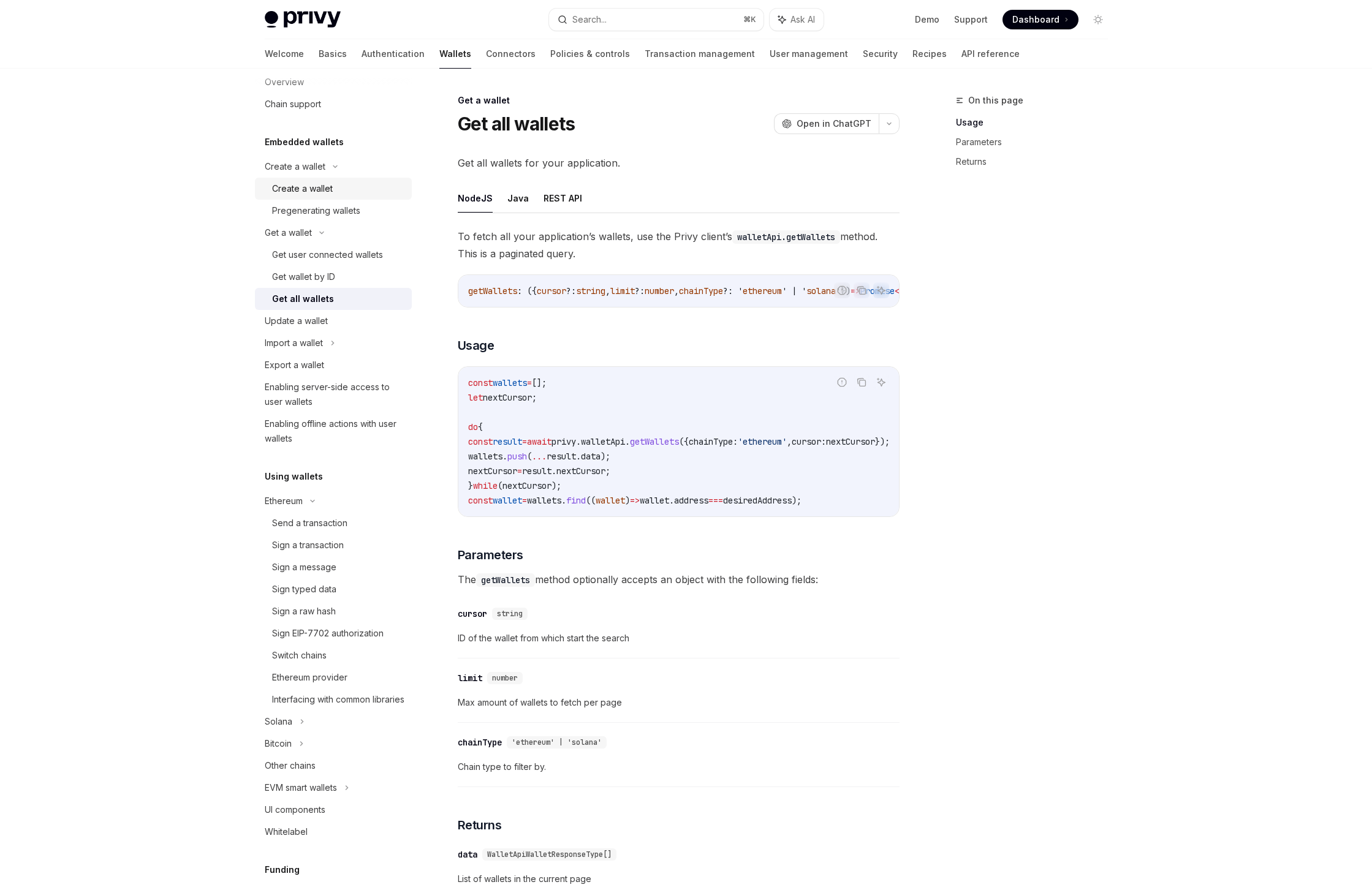
click at [315, 196] on link "Create a wallet" at bounding box center [333, 189] width 157 height 22
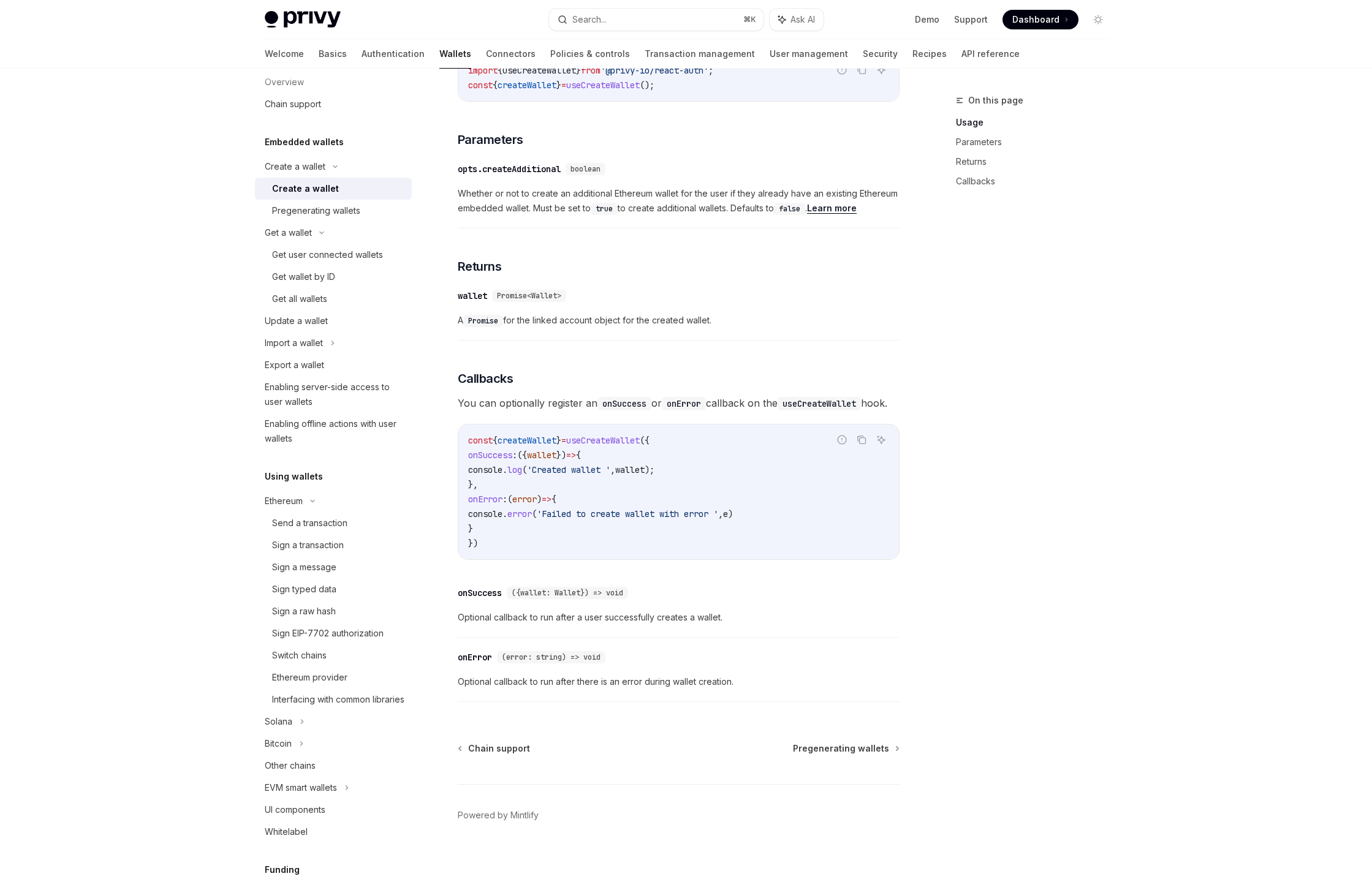
scroll to position [576, 0]
click at [336, 209] on div "Pregenerating wallets" at bounding box center [316, 211] width 89 height 15
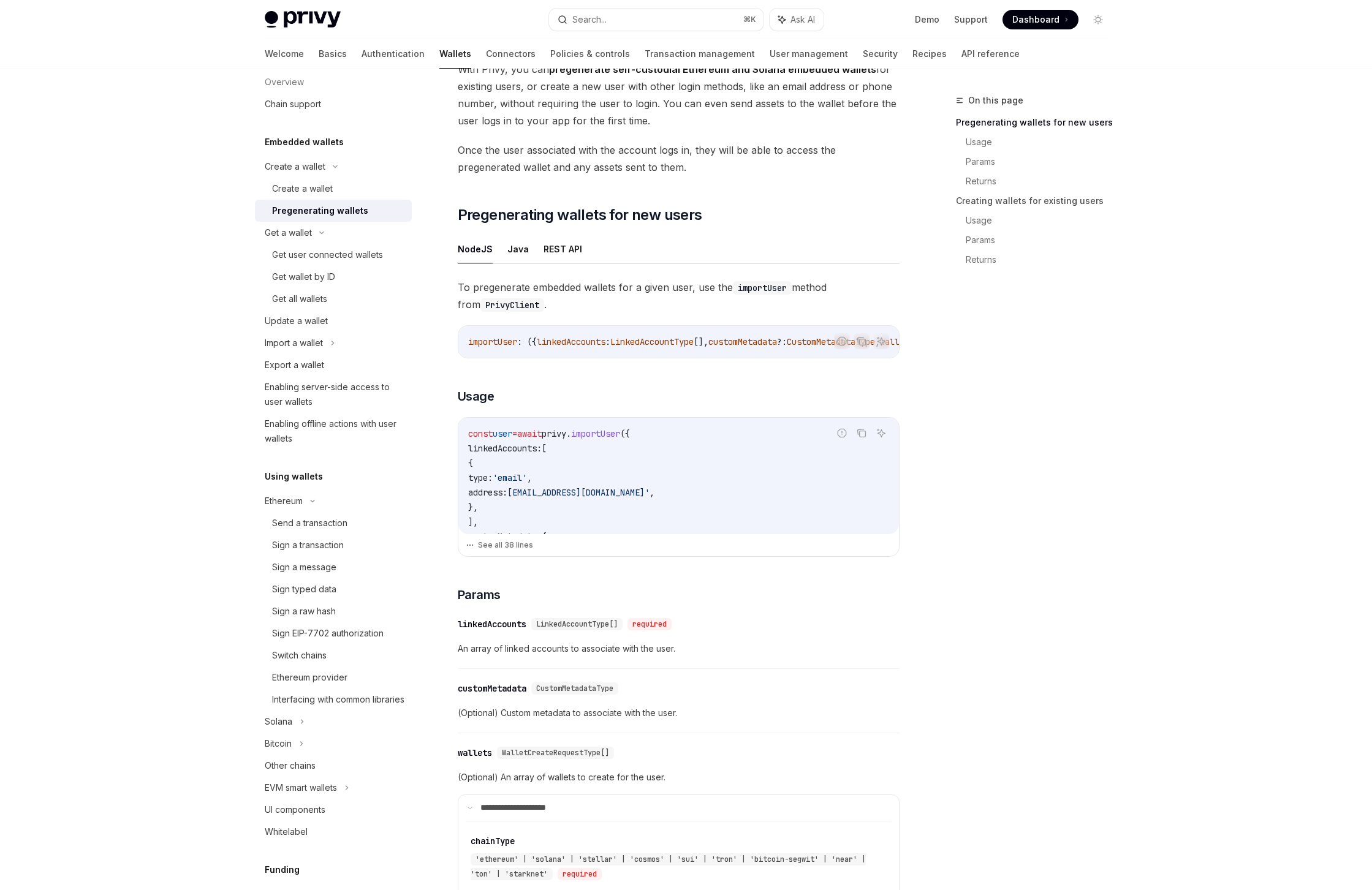
click at [512, 346] on span "importUser" at bounding box center [492, 342] width 49 height 11
click at [330, 255] on div "Get user connected wallets" at bounding box center [327, 254] width 111 height 15
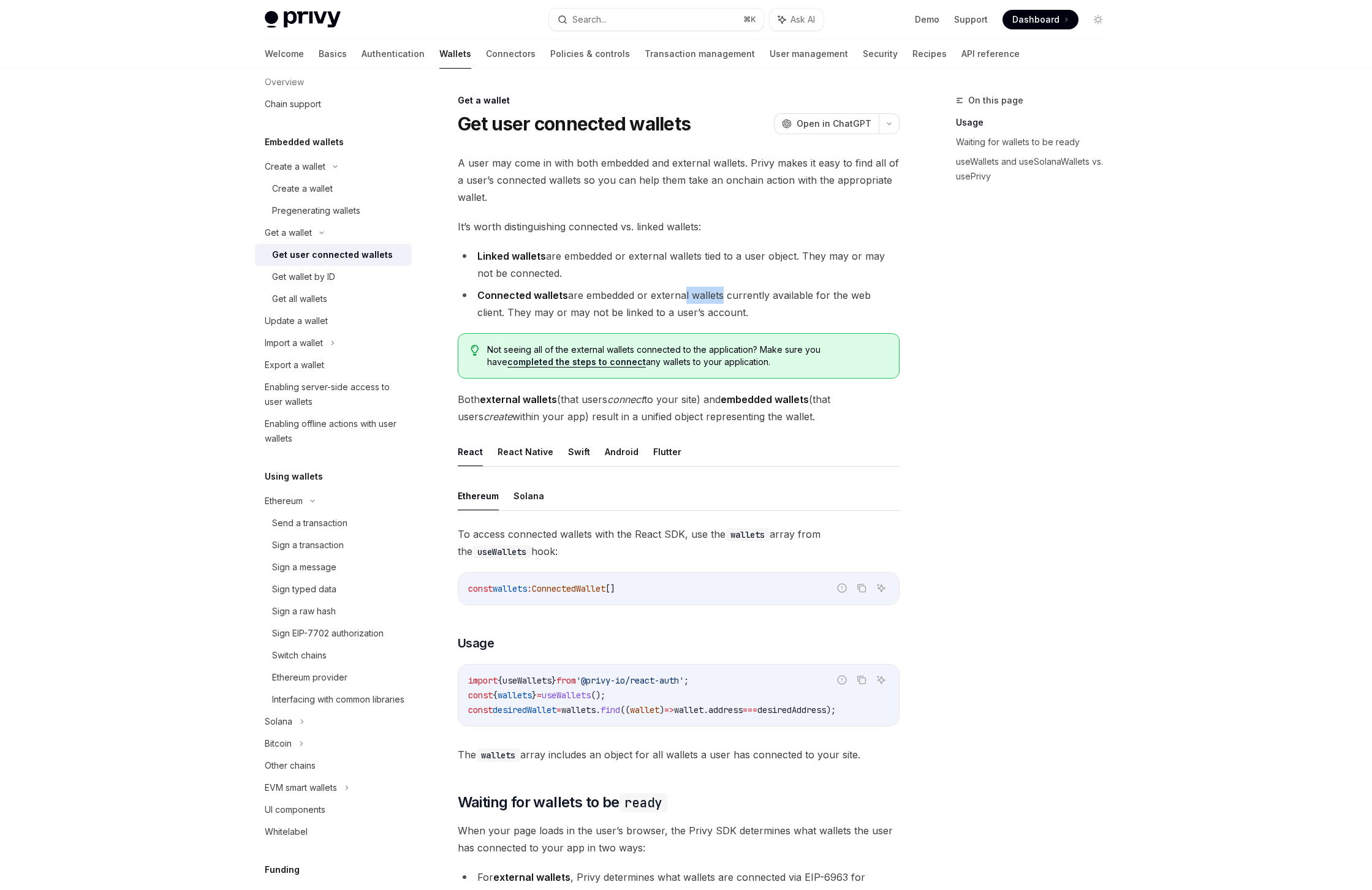
drag, startPoint x: 680, startPoint y: 298, endPoint x: 767, endPoint y: 295, distance: 87.1
click at [767, 295] on li "Connected wallets are embedded or external wallets currently available for the …" at bounding box center [678, 304] width 442 height 34
drag, startPoint x: 779, startPoint y: 299, endPoint x: 712, endPoint y: 291, distance: 67.5
click at [712, 291] on li "Connected wallets are embedded or external wallets currently available for the …" at bounding box center [678, 304] width 442 height 34
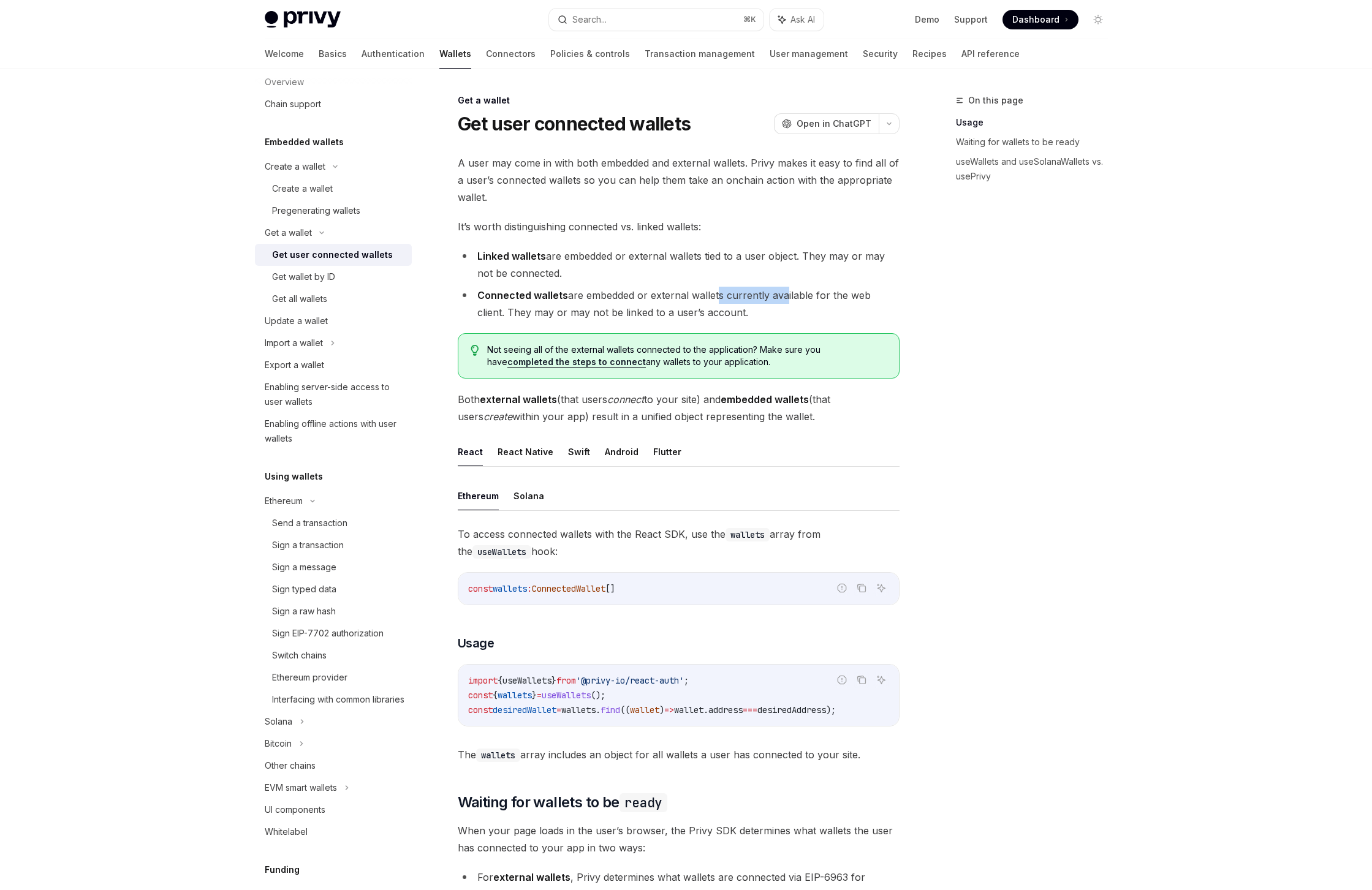
click at [712, 291] on li "Connected wallets are embedded or external wallets currently available for the …" at bounding box center [678, 304] width 442 height 34
drag, startPoint x: 661, startPoint y: 312, endPoint x: 610, endPoint y: 305, distance: 51.5
click at [611, 305] on li "Connected wallets are embedded or external wallets currently available for the …" at bounding box center [678, 304] width 442 height 34
click at [610, 305] on li "Connected wallets are embedded or external wallets currently available for the …" at bounding box center [678, 304] width 442 height 34
drag, startPoint x: 726, startPoint y: 346, endPoint x: 708, endPoint y: 344, distance: 18.1
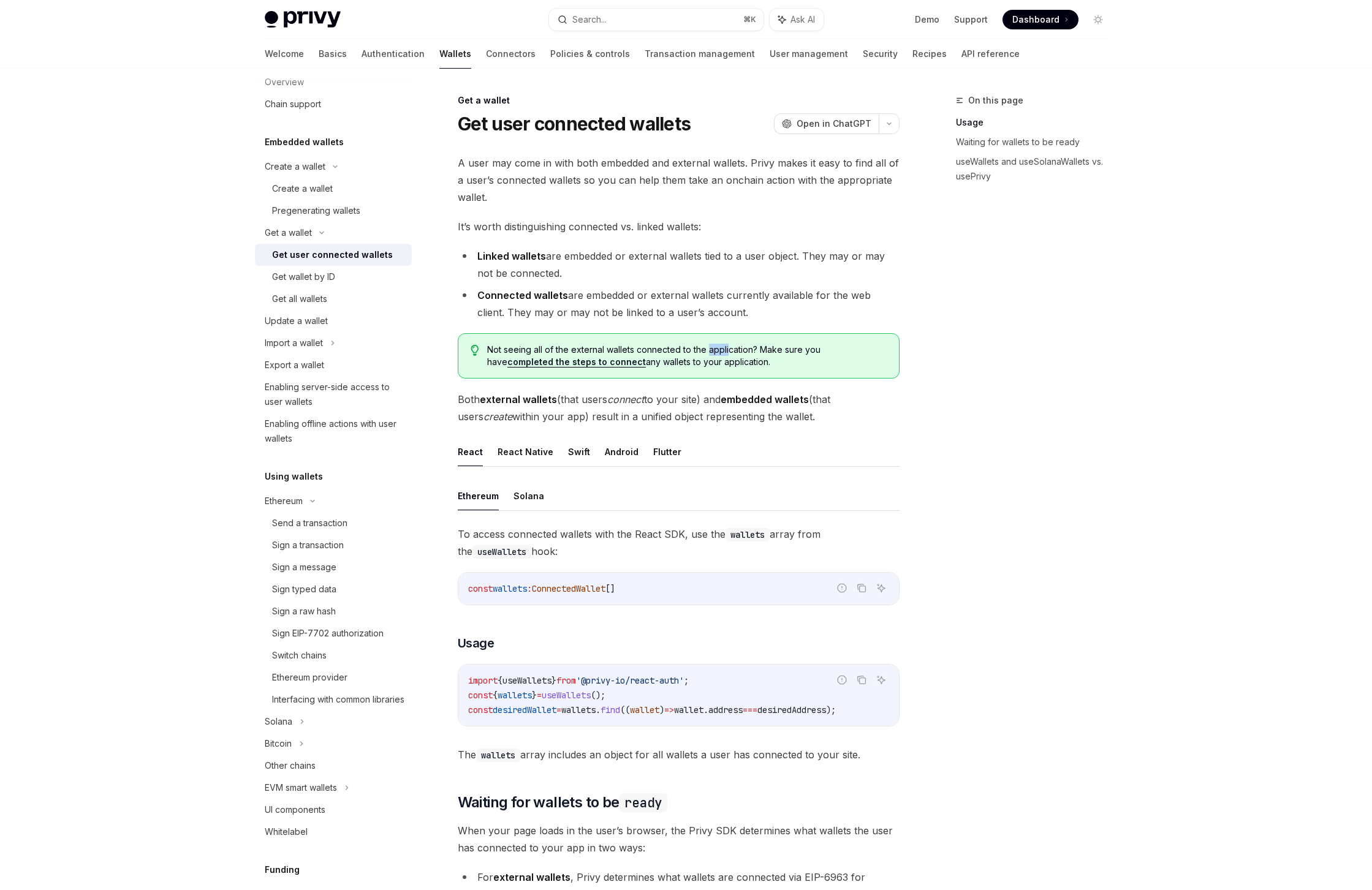
click at [708, 344] on span "Not seeing all of the external wallets connected to the application? Make sure …" at bounding box center [686, 356] width 399 height 25
click at [538, 453] on button "React Native" at bounding box center [525, 452] width 56 height 29
type textarea "*"
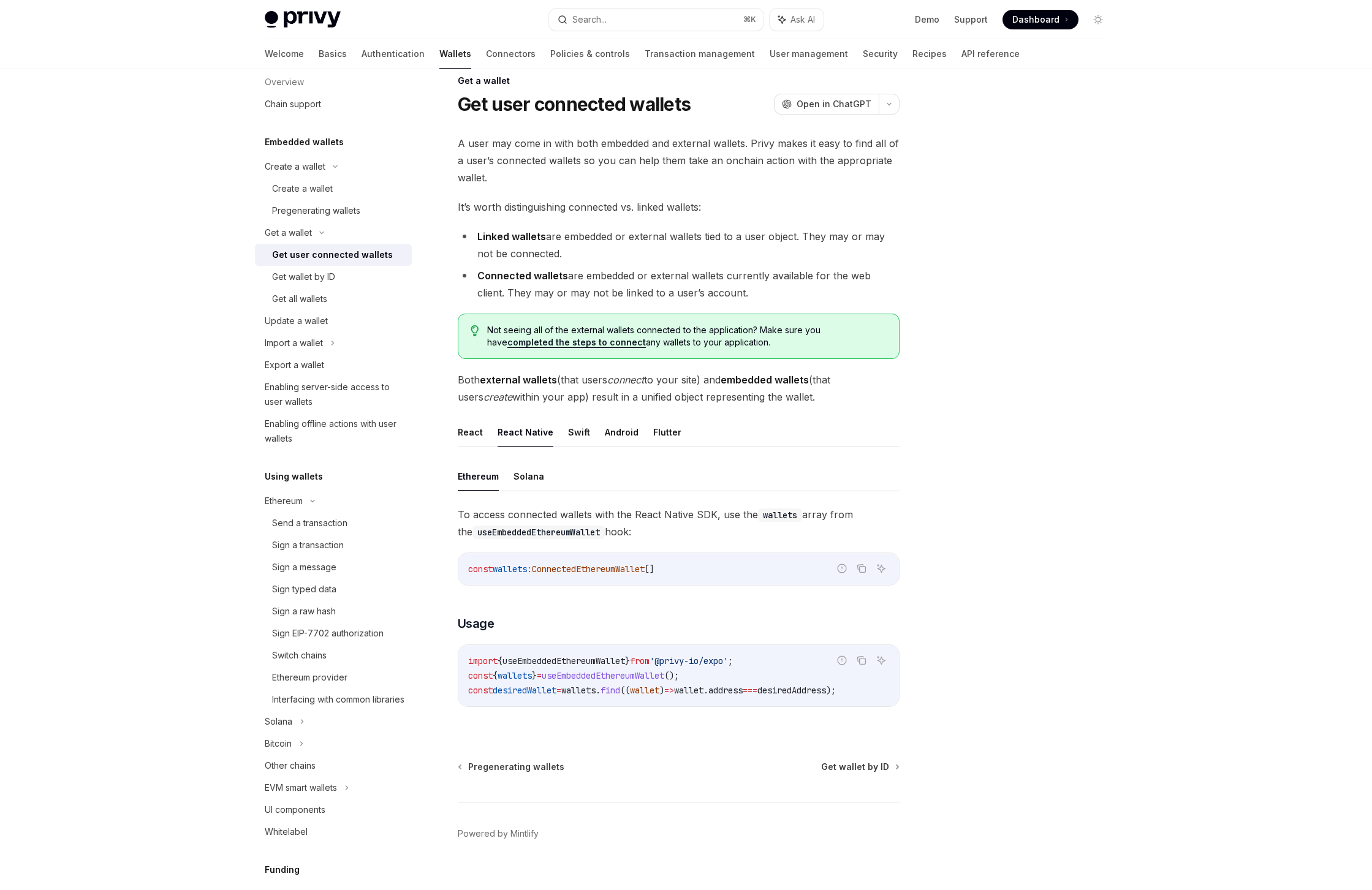
scroll to position [21, 0]
click at [640, 676] on span "useEmbeddedEthereumWallet" at bounding box center [603, 674] width 122 height 11
click at [281, 210] on div "Pregenerating wallets" at bounding box center [316, 211] width 89 height 15
click at [292, 174] on div "Create a wallet" at bounding box center [333, 167] width 157 height 22
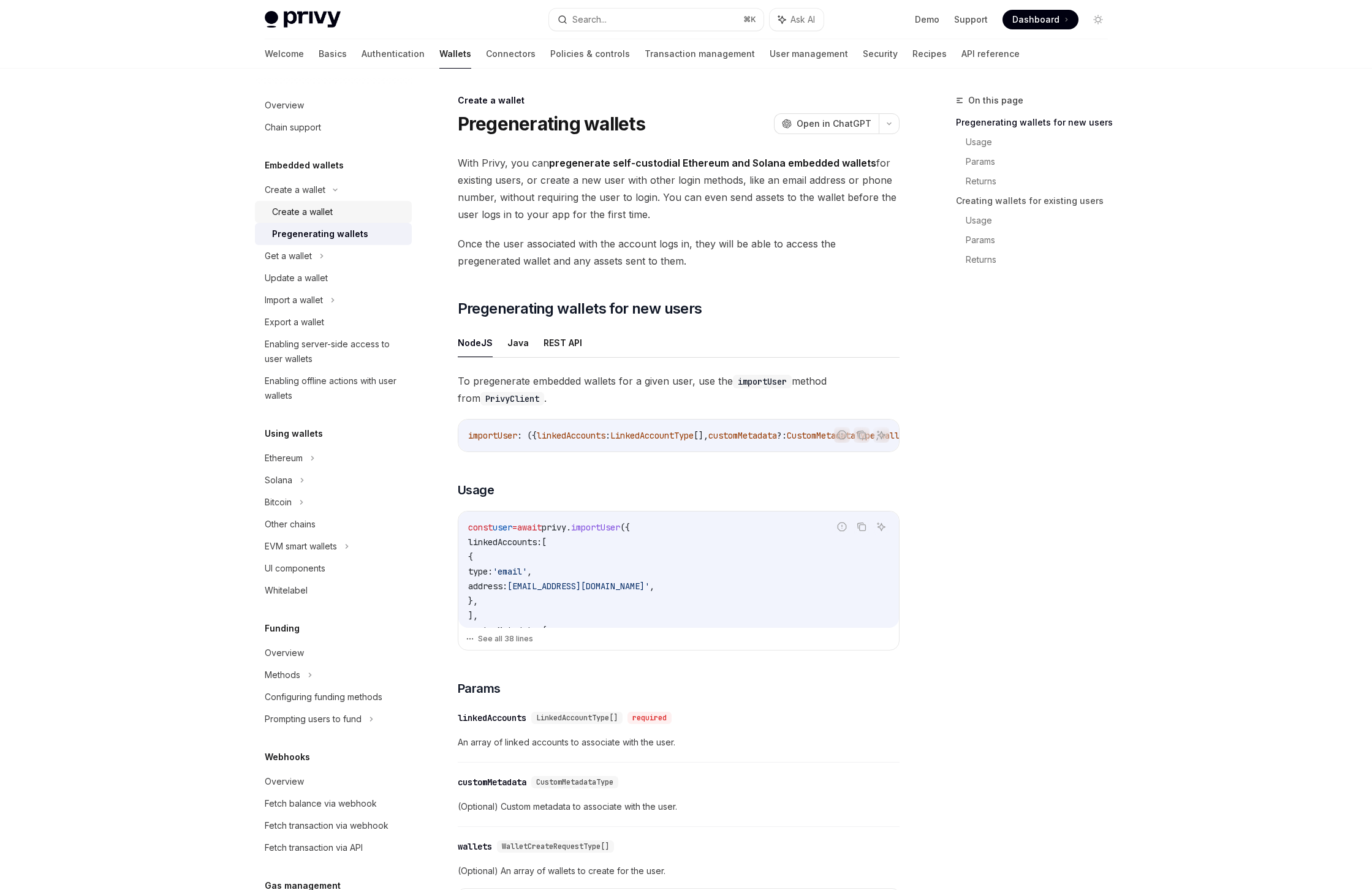
click at [300, 205] on div "Create a wallet" at bounding box center [302, 211] width 61 height 15
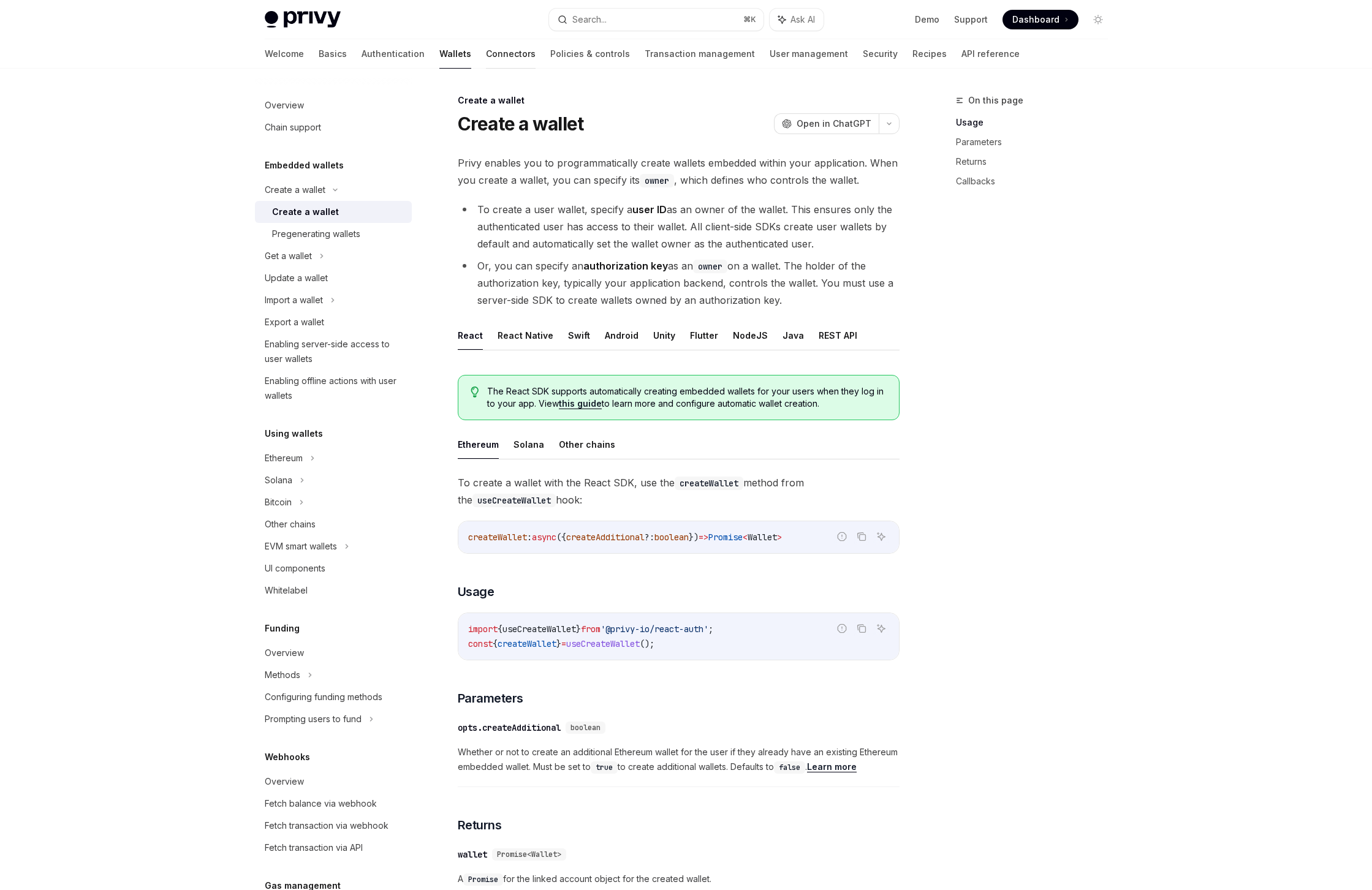
click at [486, 59] on link "Connectors" at bounding box center [511, 53] width 49 height 29
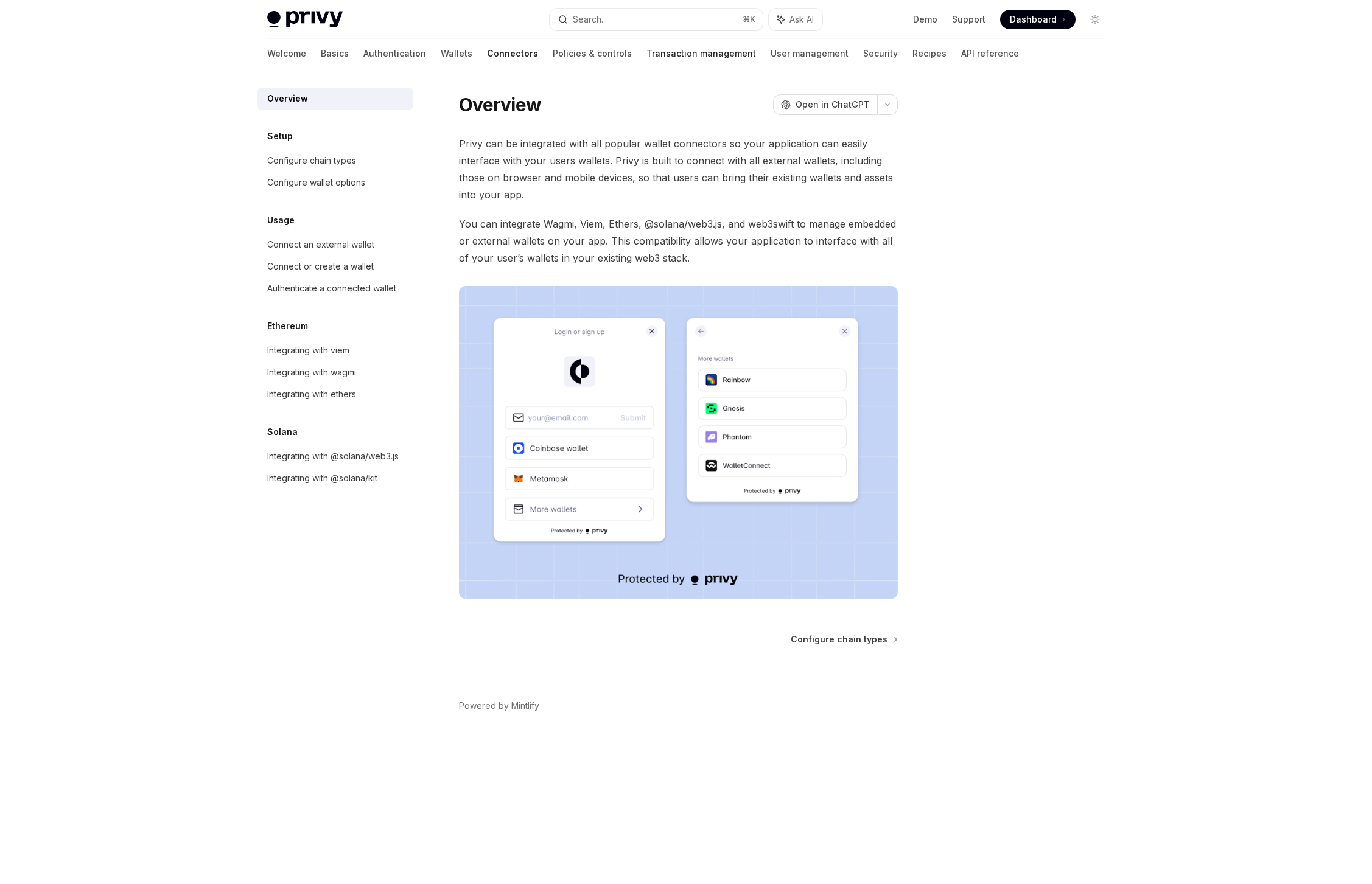
click at [647, 62] on link "Transaction management" at bounding box center [701, 53] width 109 height 29
type textarea "*"
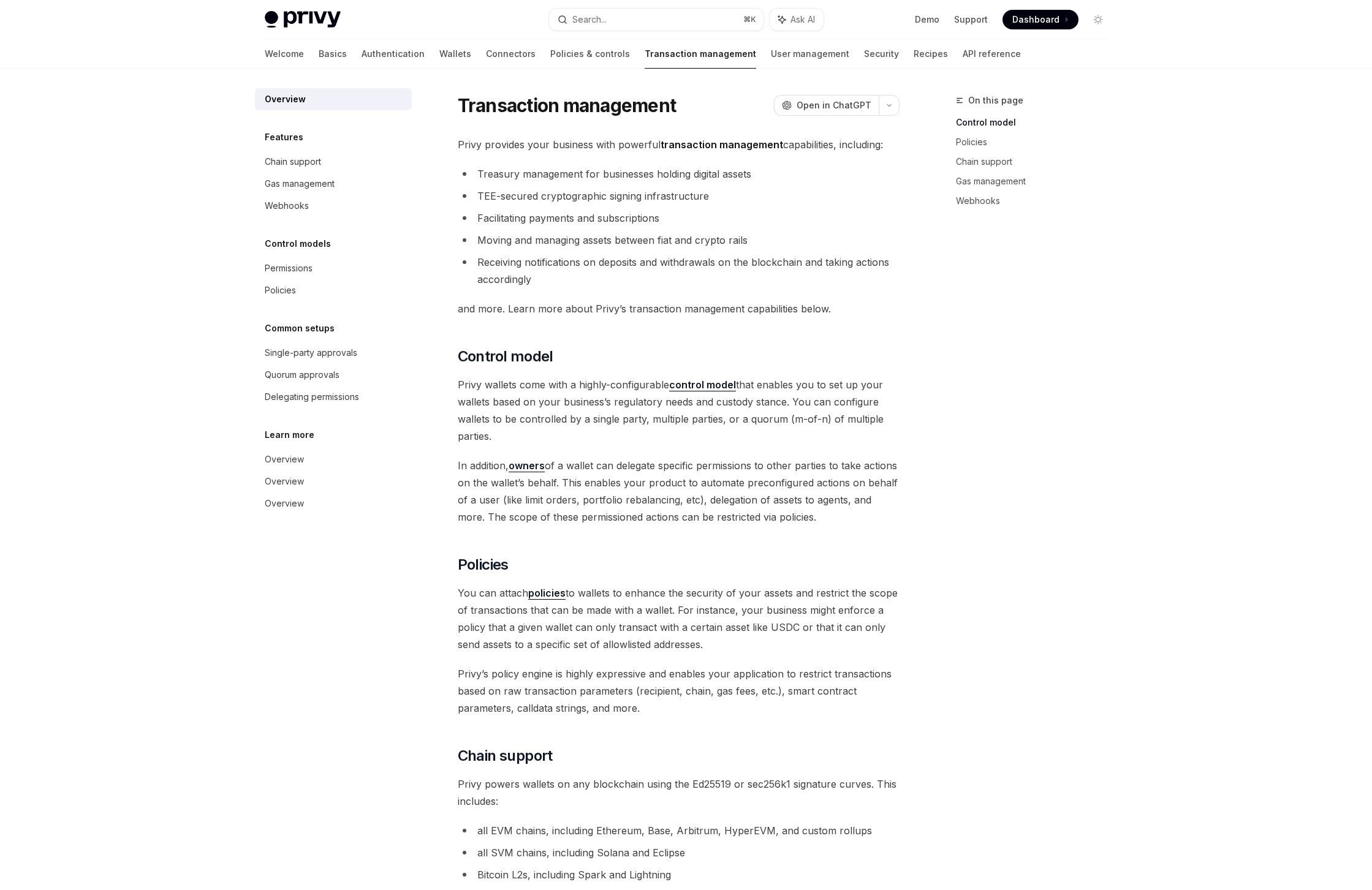
scroll to position [763, 0]
